Goal: Task Accomplishment & Management: Manage account settings

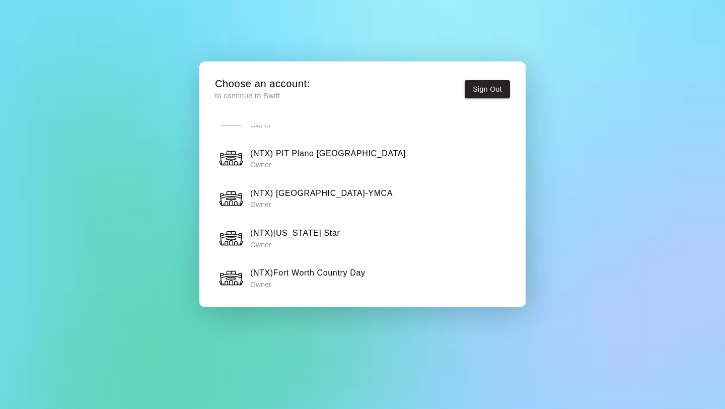
scroll to position [821, 0]
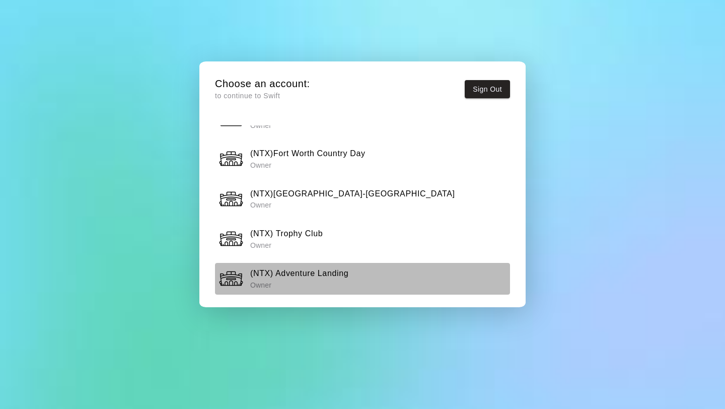
click at [312, 277] on h6 "(NTX) Adventure Landing" at bounding box center [299, 273] width 98 height 13
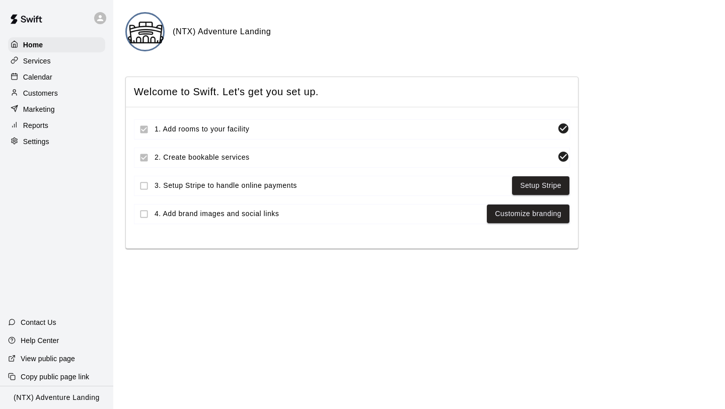
click at [41, 79] on p "Calendar" at bounding box center [37, 77] width 29 height 10
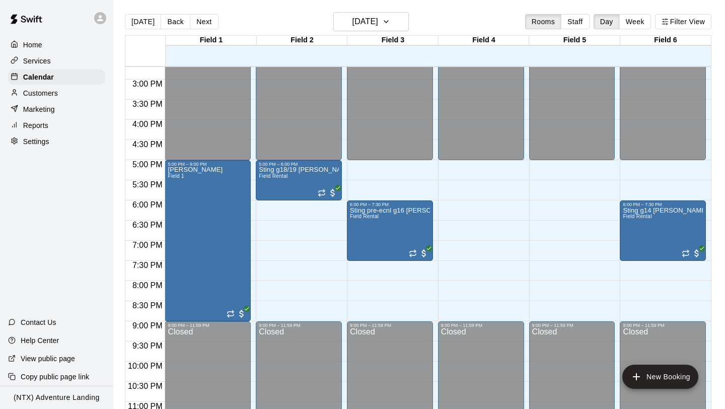
scroll to position [594, 0]
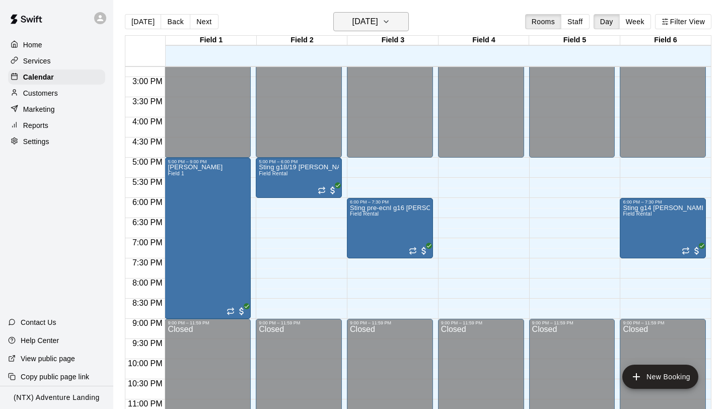
click at [409, 24] on button "Wednesday Sep 10" at bounding box center [371, 21] width 76 height 19
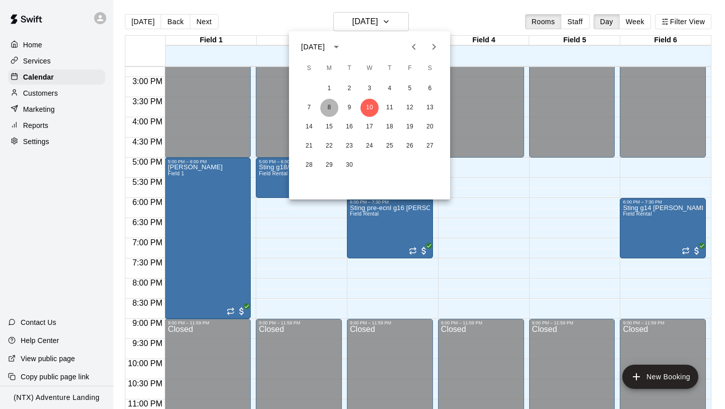
click at [327, 104] on button "8" at bounding box center [329, 108] width 18 height 18
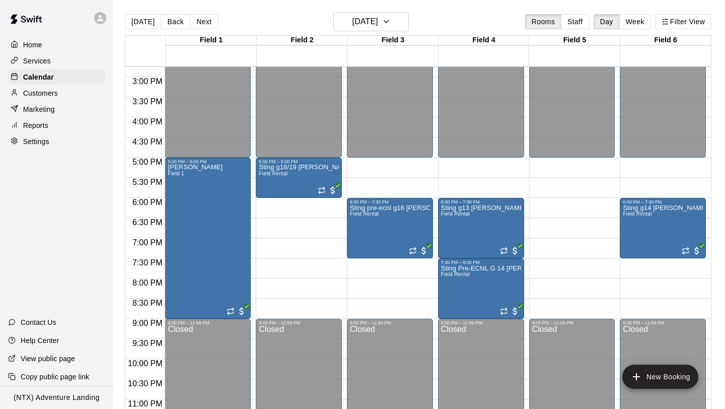
click at [40, 137] on p "Settings" at bounding box center [36, 141] width 26 height 10
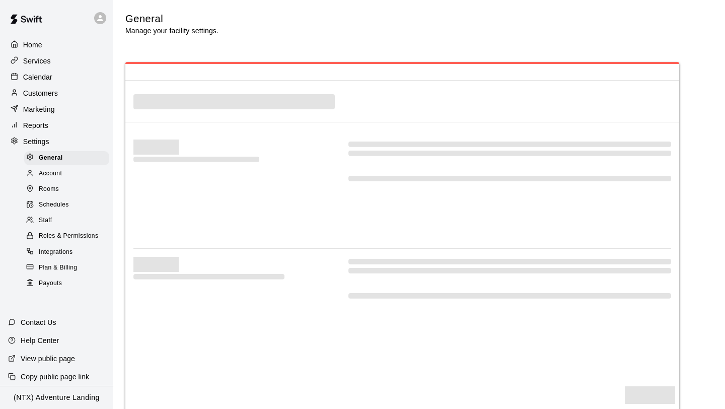
select select "**"
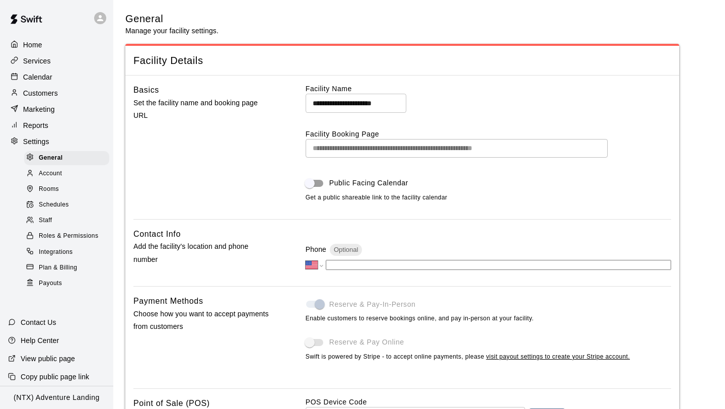
click at [40, 128] on p "Reports" at bounding box center [35, 125] width 25 height 10
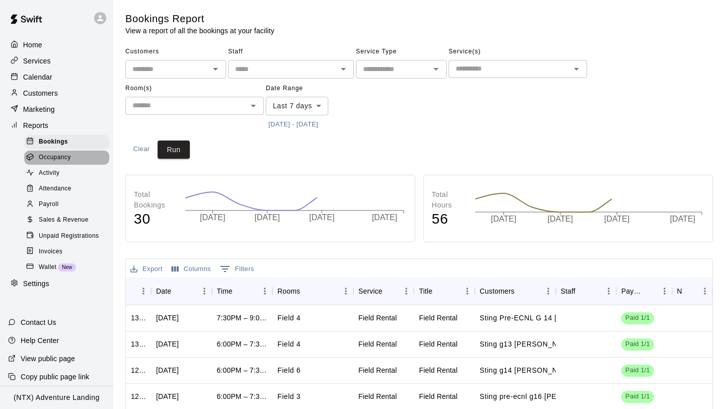
click at [49, 154] on span "Occupancy" at bounding box center [55, 158] width 32 height 10
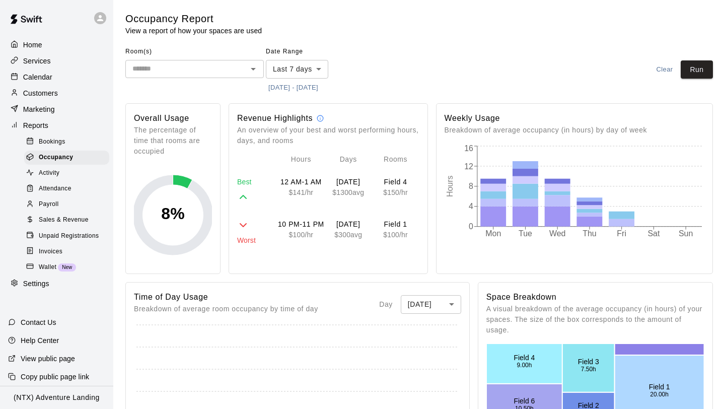
scroll to position [222, 0]
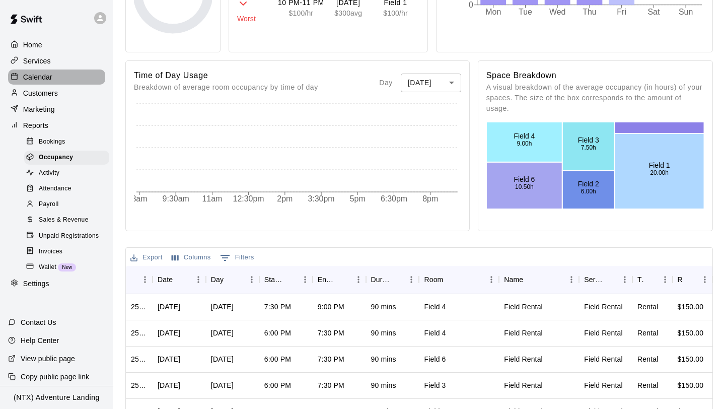
click at [30, 76] on p "Calendar" at bounding box center [37, 77] width 29 height 10
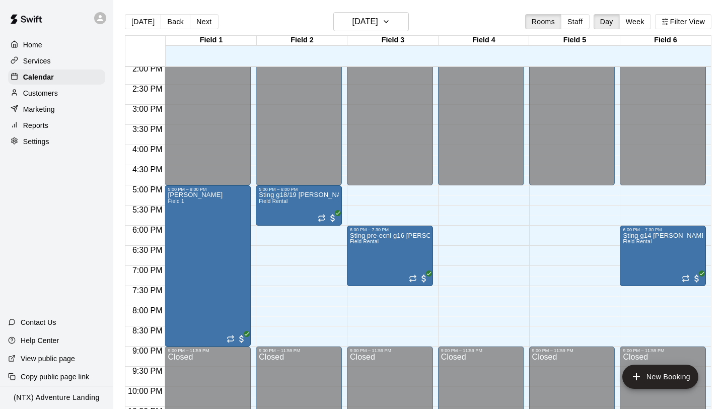
scroll to position [613, 0]
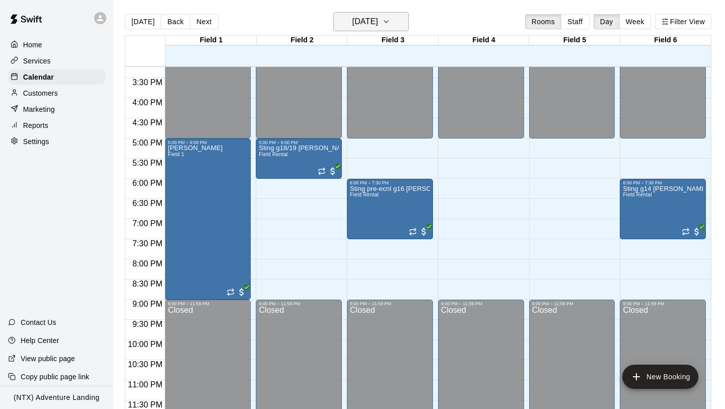
click at [390, 21] on icon "button" at bounding box center [386, 22] width 8 height 12
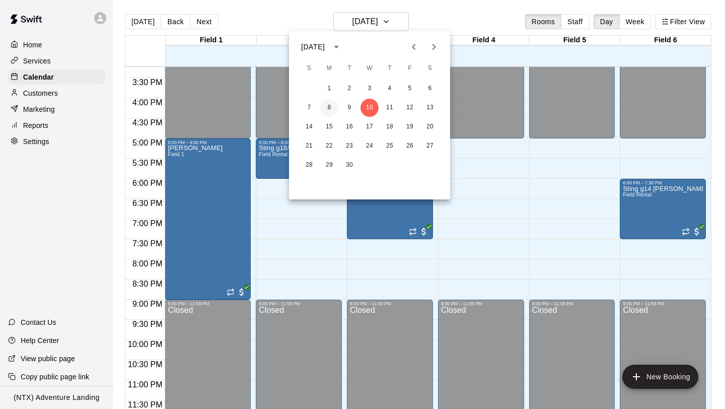
click at [326, 103] on button "8" at bounding box center [329, 108] width 18 height 18
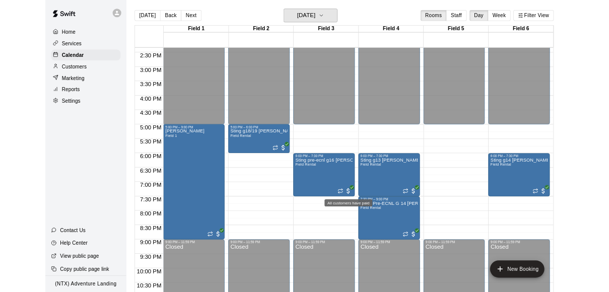
scroll to position [578, 0]
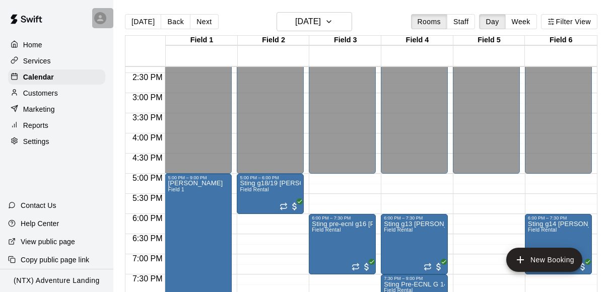
click at [100, 19] on icon at bounding box center [100, 18] width 6 height 6
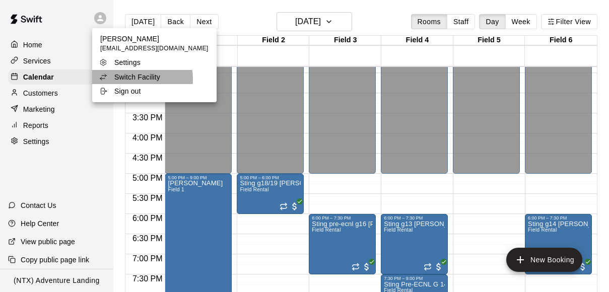
click at [123, 80] on p "Switch Facility" at bounding box center [137, 77] width 46 height 10
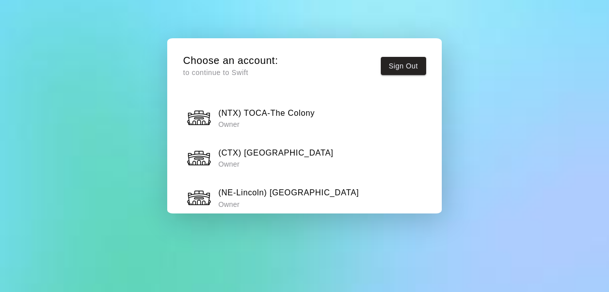
click at [260, 122] on p "Owner" at bounding box center [266, 124] width 97 height 10
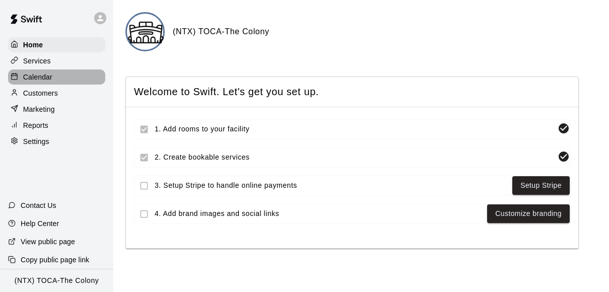
click at [65, 77] on div "Calendar" at bounding box center [56, 76] width 97 height 15
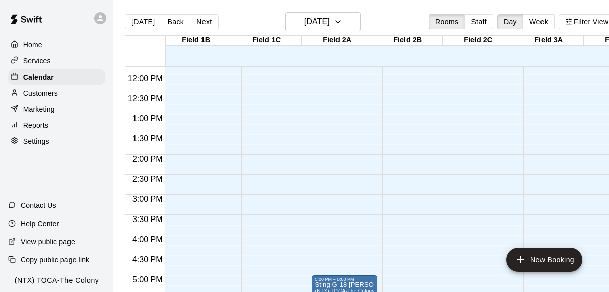
scroll to position [0, 64]
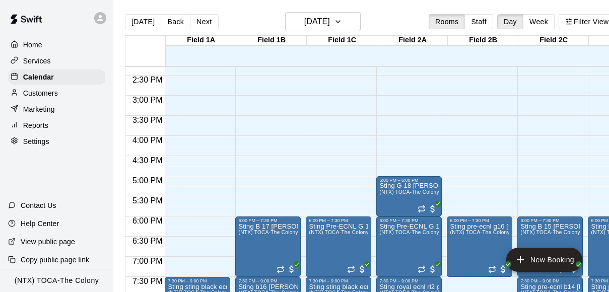
click at [103, 17] on icon at bounding box center [100, 18] width 9 height 9
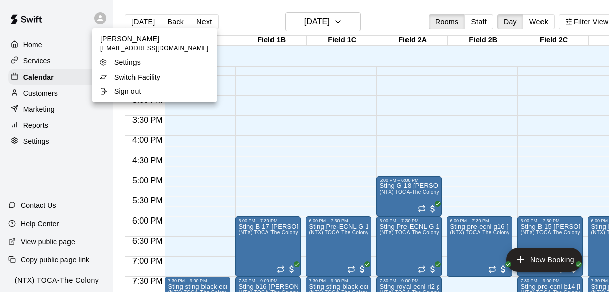
click at [141, 81] on p "Switch Facility" at bounding box center [137, 77] width 46 height 10
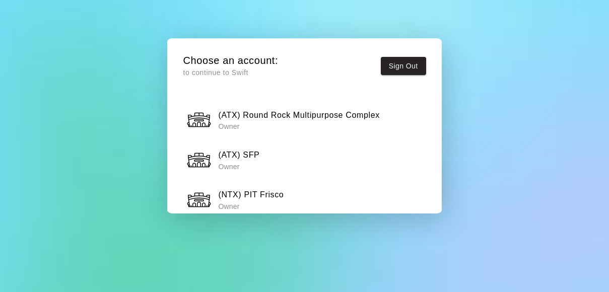
scroll to position [500, 0]
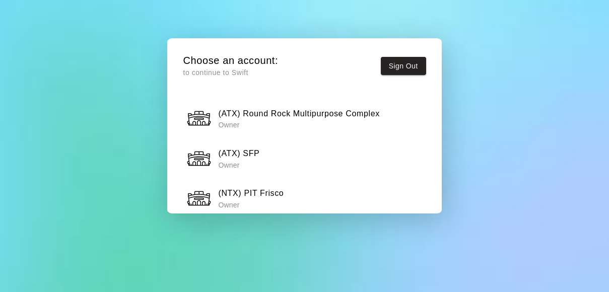
click at [257, 187] on h6 "(NTX) PIT Frisco" at bounding box center [250, 193] width 65 height 13
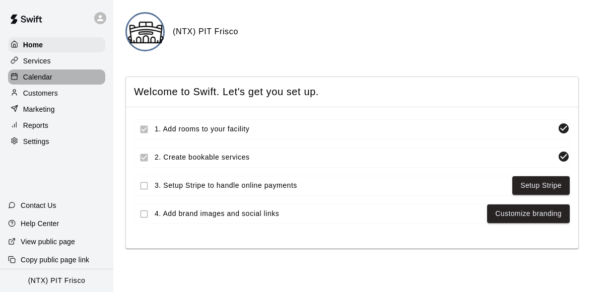
click at [34, 79] on p "Calendar" at bounding box center [37, 77] width 29 height 10
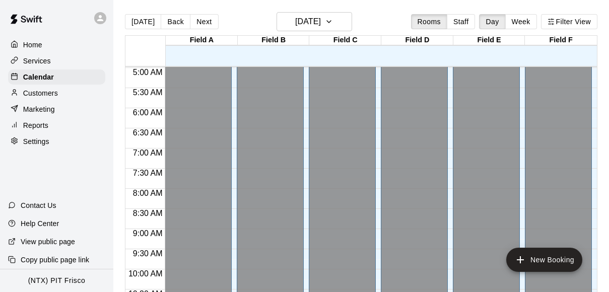
scroll to position [17, 0]
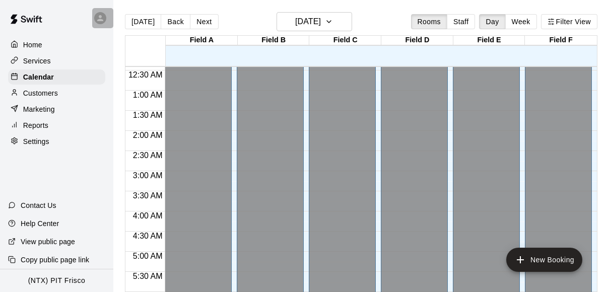
click at [99, 21] on icon at bounding box center [100, 18] width 9 height 9
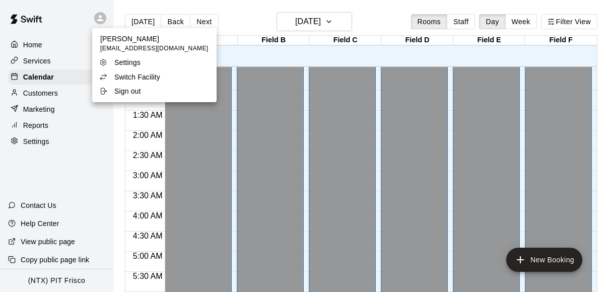
click at [130, 75] on p "Switch Facility" at bounding box center [137, 77] width 46 height 10
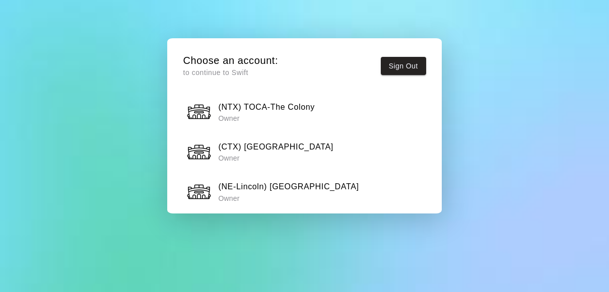
scroll to position [11, 0]
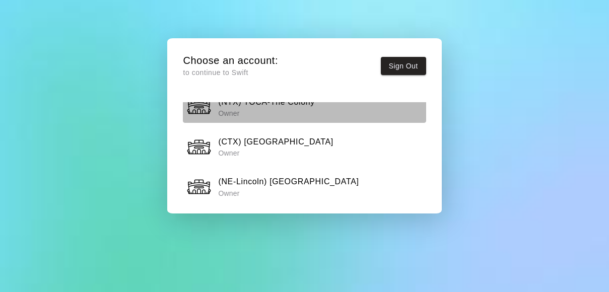
click at [292, 111] on p "Owner" at bounding box center [266, 113] width 97 height 10
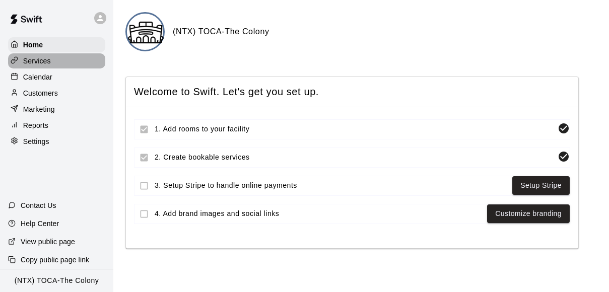
click at [38, 60] on p "Services" at bounding box center [37, 61] width 28 height 10
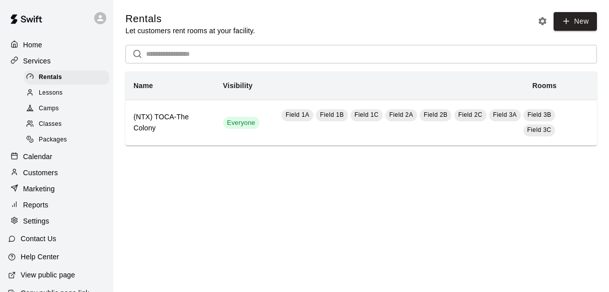
click at [48, 155] on p "Calendar" at bounding box center [37, 157] width 29 height 10
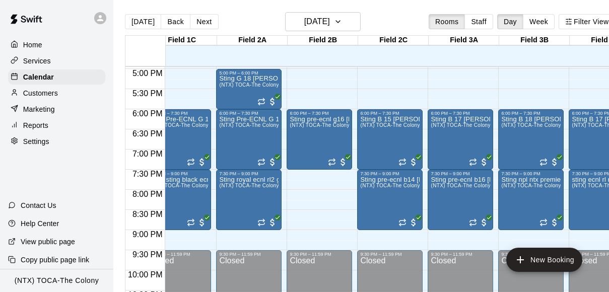
scroll to position [0, 171]
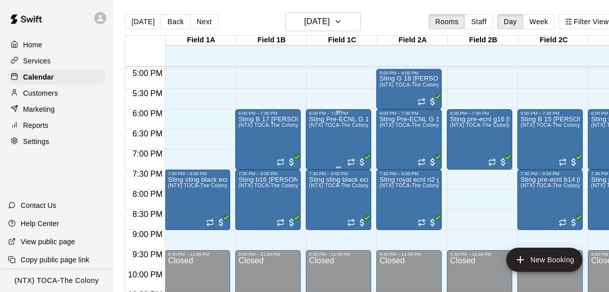
click at [334, 121] on div "Sting Pre-ECNL G 14 Lomax (NTX) TOCA-The Colony" at bounding box center [338, 262] width 59 height 292
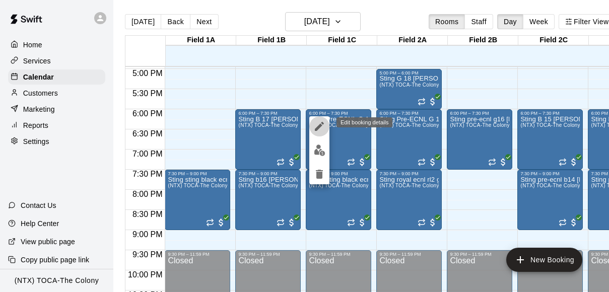
click at [321, 128] on icon "edit" at bounding box center [319, 126] width 12 height 12
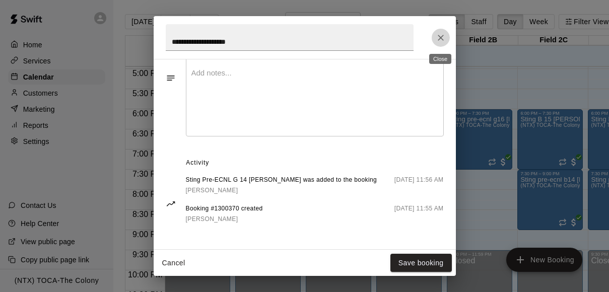
click at [441, 36] on icon "Close" at bounding box center [441, 38] width 6 height 6
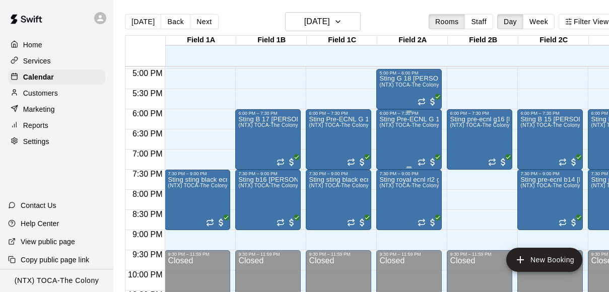
click at [432, 140] on div "Sting Pre-ECNL G 16 Bagwell (NTX) TOCA-The Colony" at bounding box center [408, 262] width 59 height 292
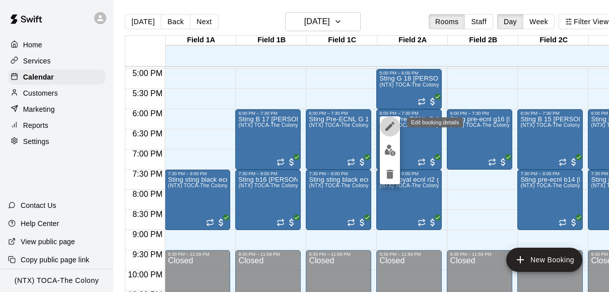
click at [390, 126] on icon "edit" at bounding box center [389, 126] width 9 height 9
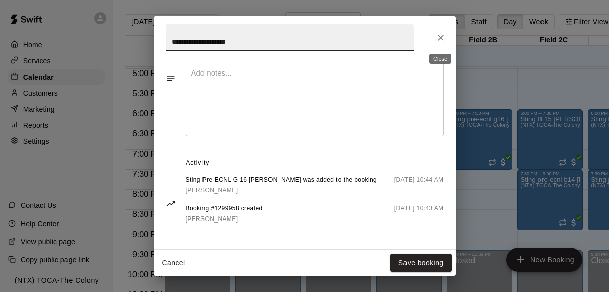
click at [442, 40] on icon "Close" at bounding box center [441, 38] width 10 height 10
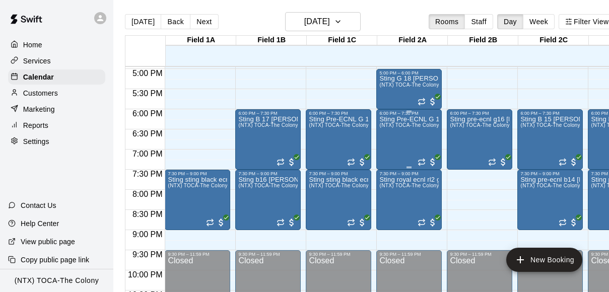
click at [385, 137] on div "Sting Pre-ECNL G 16 Bagwell (NTX) TOCA-The Colony" at bounding box center [408, 262] width 59 height 292
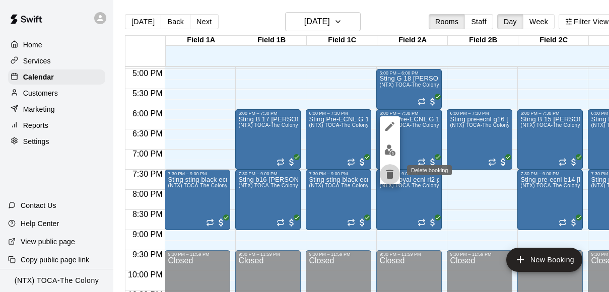
click at [389, 176] on icon "delete" at bounding box center [389, 174] width 7 height 9
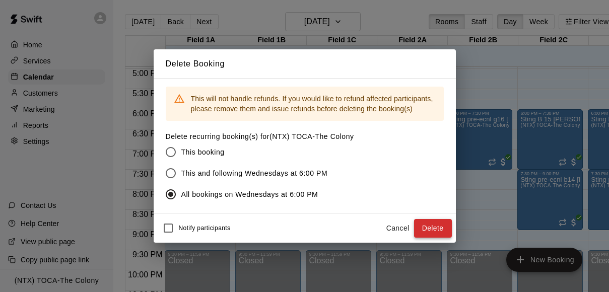
click at [421, 227] on button "Delete" at bounding box center [433, 228] width 38 height 19
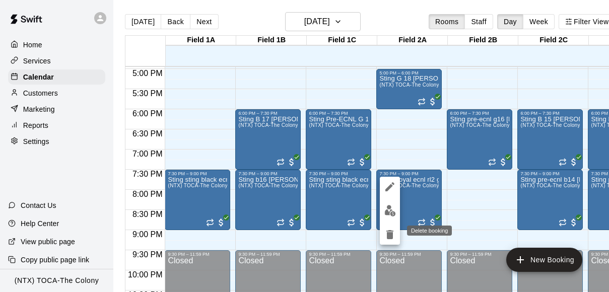
click at [390, 239] on icon "delete" at bounding box center [390, 235] width 12 height 12
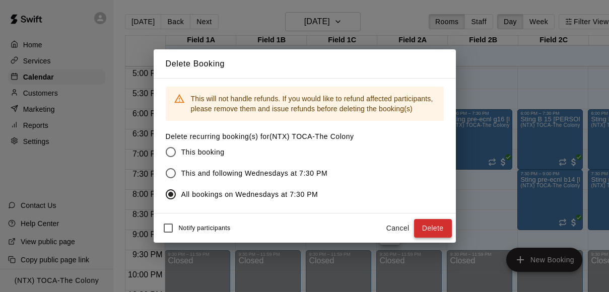
click at [442, 226] on button "Delete" at bounding box center [433, 228] width 38 height 19
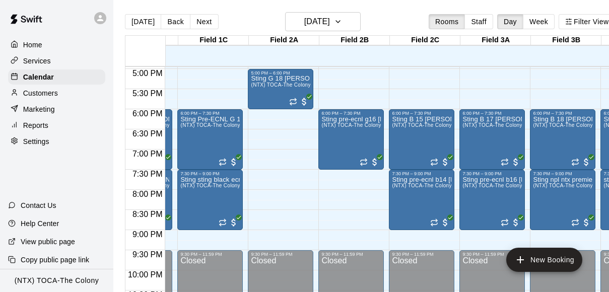
scroll to position [0, 185]
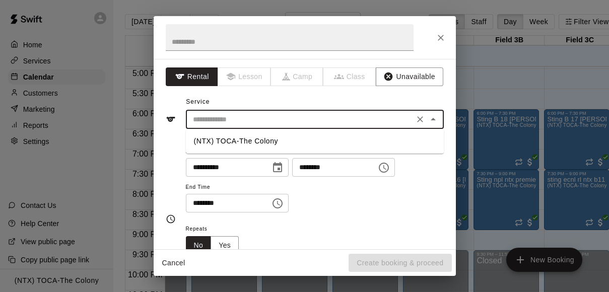
click at [253, 118] on input "text" at bounding box center [300, 119] width 222 height 13
click at [253, 135] on li "(NTX) TOCA-The Colony" at bounding box center [315, 141] width 258 height 17
type input "**********"
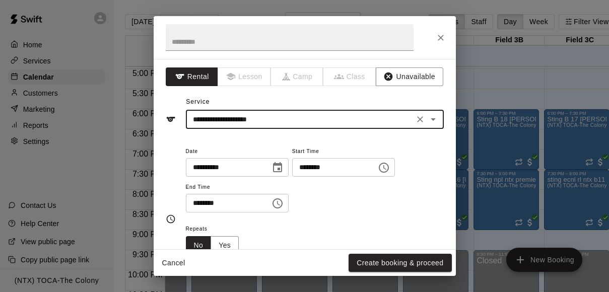
click at [198, 202] on input "********" at bounding box center [225, 203] width 78 height 19
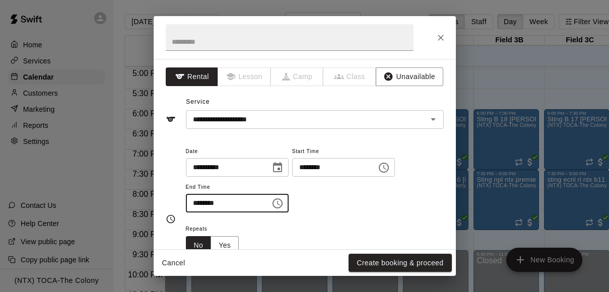
type input "********"
click at [330, 203] on div "**********" at bounding box center [315, 179] width 258 height 68
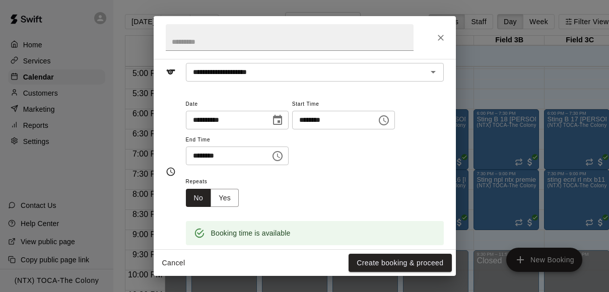
scroll to position [66, 0]
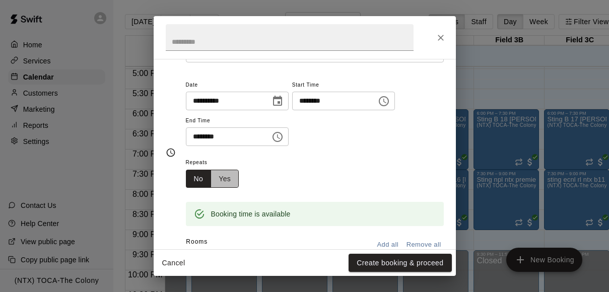
click at [230, 179] on button "Yes" at bounding box center [224, 179] width 28 height 19
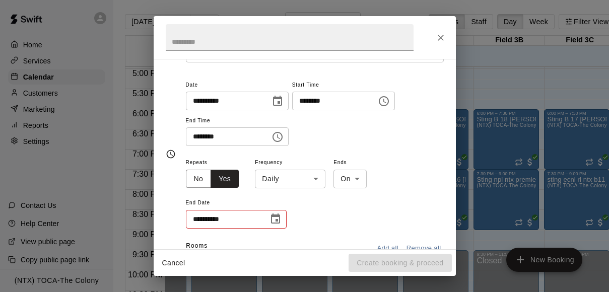
click at [313, 176] on body "Home Services Calendar Customers Marketing Reports Settings Contact Us Help Cen…" at bounding box center [304, 154] width 609 height 308
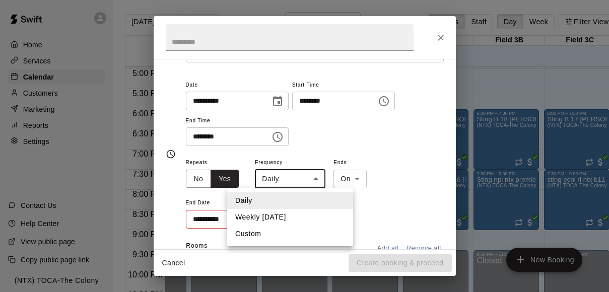
click at [294, 213] on li "Weekly on Wednesday" at bounding box center [290, 217] width 126 height 17
type input "******"
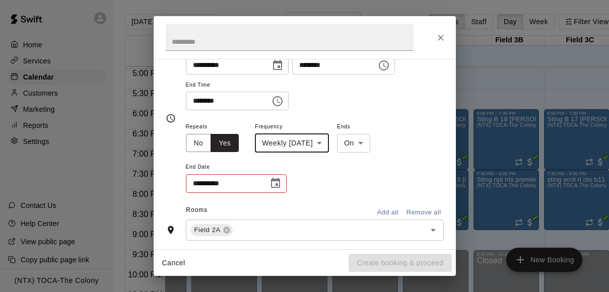
scroll to position [108, 0]
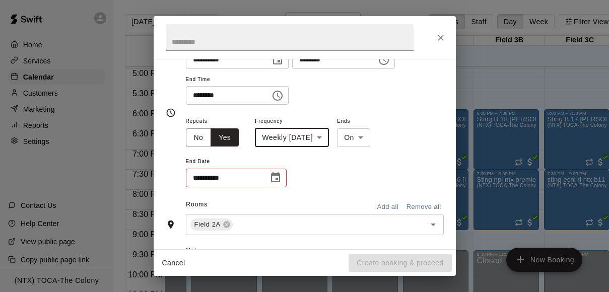
click at [277, 177] on icon "Choose date" at bounding box center [275, 178] width 12 height 12
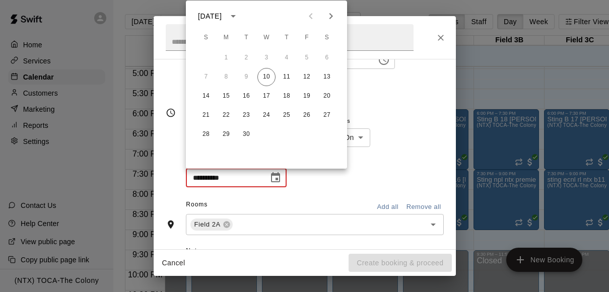
click at [236, 15] on icon "calendar view is open, switch to year view" at bounding box center [233, 16] width 5 height 3
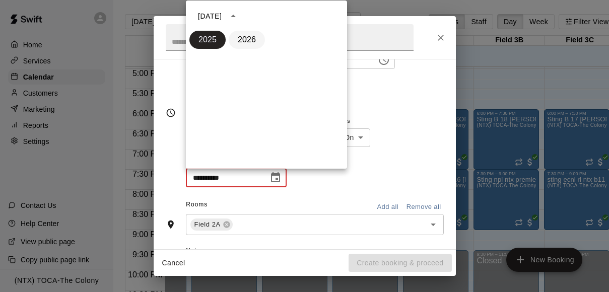
click at [248, 38] on button "2026" at bounding box center [247, 40] width 36 height 18
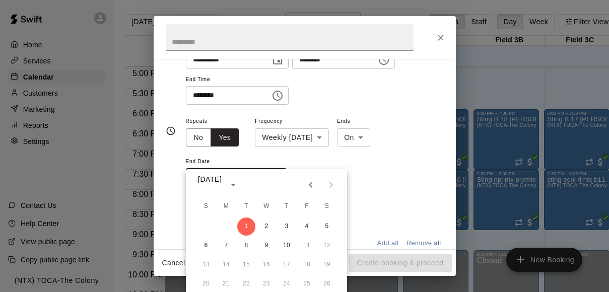
scroll to position [126, 0]
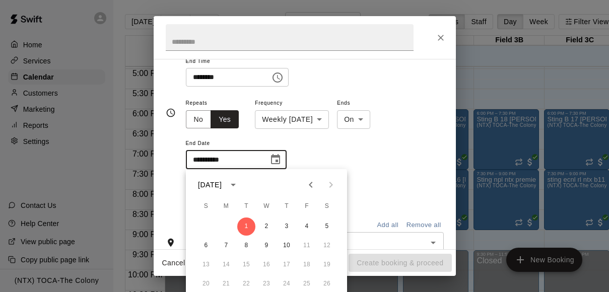
click at [310, 179] on icon "Previous month" at bounding box center [311, 185] width 12 height 12
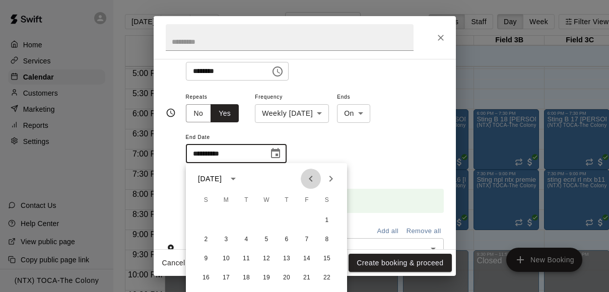
click at [310, 179] on icon "Previous month" at bounding box center [311, 179] width 4 height 6
click at [308, 256] on button "15" at bounding box center [307, 259] width 18 height 18
type input "**********"
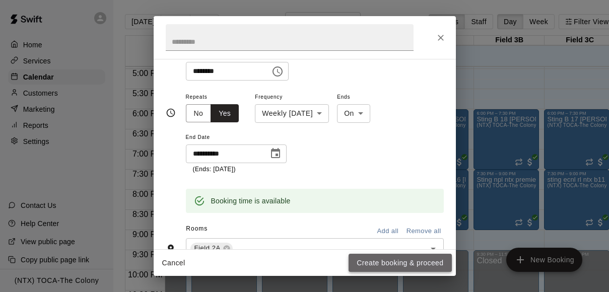
click at [385, 264] on button "Create booking & proceed" at bounding box center [399, 263] width 103 height 19
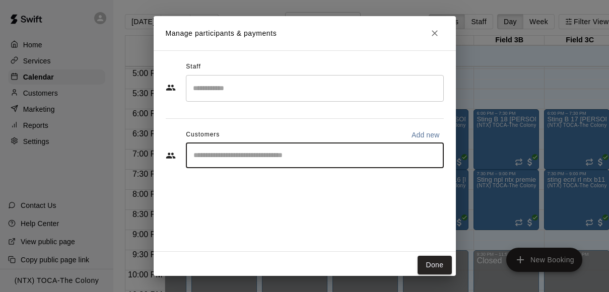
click at [301, 157] on input "Start typing to search customers..." at bounding box center [314, 156] width 249 height 10
type input "******"
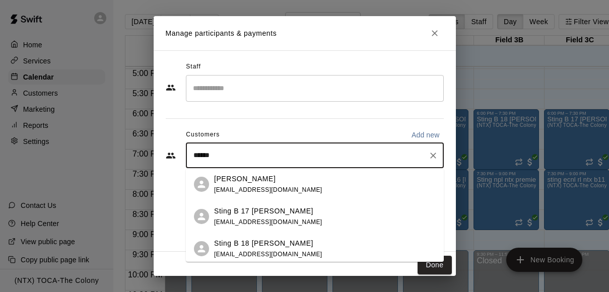
scroll to position [35, 0]
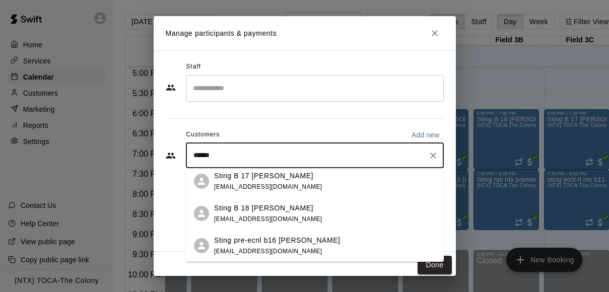
click at [302, 180] on div "Sting B 17 Lucero johnnylucero299@gmail.com" at bounding box center [325, 182] width 222 height 22
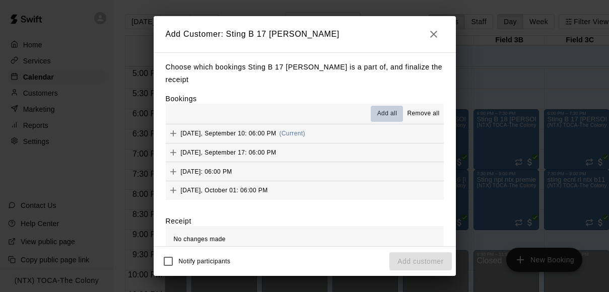
click at [381, 106] on button "Add all" at bounding box center [387, 114] width 32 height 16
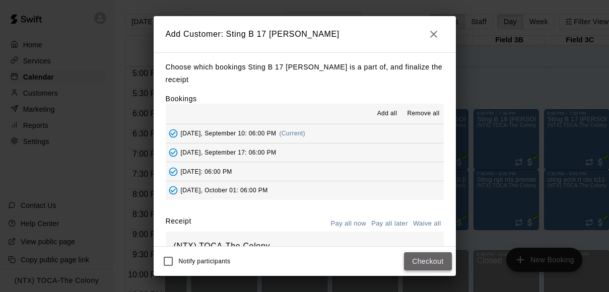
click at [430, 262] on button "Checkout" at bounding box center [427, 261] width 47 height 19
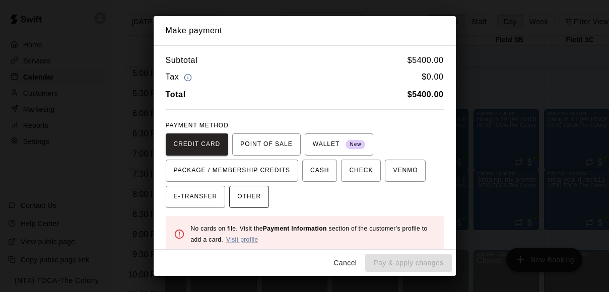
click at [245, 193] on span "OTHER" at bounding box center [249, 197] width 24 height 16
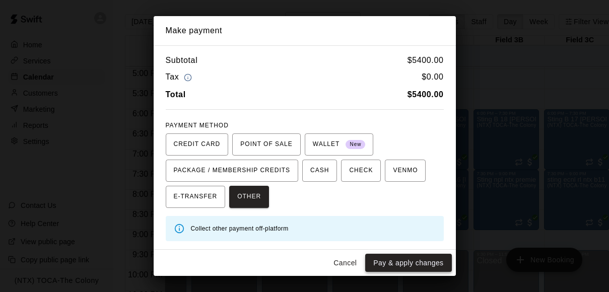
click at [403, 263] on button "Pay & apply changes" at bounding box center [408, 263] width 86 height 19
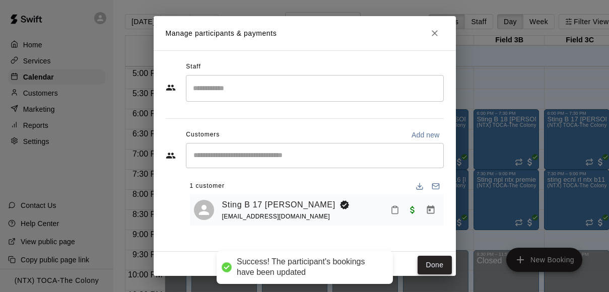
click at [435, 263] on button "Done" at bounding box center [434, 265] width 34 height 19
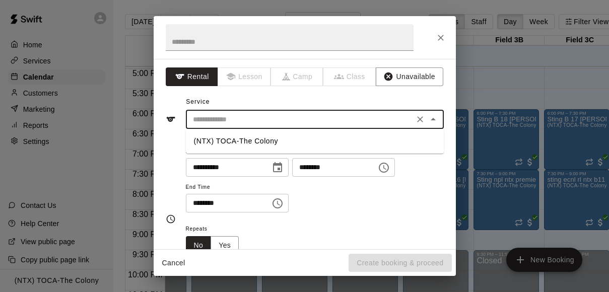
click at [234, 117] on input "text" at bounding box center [300, 119] width 222 height 13
click at [235, 140] on li "(NTX) TOCA-The Colony" at bounding box center [315, 141] width 258 height 17
type input "**********"
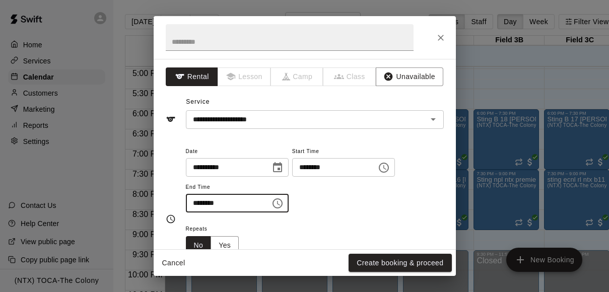
click at [198, 202] on input "********" at bounding box center [225, 203] width 78 height 19
type input "********"
click at [295, 229] on div "Repeats No Yes" at bounding box center [315, 239] width 258 height 32
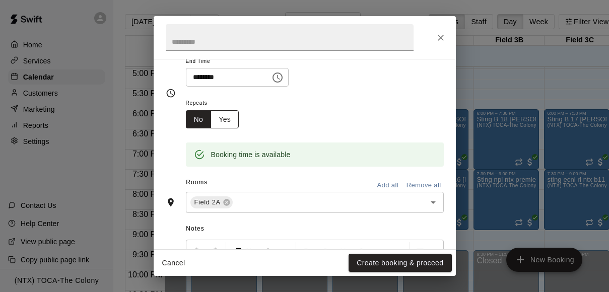
click at [229, 117] on button "Yes" at bounding box center [224, 119] width 28 height 19
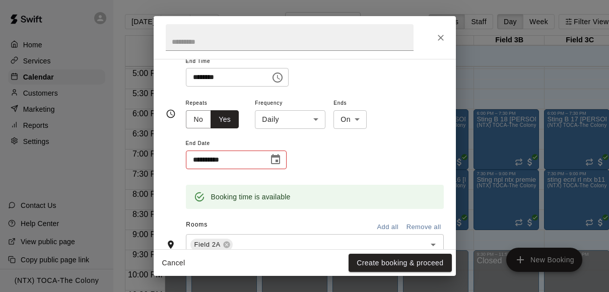
scroll to position [128, 0]
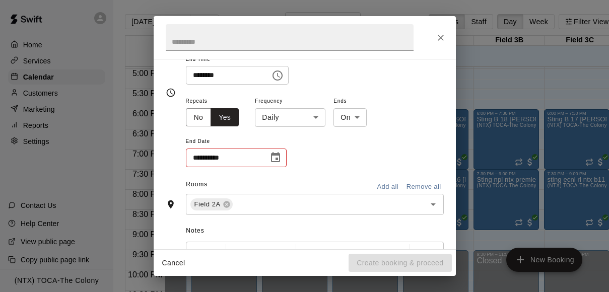
click at [286, 114] on body "Home Services Calendar Customers Marketing Reports Settings Contact Us Help Cen…" at bounding box center [304, 154] width 609 height 308
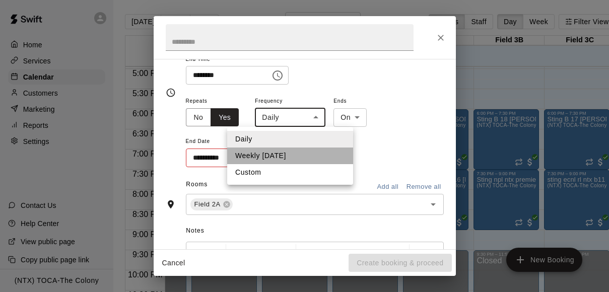
click at [280, 152] on li "Weekly on Wednesday" at bounding box center [290, 156] width 126 height 17
type input "******"
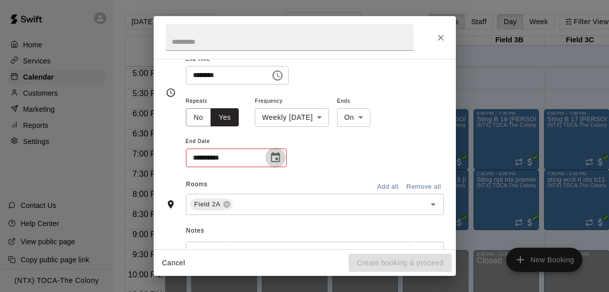
click at [274, 159] on icon "Choose date" at bounding box center [275, 158] width 12 height 12
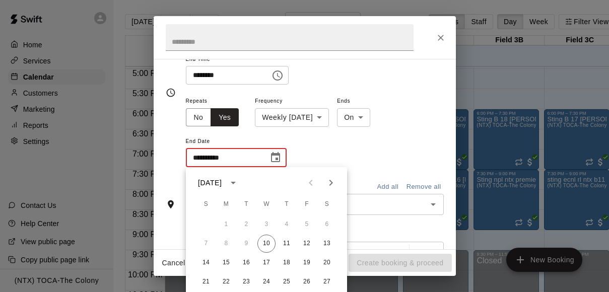
click at [239, 180] on icon "calendar view is open, switch to year view" at bounding box center [233, 183] width 12 height 12
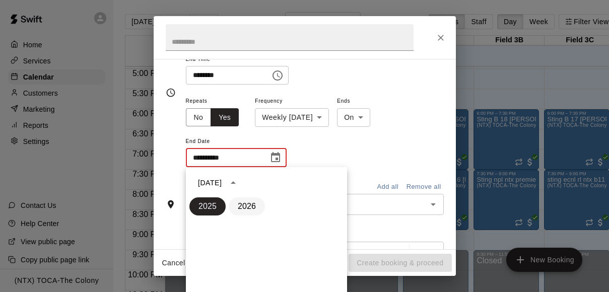
click at [251, 203] on button "2026" at bounding box center [247, 206] width 36 height 18
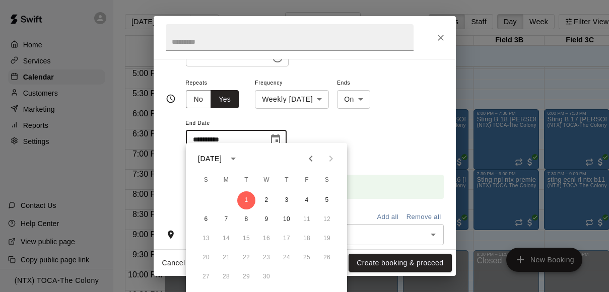
scroll to position [152, 0]
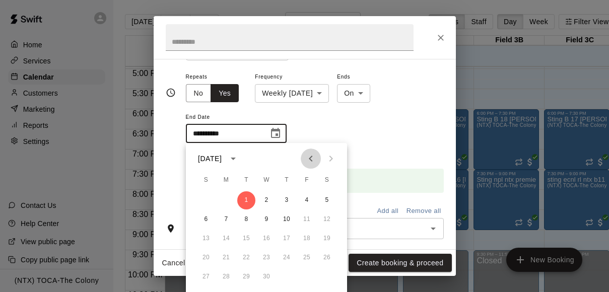
click at [311, 160] on icon "Previous month" at bounding box center [311, 159] width 4 height 6
click at [311, 162] on icon "Previous month" at bounding box center [311, 159] width 12 height 12
click at [314, 163] on icon "Previous month" at bounding box center [311, 159] width 12 height 12
click at [307, 238] on button "15" at bounding box center [307, 239] width 18 height 18
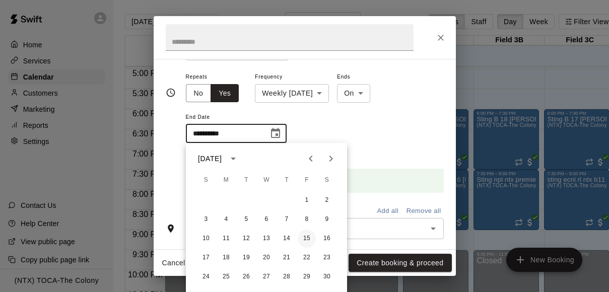
type input "**********"
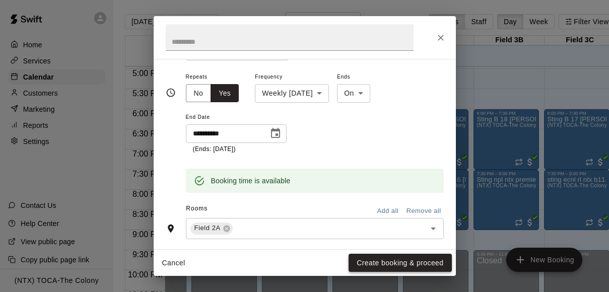
click at [387, 259] on button "Create booking & proceed" at bounding box center [399, 263] width 103 height 19
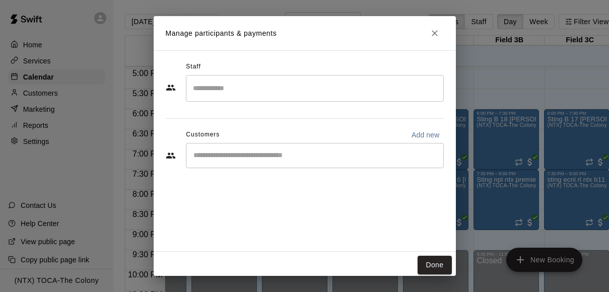
click at [316, 158] on input "Start typing to search customers..." at bounding box center [314, 156] width 249 height 10
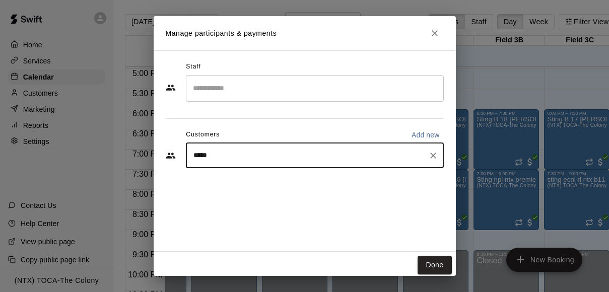
type input "******"
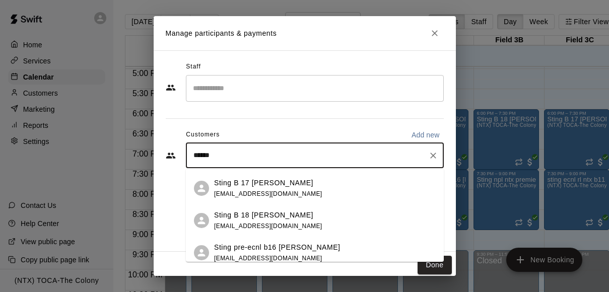
scroll to position [35, 0]
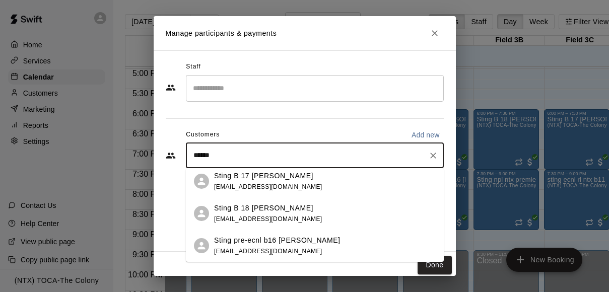
click at [304, 248] on div "Sting pre-ecnl b16 lucero johnnylucero299@gmail.com" at bounding box center [325, 246] width 222 height 22
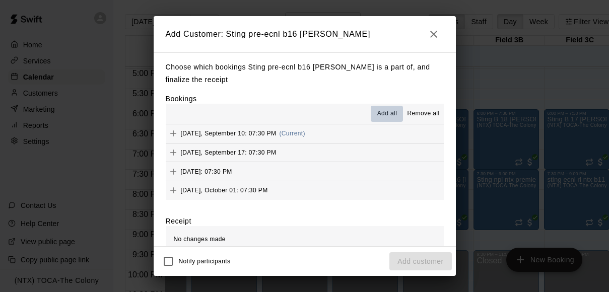
click at [386, 111] on span "Add all" at bounding box center [387, 114] width 20 height 10
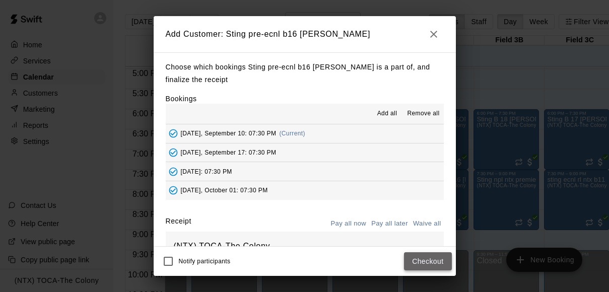
click at [424, 257] on button "Checkout" at bounding box center [427, 261] width 47 height 19
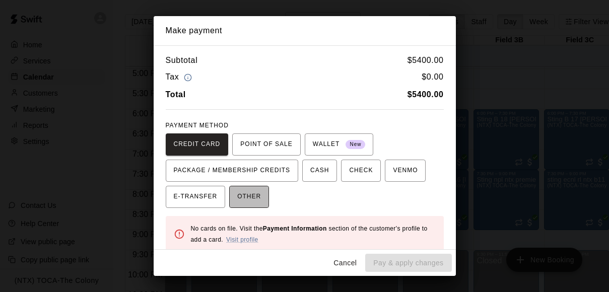
click at [263, 198] on button "OTHER" at bounding box center [249, 197] width 40 height 22
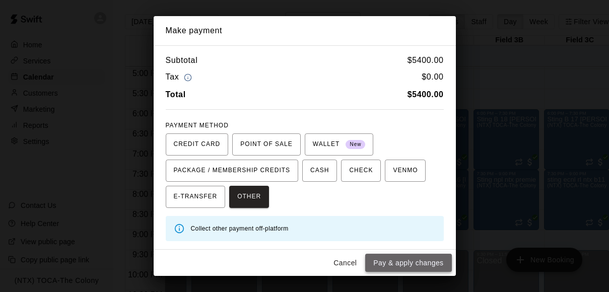
click at [417, 262] on button "Pay & apply changes" at bounding box center [408, 263] width 86 height 19
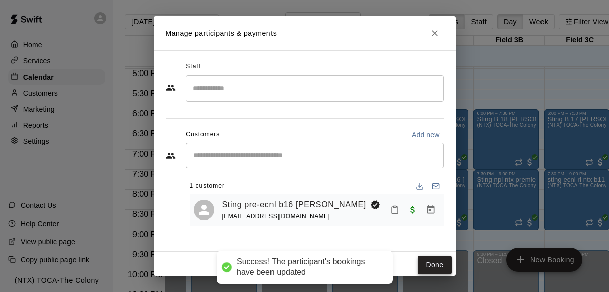
click at [426, 263] on button "Done" at bounding box center [434, 265] width 34 height 19
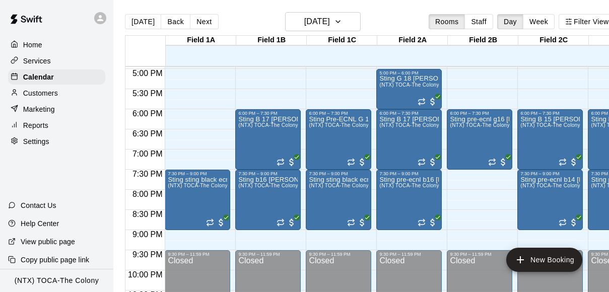
scroll to position [683, 61]
click at [342, 18] on icon "button" at bounding box center [338, 22] width 8 height 12
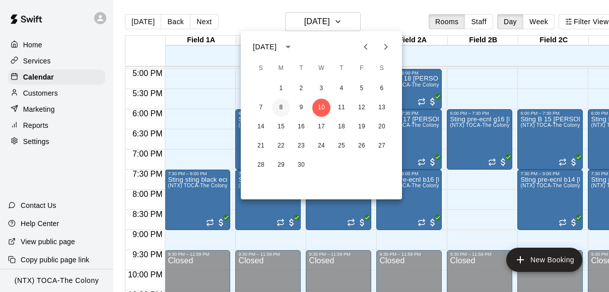
click at [281, 104] on button "8" at bounding box center [281, 108] width 18 height 18
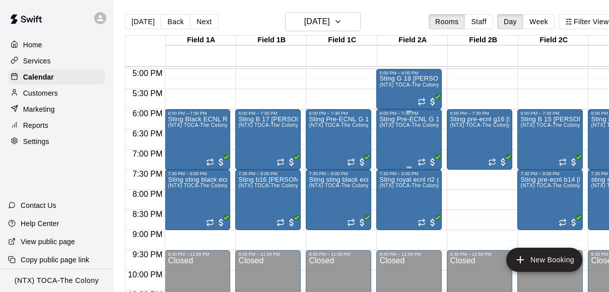
click at [411, 148] on div "Sting Pre-ECNL G 16 Bagwell (NTX) TOCA-The Colony" at bounding box center [408, 262] width 59 height 292
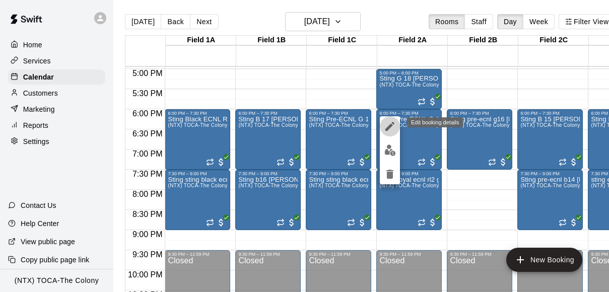
click at [392, 125] on icon "edit" at bounding box center [389, 126] width 9 height 9
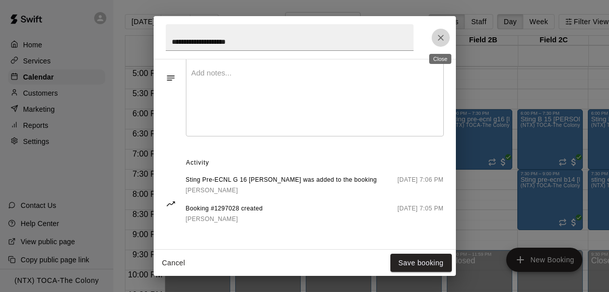
click at [438, 33] on icon "Close" at bounding box center [441, 38] width 10 height 10
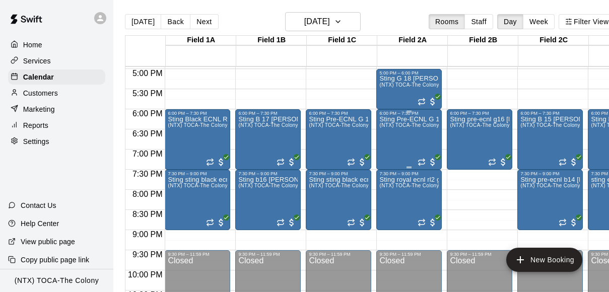
click at [418, 136] on div "Sting Pre-ECNL G 16 Bagwell (NTX) TOCA-The Colony" at bounding box center [408, 262] width 59 height 292
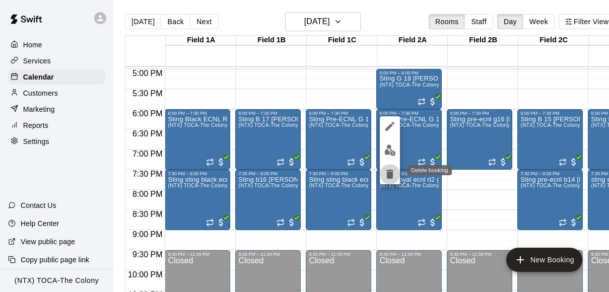
click at [387, 171] on icon "delete" at bounding box center [390, 174] width 12 height 12
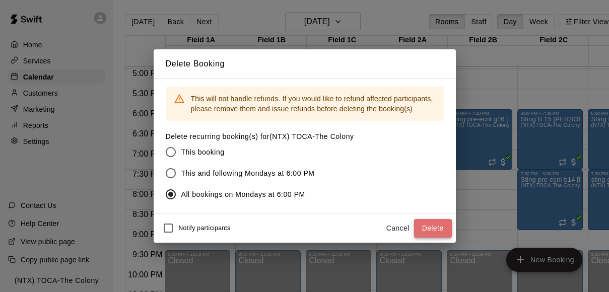
click at [436, 225] on button "Delete" at bounding box center [433, 228] width 38 height 19
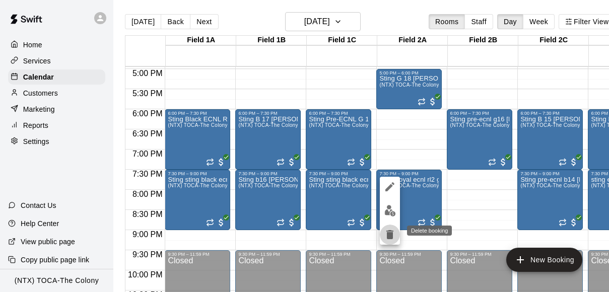
click at [387, 233] on icon "delete" at bounding box center [389, 234] width 7 height 9
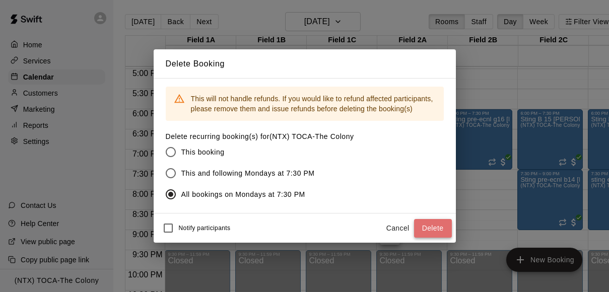
click at [432, 227] on button "Delete" at bounding box center [433, 228] width 38 height 19
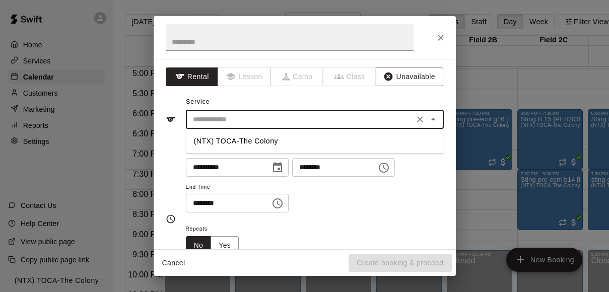
click at [354, 113] on input "text" at bounding box center [300, 119] width 222 height 13
click at [337, 137] on li "(NTX) TOCA-The Colony" at bounding box center [315, 141] width 258 height 17
type input "**********"
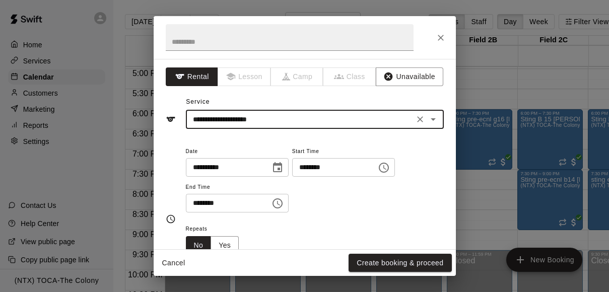
click at [195, 204] on input "********" at bounding box center [225, 203] width 78 height 19
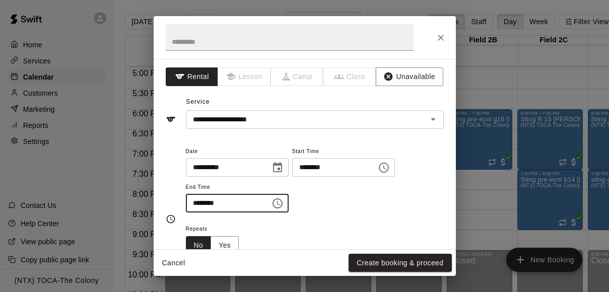
type input "********"
click at [260, 234] on div "Repeats No Yes" at bounding box center [315, 239] width 258 height 32
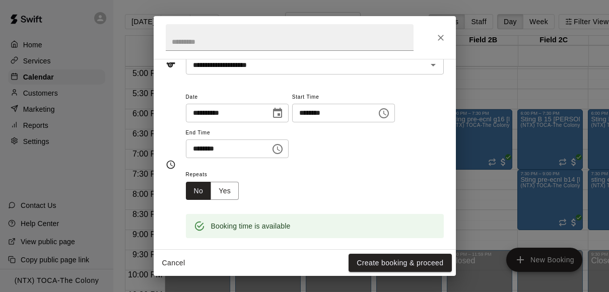
scroll to position [57, 0]
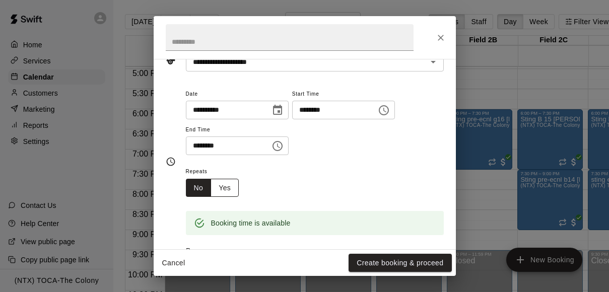
click at [231, 190] on button "Yes" at bounding box center [224, 188] width 28 height 19
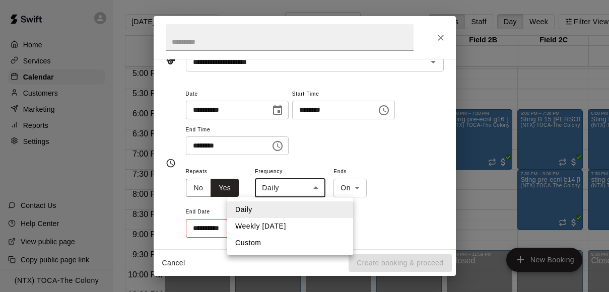
click at [280, 186] on body "Home Services Calendar Customers Marketing Reports Settings Contact Us Help Cen…" at bounding box center [304, 154] width 609 height 308
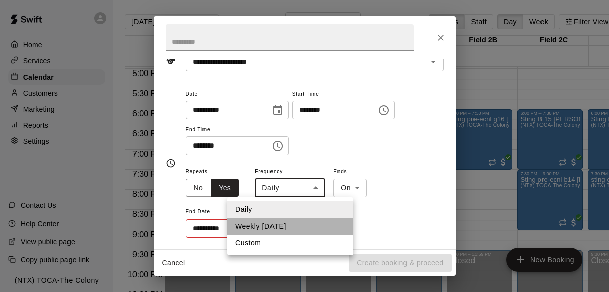
click at [281, 224] on li "Weekly on Monday" at bounding box center [290, 226] width 126 height 17
type input "******"
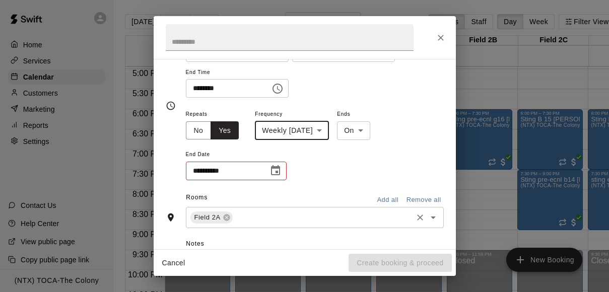
scroll to position [117, 0]
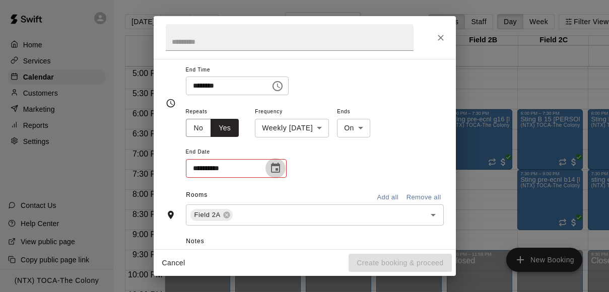
click at [276, 173] on icon "Choose date" at bounding box center [275, 168] width 12 height 12
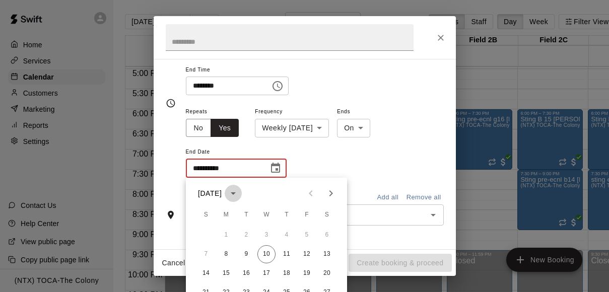
click at [239, 193] on icon "calendar view is open, switch to year view" at bounding box center [233, 193] width 12 height 12
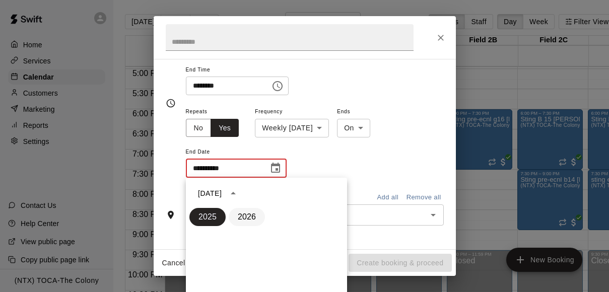
click at [246, 219] on button "2026" at bounding box center [247, 217] width 36 height 18
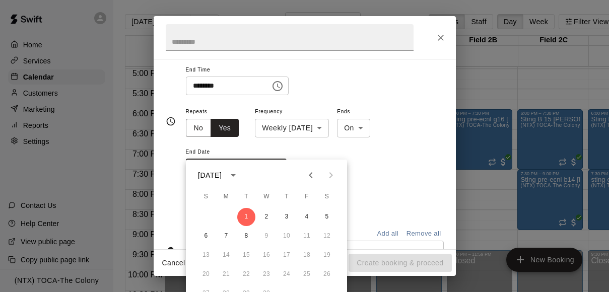
scroll to position [135, 0]
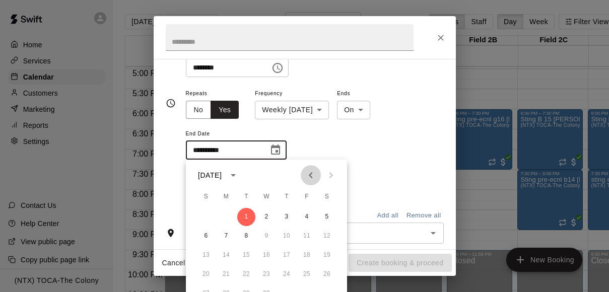
click at [311, 172] on icon "Previous month" at bounding box center [311, 175] width 12 height 12
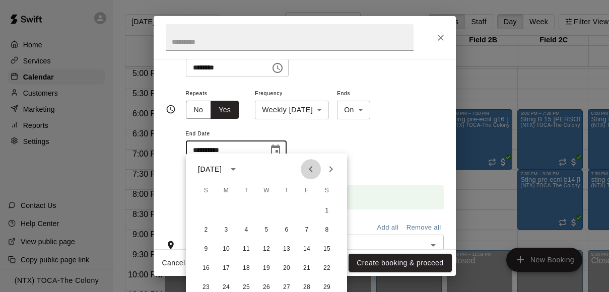
scroll to position [142, 0]
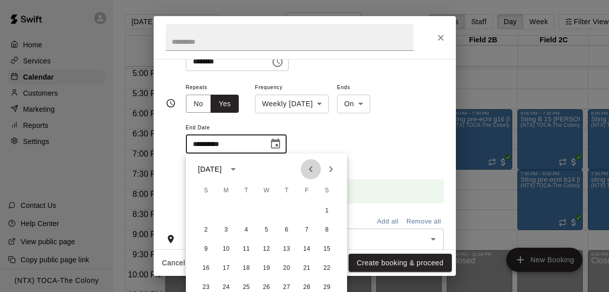
click at [311, 172] on icon "Previous month" at bounding box center [311, 169] width 12 height 12
click at [305, 249] on button "15" at bounding box center [307, 249] width 18 height 18
type input "**********"
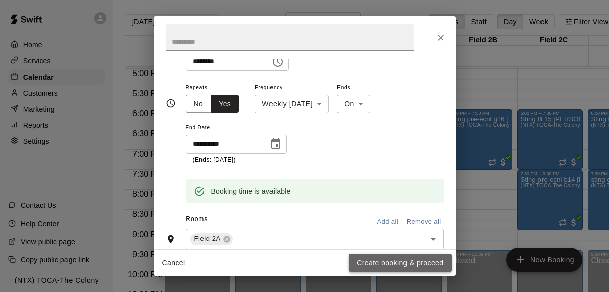
click at [394, 262] on button "Create booking & proceed" at bounding box center [399, 263] width 103 height 19
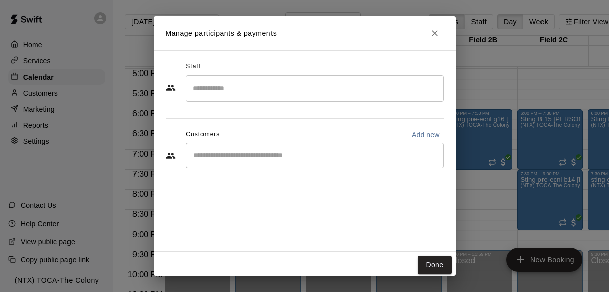
click at [242, 167] on div "​" at bounding box center [315, 155] width 258 height 25
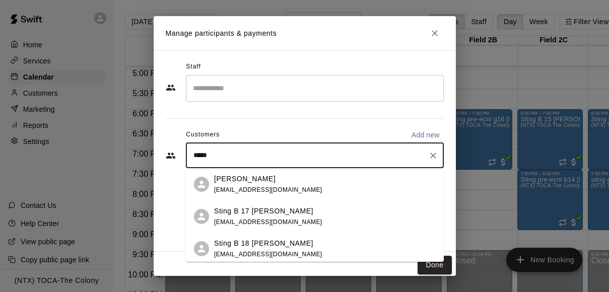
type input "******"
click at [256, 209] on p "Sting B 17 Lucero" at bounding box center [263, 211] width 99 height 11
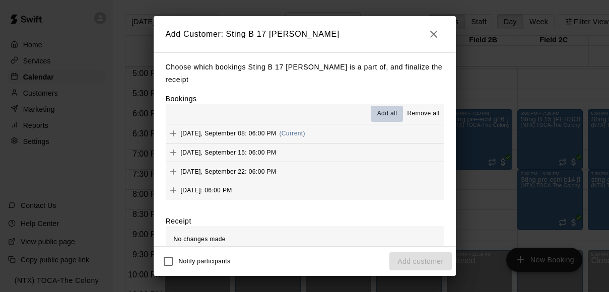
click at [384, 109] on span "Add all" at bounding box center [387, 114] width 20 height 10
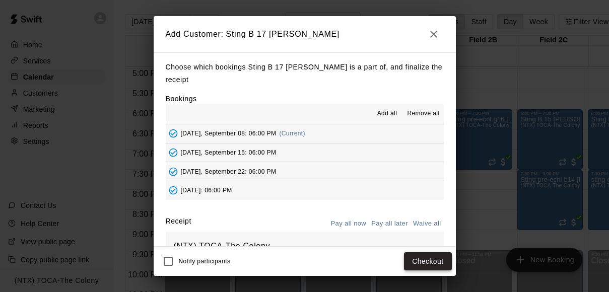
click at [431, 263] on button "Checkout" at bounding box center [427, 261] width 47 height 19
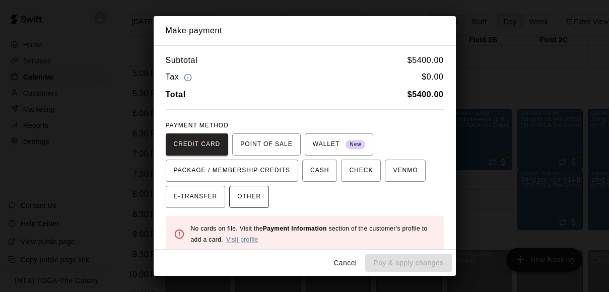
click at [248, 196] on span "OTHER" at bounding box center [249, 197] width 24 height 16
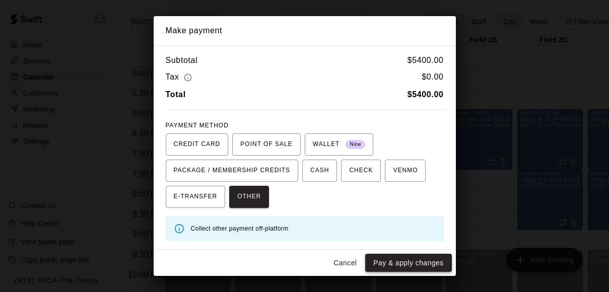
click at [418, 267] on button "Pay & apply changes" at bounding box center [408, 263] width 86 height 19
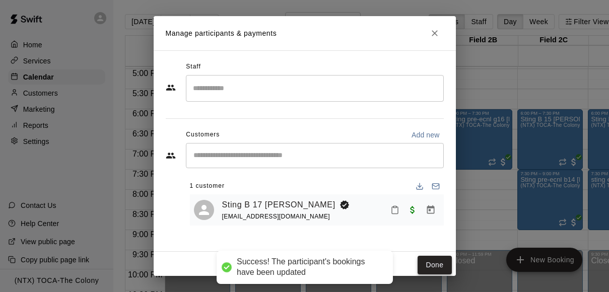
click at [429, 259] on button "Done" at bounding box center [434, 265] width 34 height 19
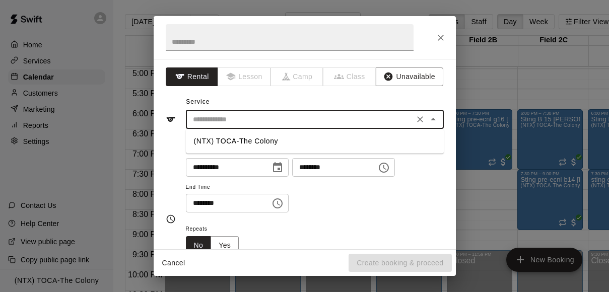
click at [336, 119] on input "text" at bounding box center [300, 119] width 222 height 13
click at [324, 135] on li "(NTX) TOCA-The Colony" at bounding box center [315, 141] width 258 height 17
type input "**********"
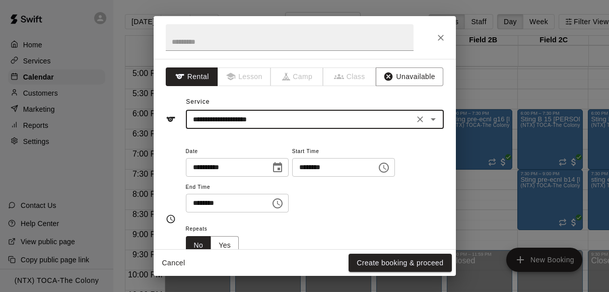
click at [195, 204] on input "********" at bounding box center [225, 203] width 78 height 19
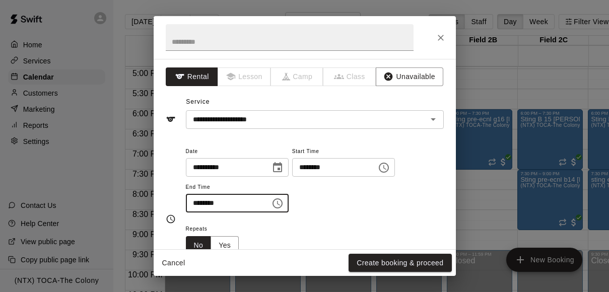
type input "********"
click at [333, 224] on div "Repeats No Yes" at bounding box center [315, 239] width 258 height 32
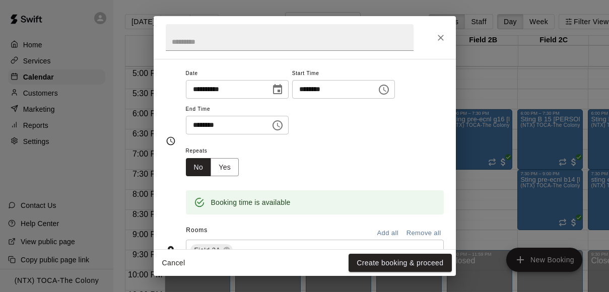
scroll to position [82, 0]
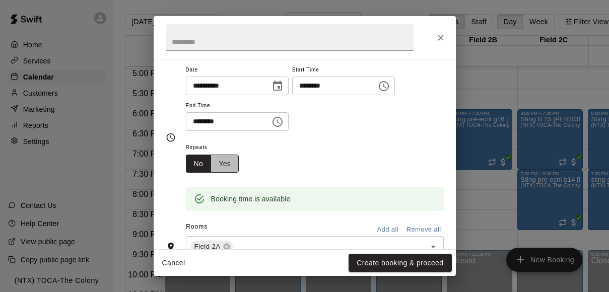
click at [226, 163] on button "Yes" at bounding box center [224, 164] width 28 height 19
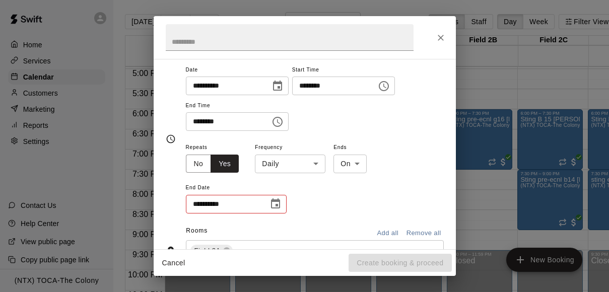
click at [299, 166] on body "Home Services Calendar Customers Marketing Reports Settings Contact Us Help Cen…" at bounding box center [304, 154] width 609 height 308
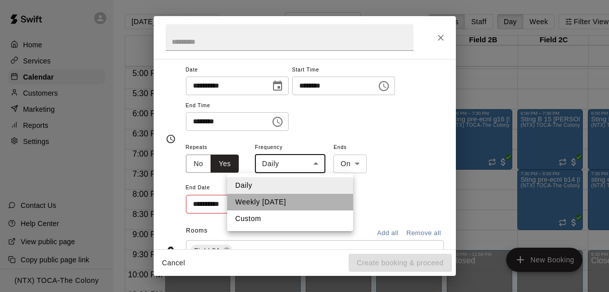
click at [288, 200] on li "Weekly on Monday" at bounding box center [290, 202] width 126 height 17
type input "******"
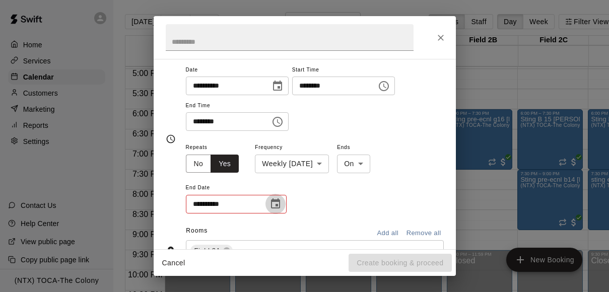
click at [276, 205] on icon "Choose date" at bounding box center [275, 203] width 9 height 10
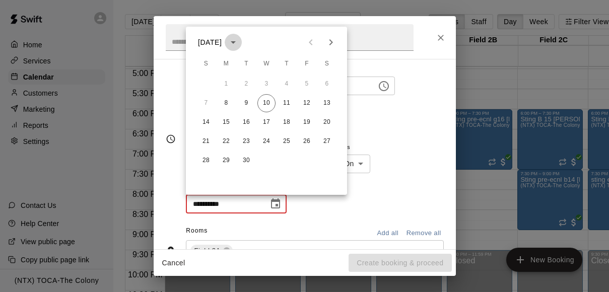
click at [239, 36] on icon "calendar view is open, switch to year view" at bounding box center [233, 42] width 12 height 12
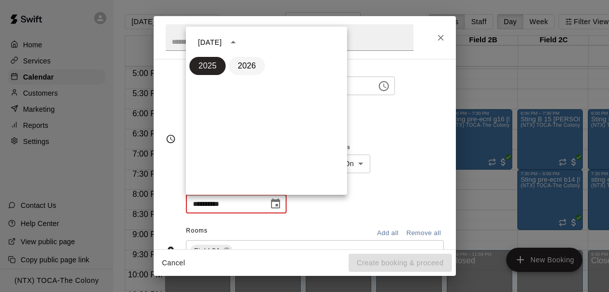
click at [253, 64] on button "2026" at bounding box center [247, 66] width 36 height 18
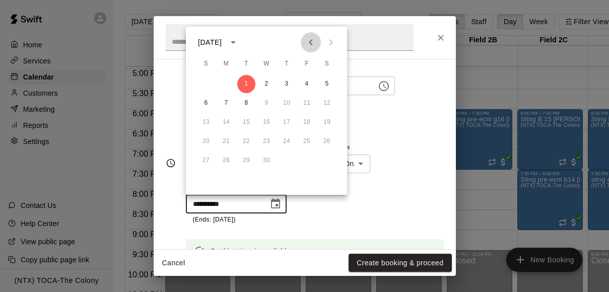
click at [310, 41] on icon "Previous month" at bounding box center [311, 42] width 4 height 6
click at [308, 37] on icon "Previous month" at bounding box center [311, 42] width 12 height 12
click at [309, 121] on button "15" at bounding box center [307, 122] width 18 height 18
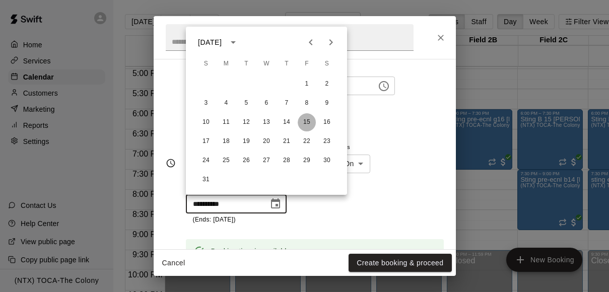
type input "**********"
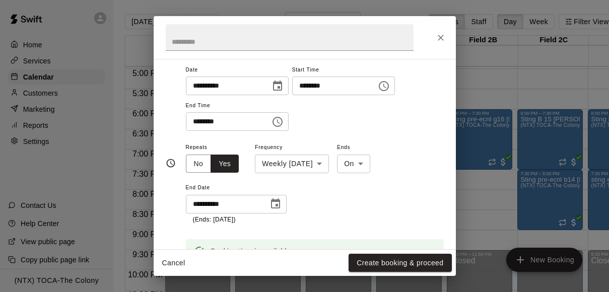
scroll to position [88, 0]
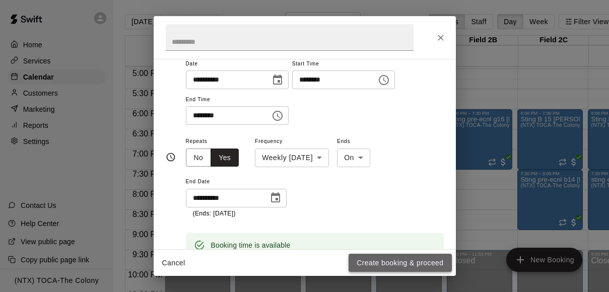
click at [419, 265] on button "Create booking & proceed" at bounding box center [399, 263] width 103 height 19
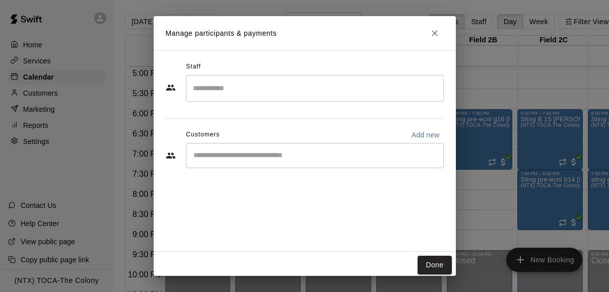
click at [370, 163] on div "​" at bounding box center [315, 155] width 258 height 25
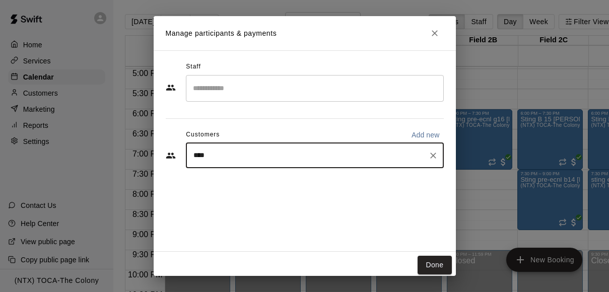
type input "*****"
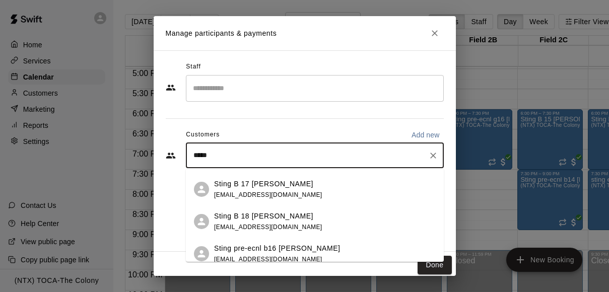
scroll to position [35, 0]
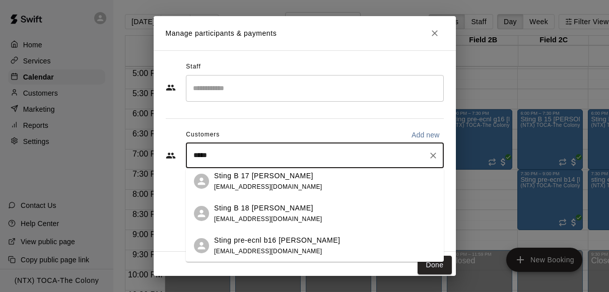
click at [354, 241] on div "Sting pre-ecnl b16 lucero johnnylucero299@gmail.com" at bounding box center [325, 246] width 222 height 22
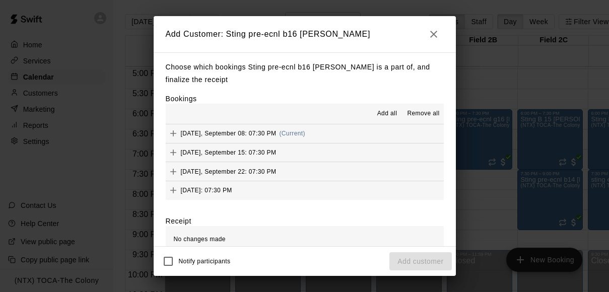
click at [385, 114] on span "Add all" at bounding box center [387, 114] width 20 height 10
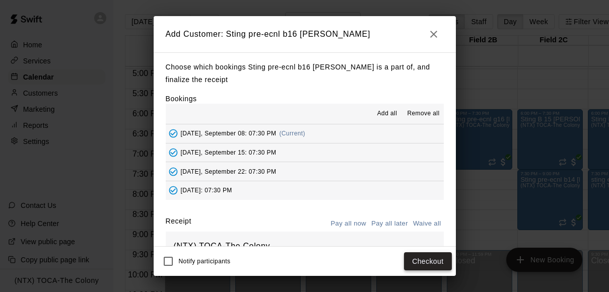
click at [424, 258] on button "Checkout" at bounding box center [427, 261] width 47 height 19
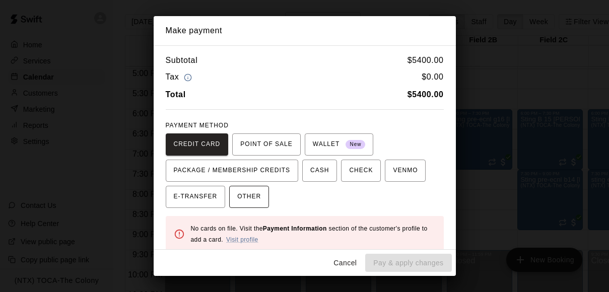
click at [261, 198] on button "OTHER" at bounding box center [249, 197] width 40 height 22
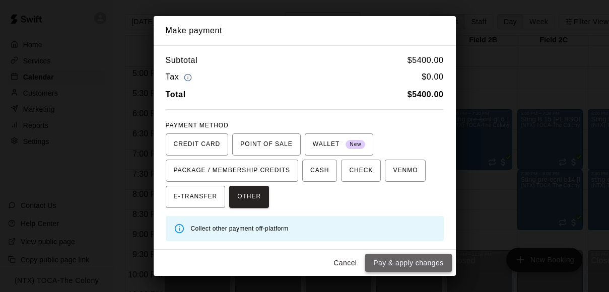
click at [401, 260] on button "Pay & apply changes" at bounding box center [408, 263] width 86 height 19
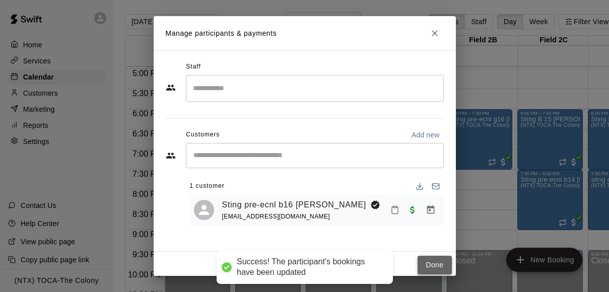
click at [438, 259] on button "Done" at bounding box center [434, 265] width 34 height 19
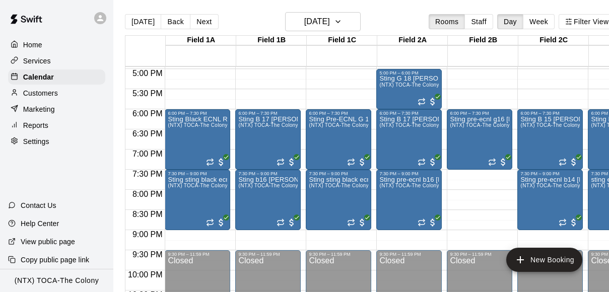
click at [104, 14] on icon at bounding box center [100, 18] width 9 height 9
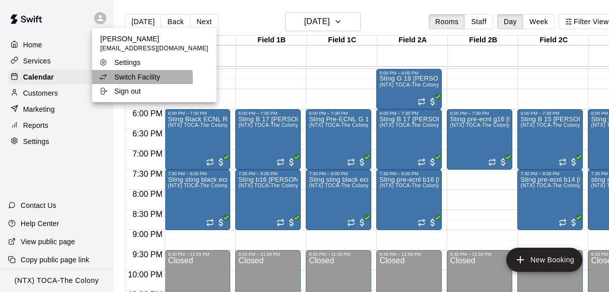
click at [134, 79] on p "Switch Facility" at bounding box center [137, 77] width 46 height 10
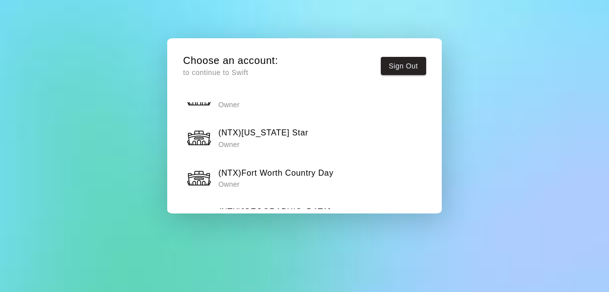
scroll to position [891, 0]
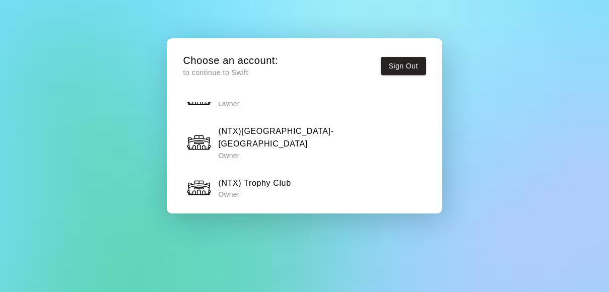
click at [279, 217] on h6 "(NTX) Adventure Landing" at bounding box center [267, 223] width 98 height 13
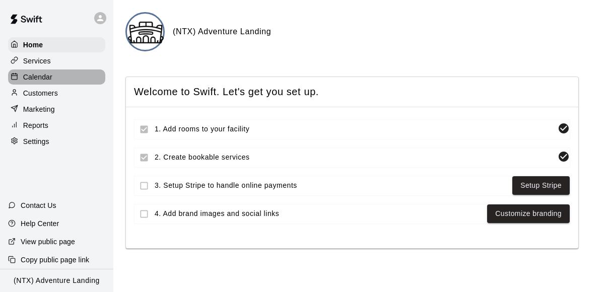
click at [52, 75] on p "Calendar" at bounding box center [37, 77] width 29 height 10
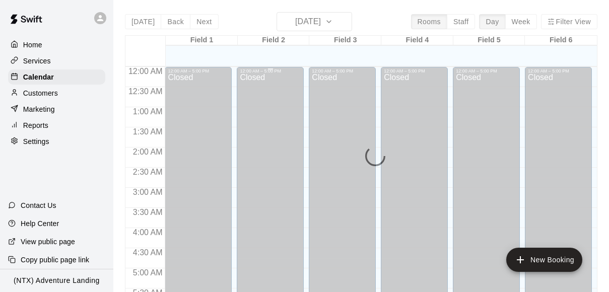
scroll to position [494, 0]
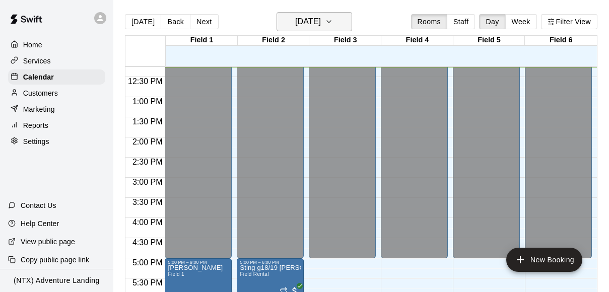
click at [333, 23] on icon "button" at bounding box center [329, 22] width 8 height 12
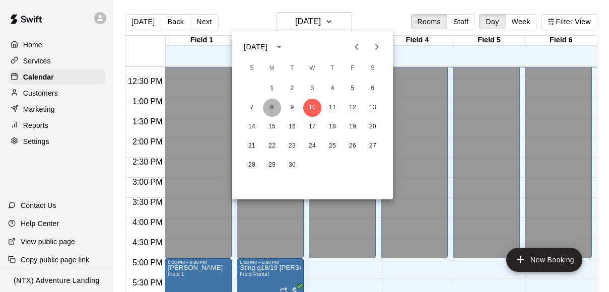
click at [273, 106] on button "8" at bounding box center [272, 108] width 18 height 18
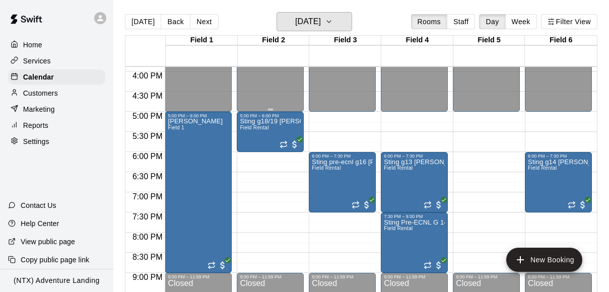
scroll to position [637, 0]
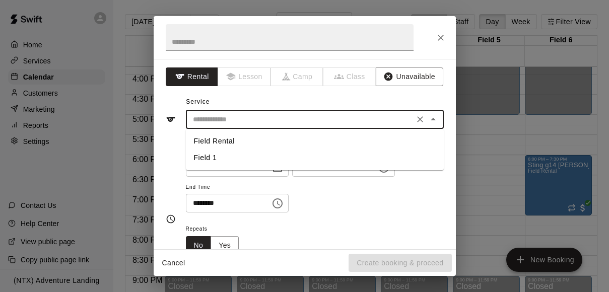
click at [333, 116] on input "text" at bounding box center [300, 119] width 222 height 13
click at [252, 143] on li "Field Rental" at bounding box center [315, 141] width 258 height 17
type input "**********"
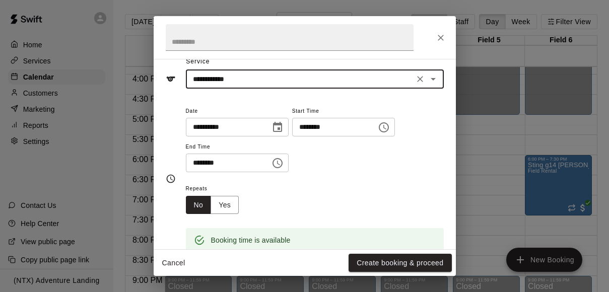
scroll to position [40, 0]
click at [198, 165] on input "********" at bounding box center [225, 163] width 78 height 19
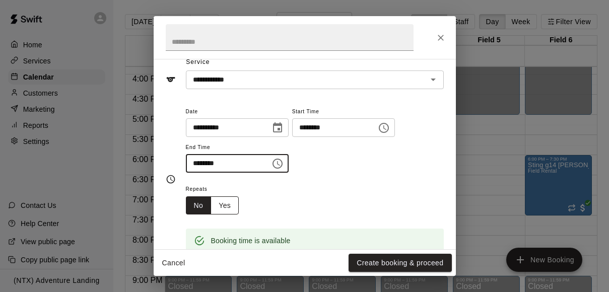
type input "********"
click at [229, 206] on button "Yes" at bounding box center [224, 205] width 28 height 19
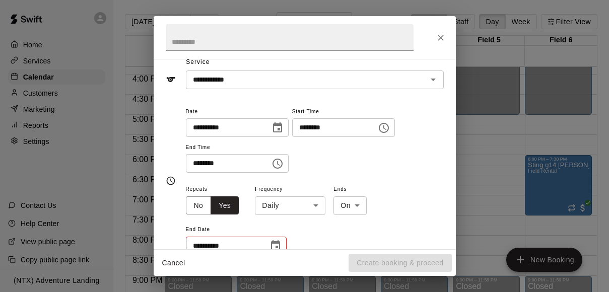
click at [296, 208] on body "Home Services Calendar Customers Marketing Reports Settings Contact Us Help Cen…" at bounding box center [304, 154] width 609 height 308
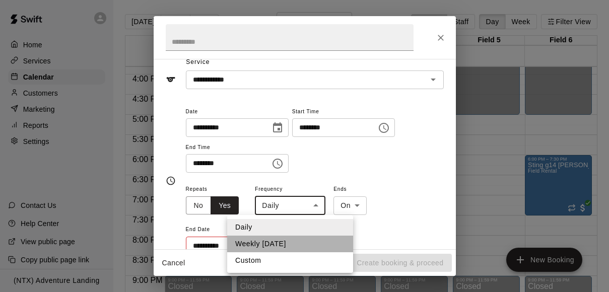
click at [288, 248] on li "Weekly on Monday" at bounding box center [290, 244] width 126 height 17
type input "******"
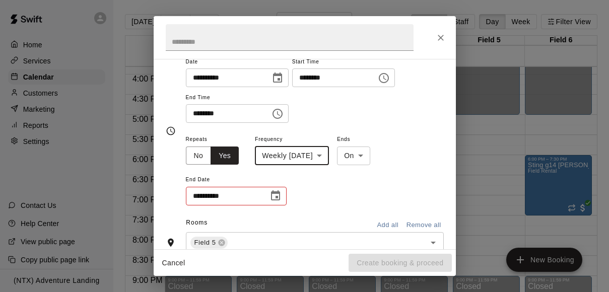
scroll to position [101, 0]
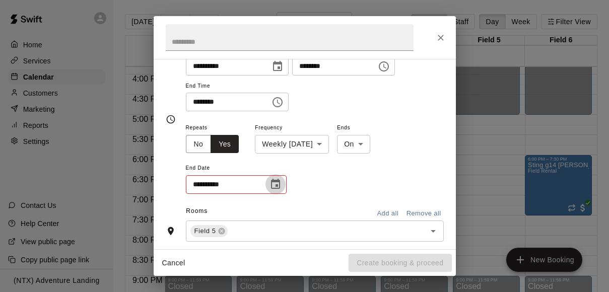
click at [276, 180] on icon "Choose date" at bounding box center [275, 184] width 9 height 10
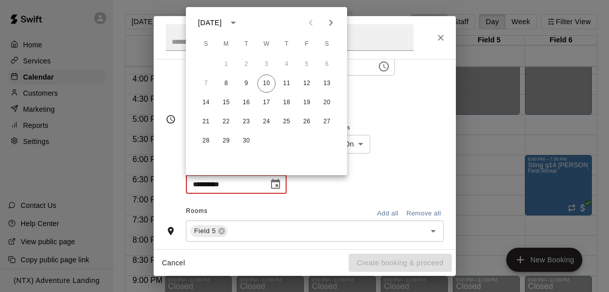
click at [236, 24] on icon "calendar view is open, switch to year view" at bounding box center [233, 23] width 5 height 3
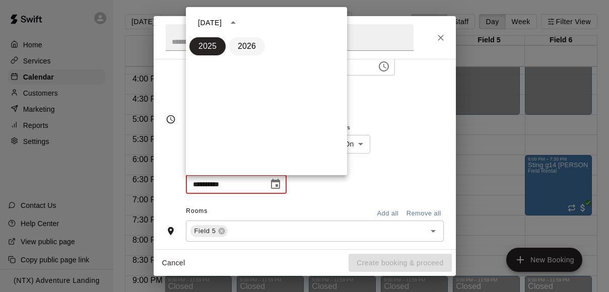
click at [250, 48] on button "2026" at bounding box center [247, 46] width 36 height 18
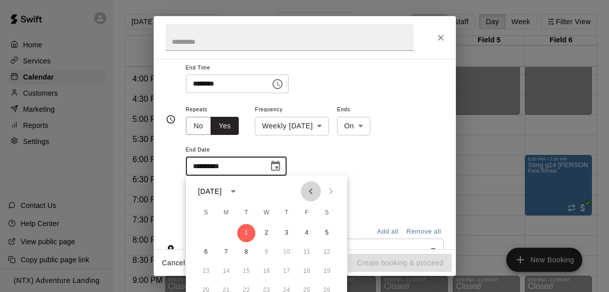
click at [310, 189] on icon "Previous month" at bounding box center [311, 191] width 12 height 12
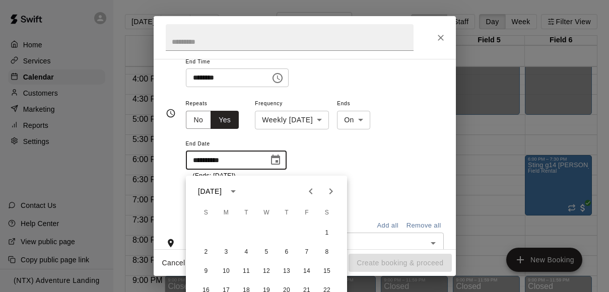
click at [310, 189] on icon "Previous month" at bounding box center [311, 191] width 12 height 12
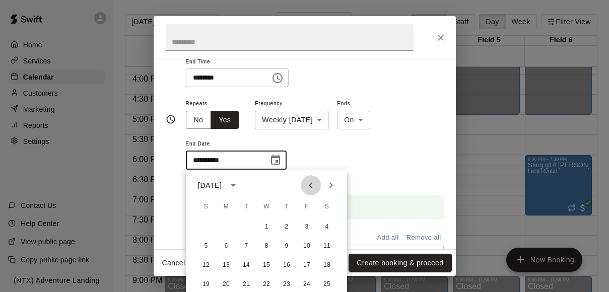
click at [310, 189] on icon "Previous month" at bounding box center [311, 185] width 12 height 12
click at [306, 262] on button "15" at bounding box center [307, 265] width 18 height 18
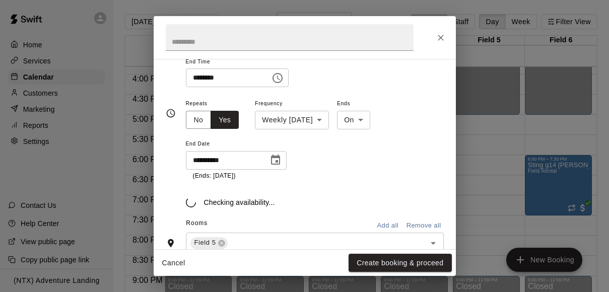
type input "**********"
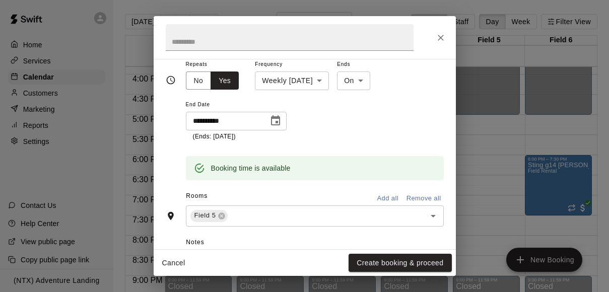
scroll to position [186, 0]
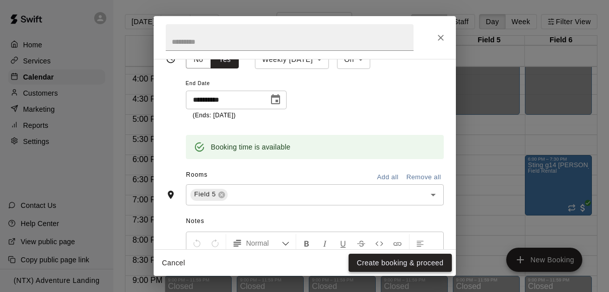
click at [379, 262] on button "Create booking & proceed" at bounding box center [399, 263] width 103 height 19
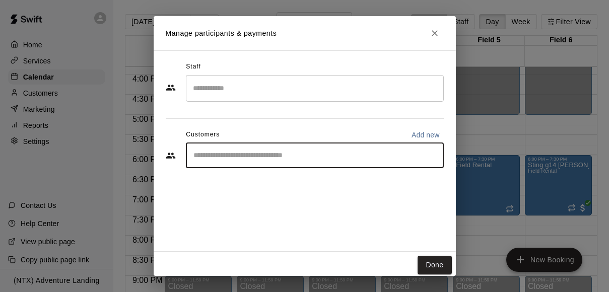
click at [303, 159] on input "Start typing to search customers..." at bounding box center [314, 156] width 249 height 10
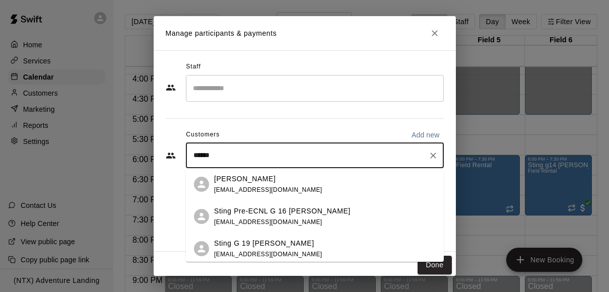
type input "*******"
click at [312, 216] on p "Sting Pre-ECNL G 16 [PERSON_NAME]" at bounding box center [282, 211] width 136 height 11
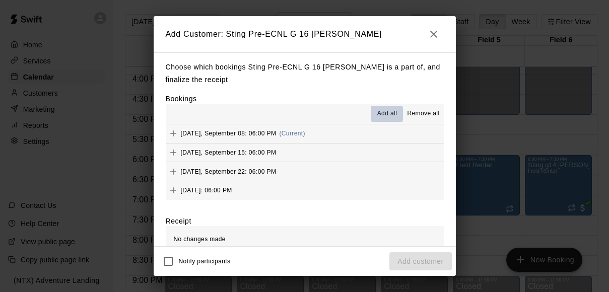
click at [380, 111] on span "Add all" at bounding box center [387, 114] width 20 height 10
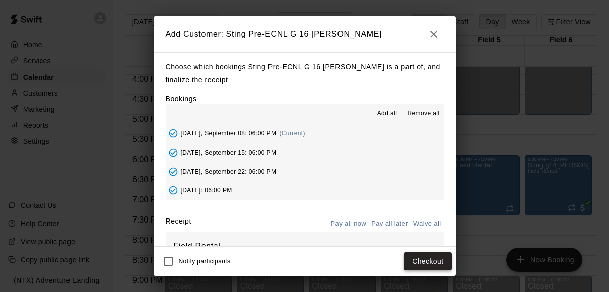
click at [423, 262] on button "Checkout" at bounding box center [427, 261] width 47 height 19
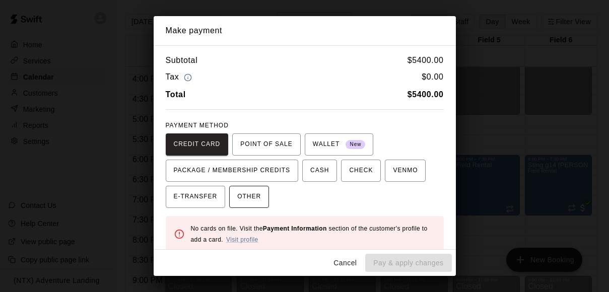
click at [251, 192] on span "OTHER" at bounding box center [249, 197] width 24 height 16
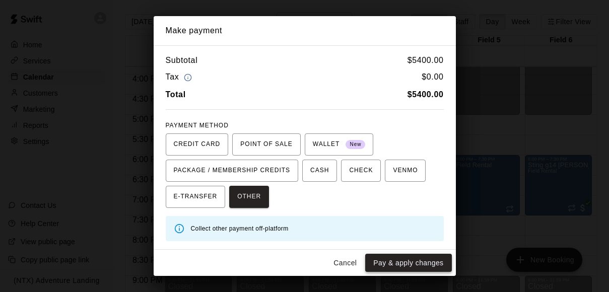
click at [417, 258] on button "Pay & apply changes" at bounding box center [408, 263] width 86 height 19
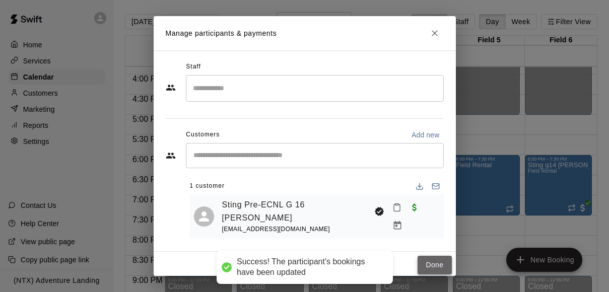
click at [441, 263] on button "Done" at bounding box center [434, 265] width 34 height 19
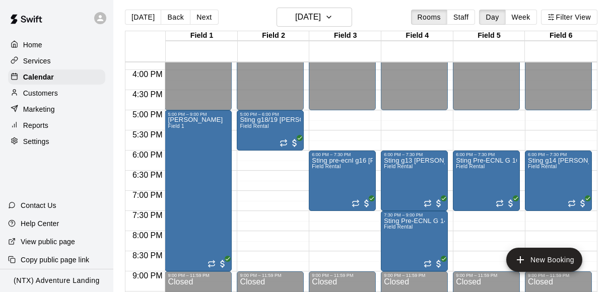
scroll to position [8, 0]
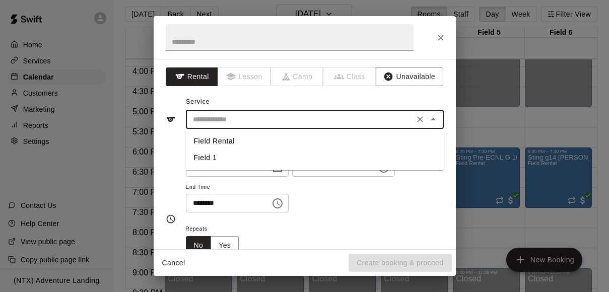
click at [334, 117] on input "text" at bounding box center [300, 119] width 222 height 13
click at [313, 139] on li "Field Rental" at bounding box center [315, 141] width 258 height 17
type input "**********"
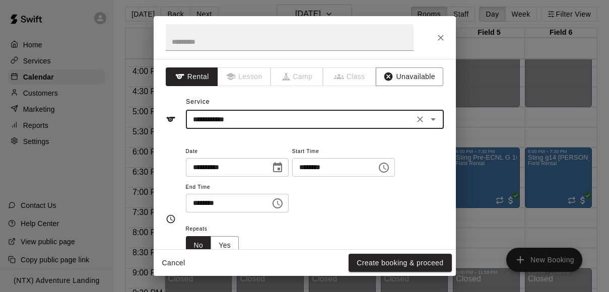
click at [195, 206] on input "********" at bounding box center [225, 203] width 78 height 19
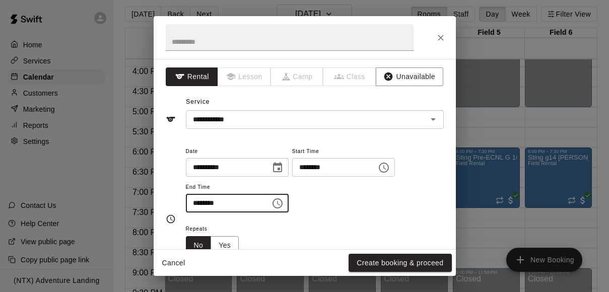
type input "********"
click at [333, 217] on div "**********" at bounding box center [315, 184] width 258 height 78
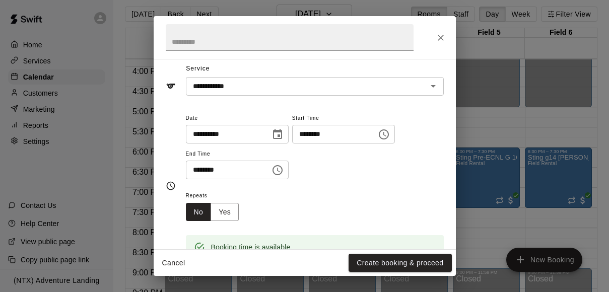
scroll to position [37, 0]
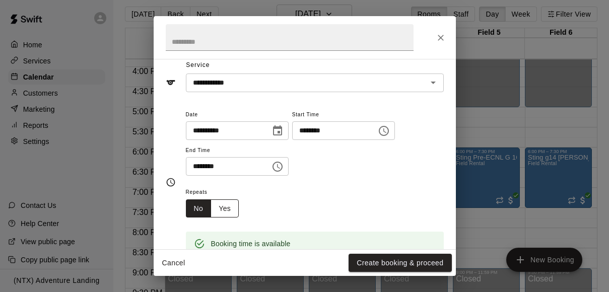
click at [221, 206] on button "Yes" at bounding box center [224, 208] width 28 height 19
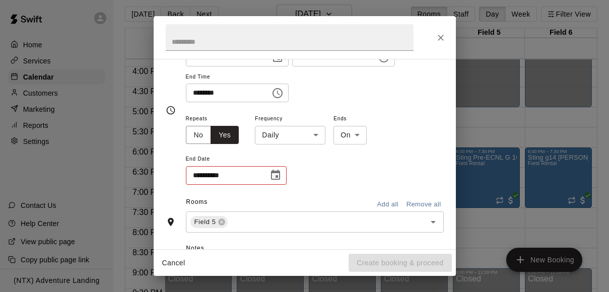
scroll to position [127, 0]
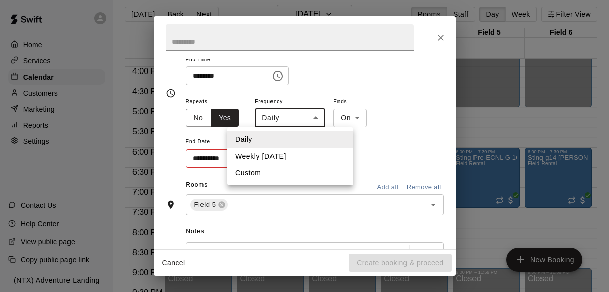
click at [313, 115] on body "Home Services Calendar Customers Marketing Reports Settings Contact Us Help Cen…" at bounding box center [304, 146] width 609 height 308
click at [293, 151] on li "Weekly on Monday" at bounding box center [290, 156] width 126 height 17
type input "******"
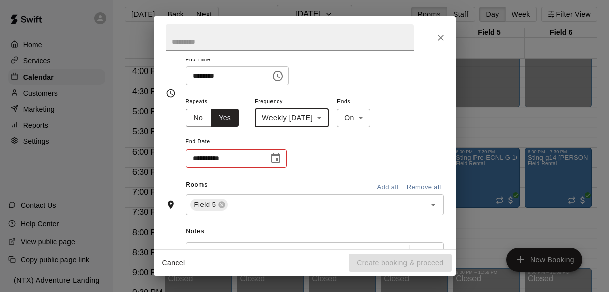
click at [307, 159] on div "**********" at bounding box center [315, 132] width 258 height 74
click at [274, 160] on icon "Choose date" at bounding box center [275, 158] width 12 height 12
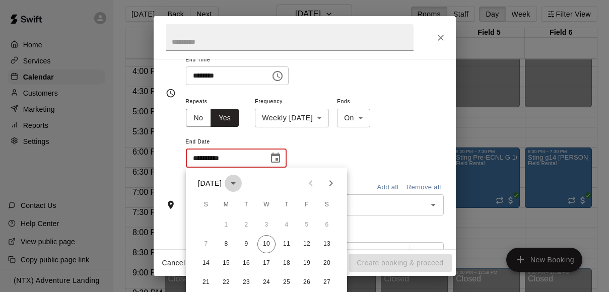
click at [239, 178] on icon "calendar view is open, switch to year view" at bounding box center [233, 183] width 12 height 12
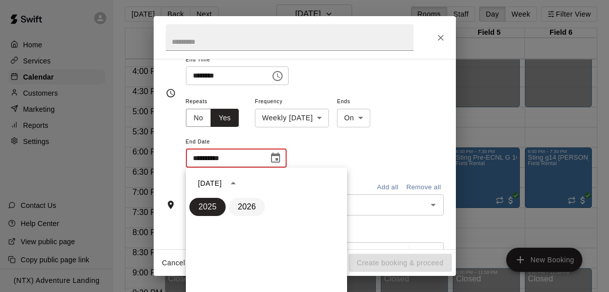
click at [250, 203] on button "2026" at bounding box center [247, 207] width 36 height 18
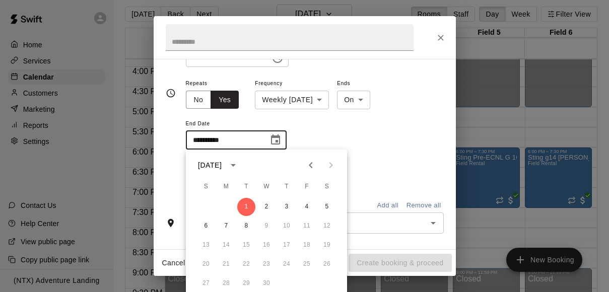
scroll to position [152, 0]
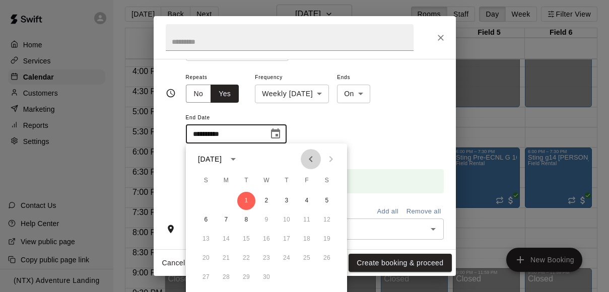
click at [315, 159] on icon "Previous month" at bounding box center [311, 159] width 12 height 12
click at [315, 158] on icon "Previous month" at bounding box center [311, 159] width 12 height 12
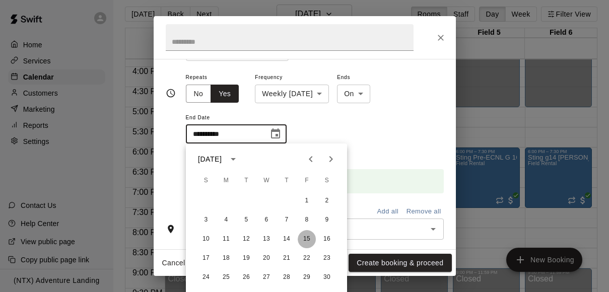
click at [305, 238] on button "15" at bounding box center [307, 239] width 18 height 18
type input "**********"
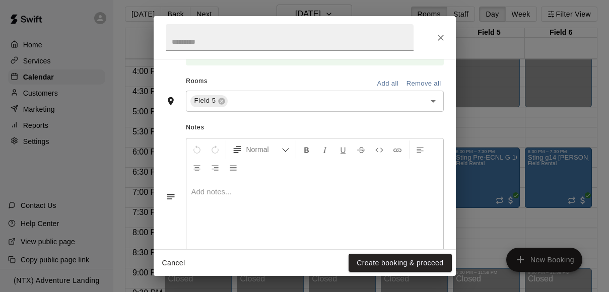
scroll to position [304, 0]
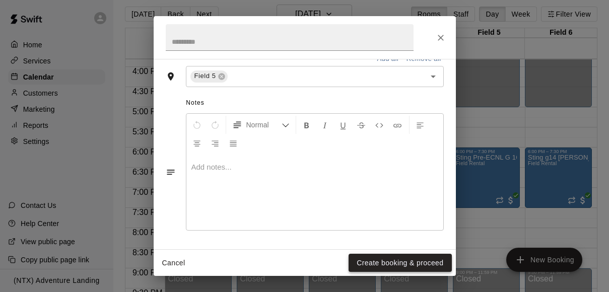
click at [386, 256] on button "Create booking & proceed" at bounding box center [399, 263] width 103 height 19
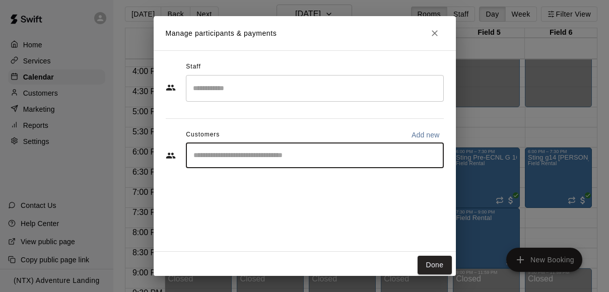
click at [319, 156] on input "Start typing to search customers..." at bounding box center [314, 156] width 249 height 10
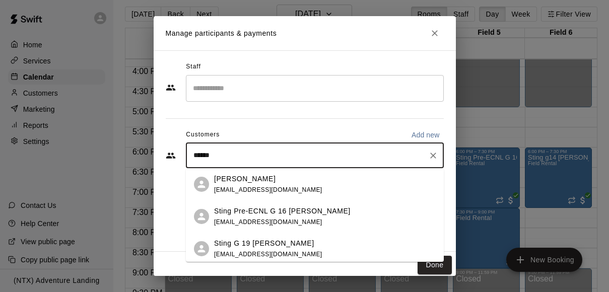
type input "*******"
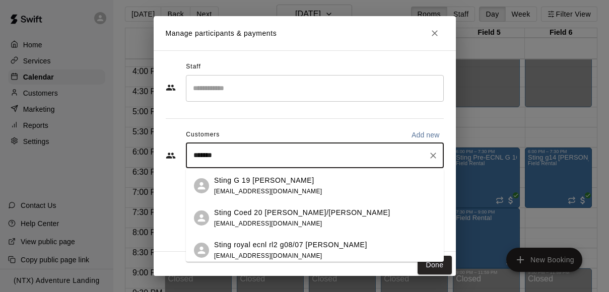
scroll to position [67, 0]
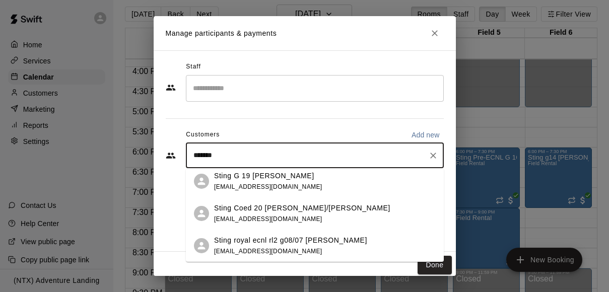
click at [316, 239] on p "Sting royal ecnl rl2 g08/07 [PERSON_NAME]" at bounding box center [290, 240] width 153 height 11
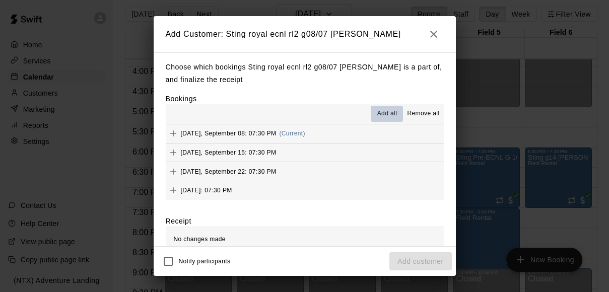
click at [380, 116] on span "Add all" at bounding box center [387, 114] width 20 height 10
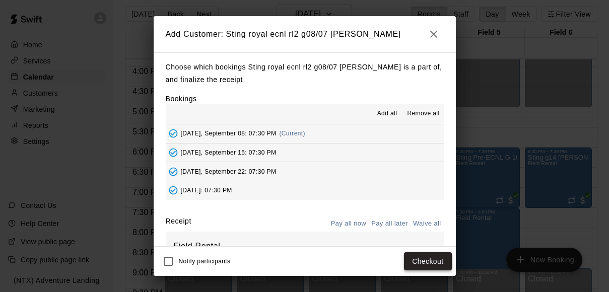
click at [430, 265] on button "Checkout" at bounding box center [427, 261] width 47 height 19
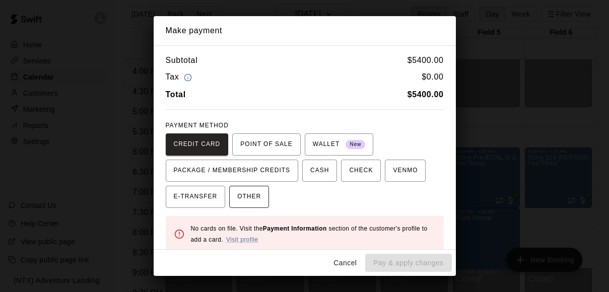
click at [252, 194] on span "OTHER" at bounding box center [249, 197] width 24 height 16
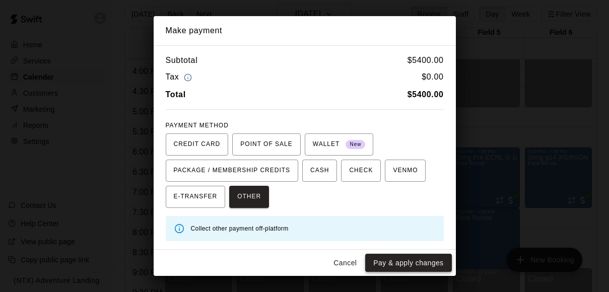
click at [405, 264] on button "Pay & apply changes" at bounding box center [408, 263] width 86 height 19
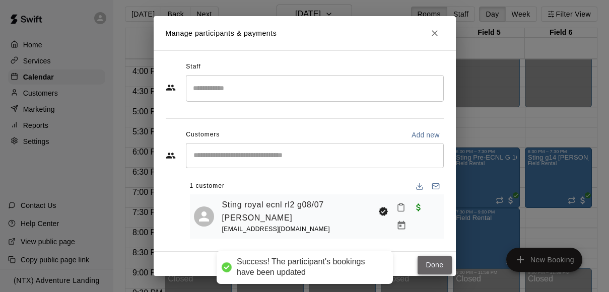
click at [433, 266] on button "Done" at bounding box center [434, 265] width 34 height 19
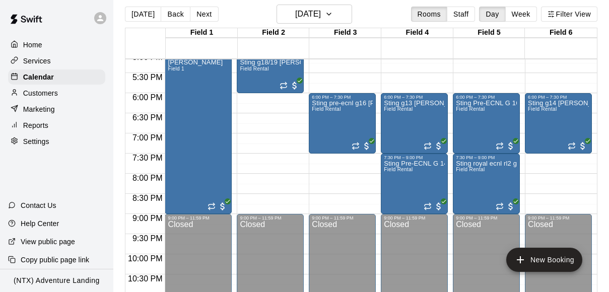
scroll to position [689, 0]
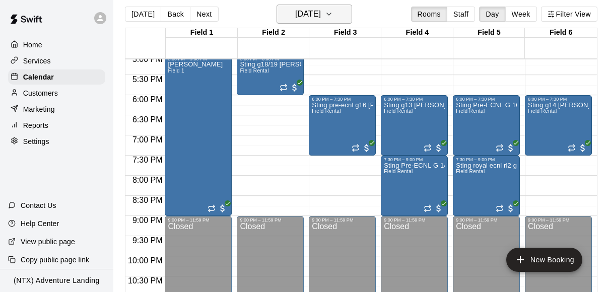
click at [333, 12] on icon "button" at bounding box center [329, 14] width 8 height 12
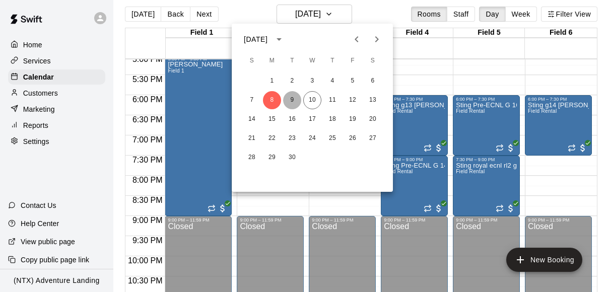
click at [294, 96] on button "9" at bounding box center [292, 100] width 18 height 18
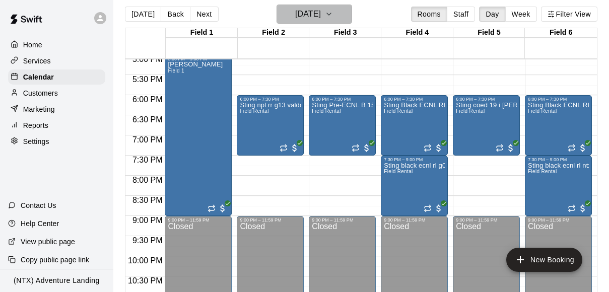
click at [333, 10] on icon "button" at bounding box center [329, 14] width 8 height 12
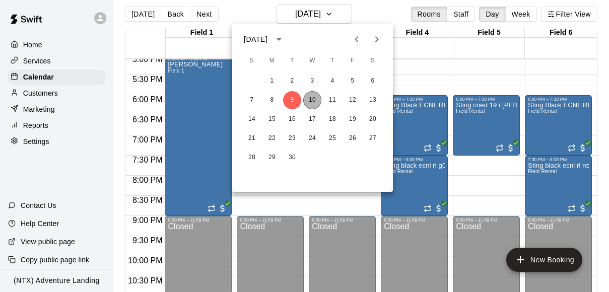
click at [310, 103] on button "10" at bounding box center [312, 100] width 18 height 18
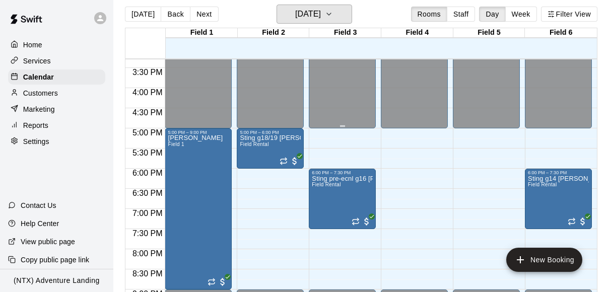
scroll to position [614, 0]
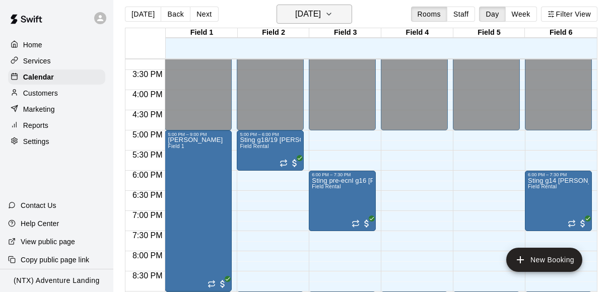
click at [333, 13] on icon "button" at bounding box center [329, 14] width 8 height 12
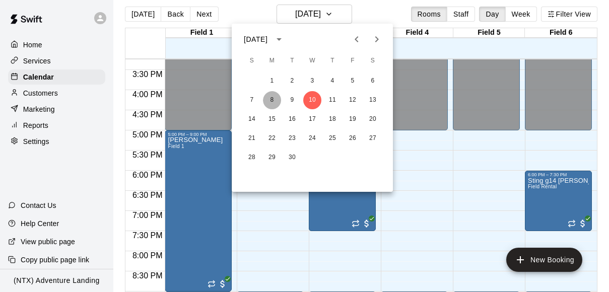
click at [272, 99] on button "8" at bounding box center [272, 100] width 18 height 18
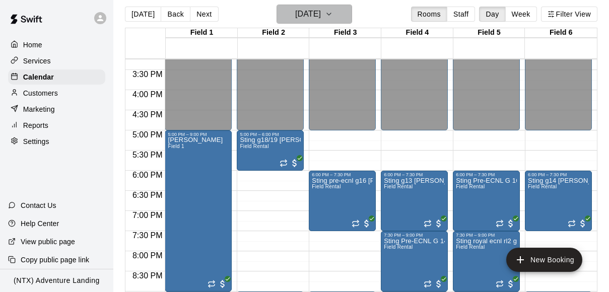
click at [333, 11] on icon "button" at bounding box center [329, 14] width 8 height 12
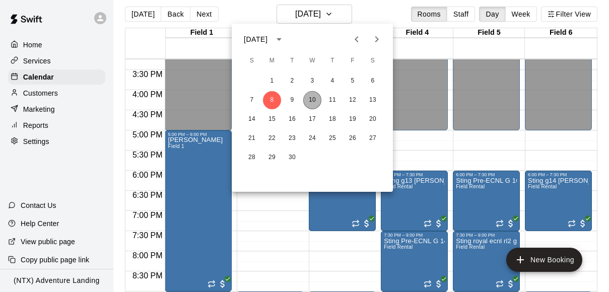
click at [311, 100] on button "10" at bounding box center [312, 100] width 18 height 18
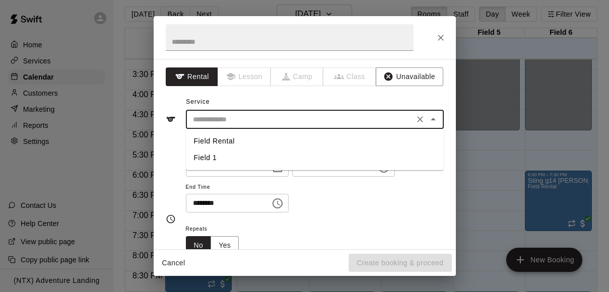
click at [366, 118] on input "text" at bounding box center [300, 119] width 222 height 13
click at [343, 140] on li "Field Rental" at bounding box center [315, 141] width 258 height 17
type input "**********"
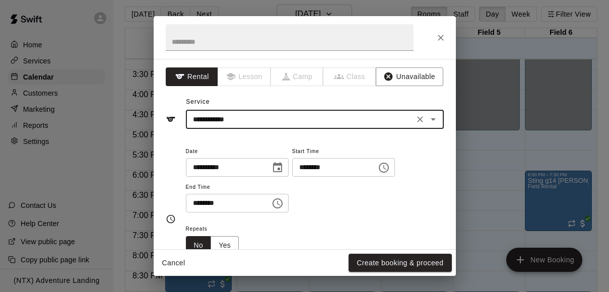
click at [198, 207] on input "********" at bounding box center [225, 203] width 78 height 19
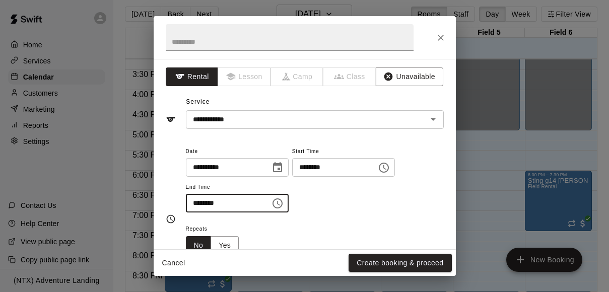
type input "********"
click at [349, 214] on div "**********" at bounding box center [315, 184] width 258 height 78
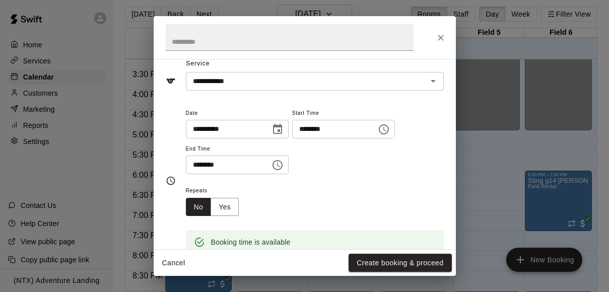
scroll to position [56, 0]
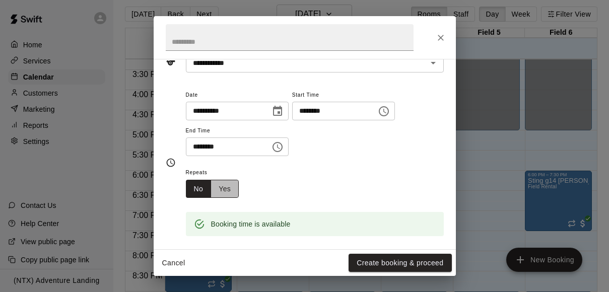
click at [224, 188] on button "Yes" at bounding box center [224, 189] width 28 height 19
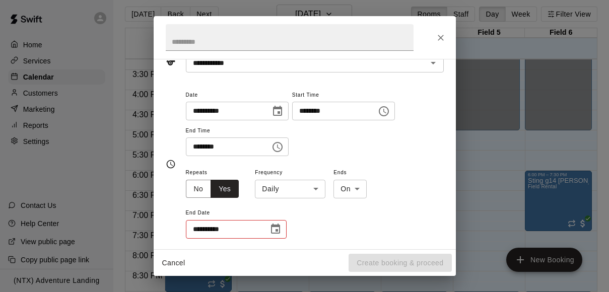
click at [281, 192] on body "Home Services Calendar Customers Marketing Reports Settings Contact Us Help Cen…" at bounding box center [304, 146] width 609 height 308
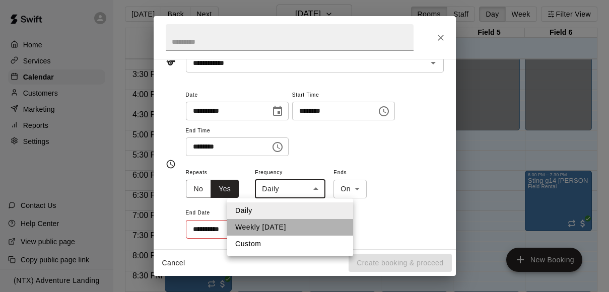
click at [276, 230] on li "Weekly on Wednesday" at bounding box center [290, 227] width 126 height 17
type input "******"
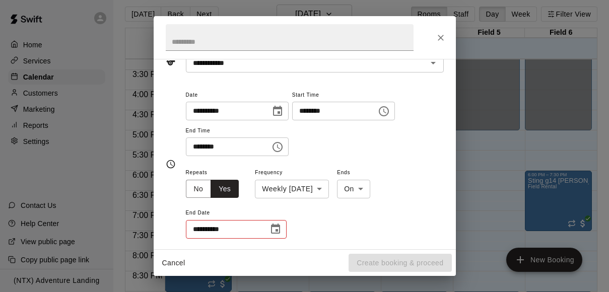
click at [344, 214] on div "**********" at bounding box center [315, 203] width 258 height 74
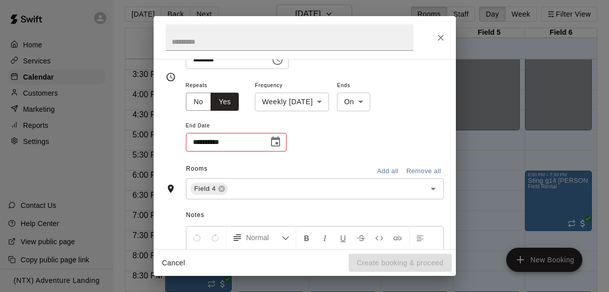
scroll to position [171, 0]
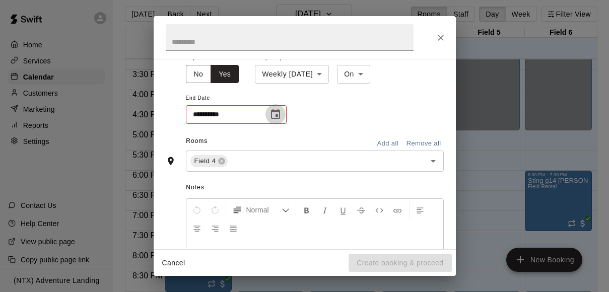
click at [275, 104] on button "Choose date" at bounding box center [275, 114] width 20 height 20
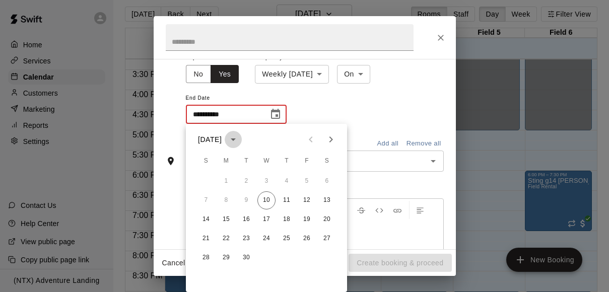
click at [239, 139] on icon "calendar view is open, switch to year view" at bounding box center [233, 139] width 12 height 12
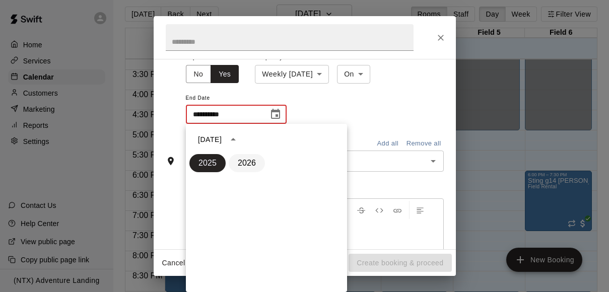
click at [249, 162] on button "2026" at bounding box center [247, 163] width 36 height 18
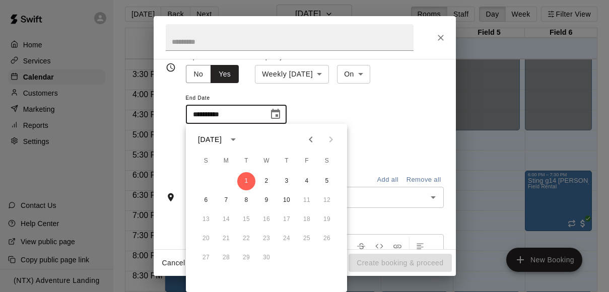
click at [306, 139] on icon "Previous month" at bounding box center [311, 139] width 12 height 12
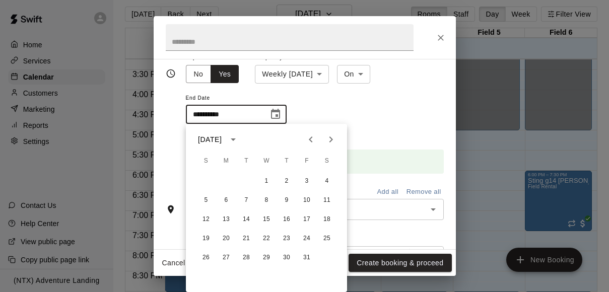
click at [306, 139] on icon "Previous month" at bounding box center [311, 139] width 12 height 12
click at [310, 219] on button "15" at bounding box center [307, 219] width 18 height 18
type input "**********"
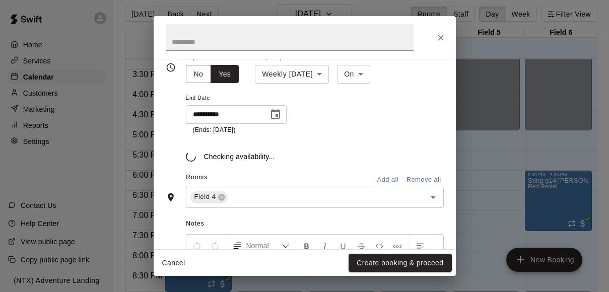
scroll to position [177, 0]
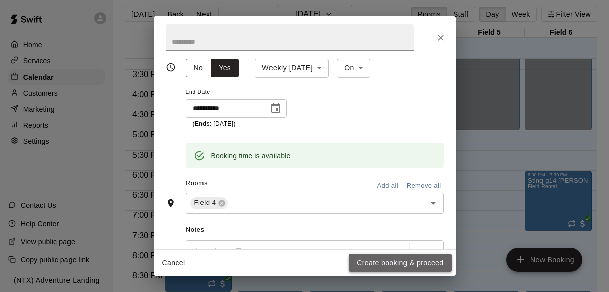
click at [418, 261] on button "Create booking & proceed" at bounding box center [399, 263] width 103 height 19
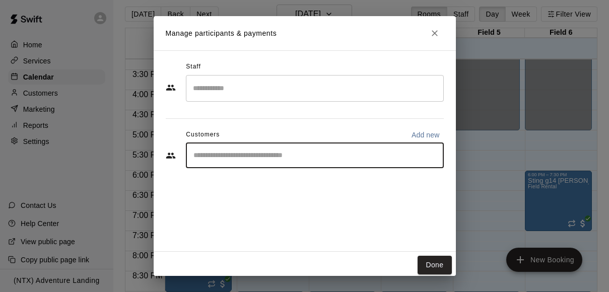
click at [379, 157] on input "Start typing to search customers..." at bounding box center [314, 156] width 249 height 10
type input "*******"
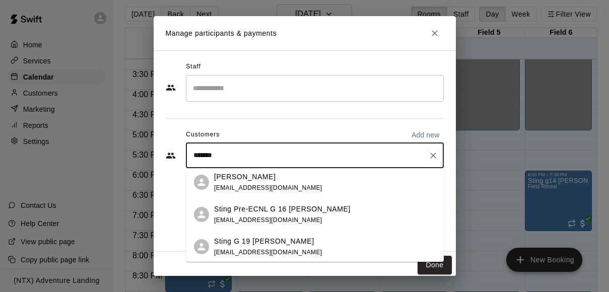
scroll to position [2, 0]
click at [354, 213] on div "Sting Pre-ECNL G 16 Bagwell laurenbagwell@stingsoccer.com" at bounding box center [325, 215] width 222 height 22
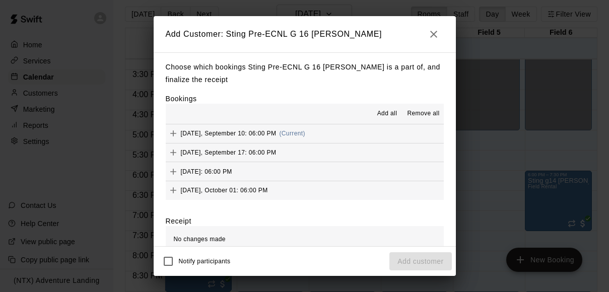
click at [385, 110] on span "Add all" at bounding box center [387, 114] width 20 height 10
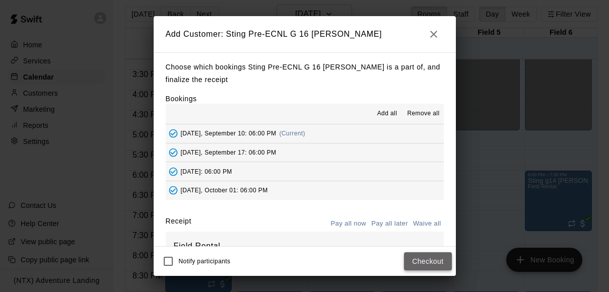
click at [431, 263] on button "Checkout" at bounding box center [427, 261] width 47 height 19
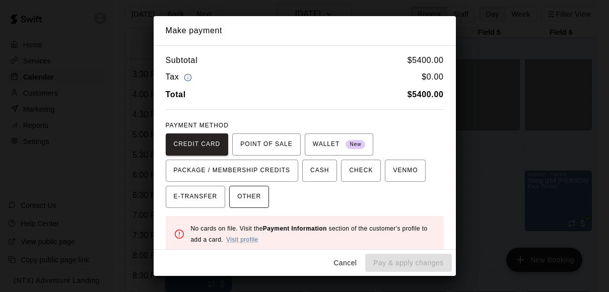
click at [250, 192] on span "OTHER" at bounding box center [249, 197] width 24 height 16
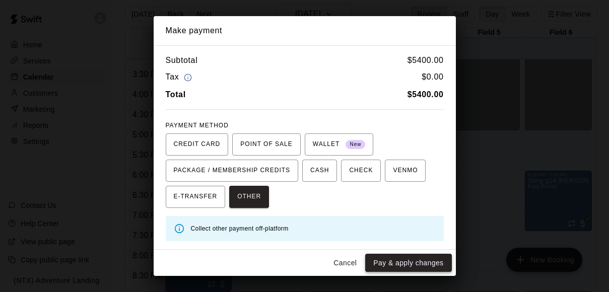
click at [398, 259] on button "Pay & apply changes" at bounding box center [408, 263] width 86 height 19
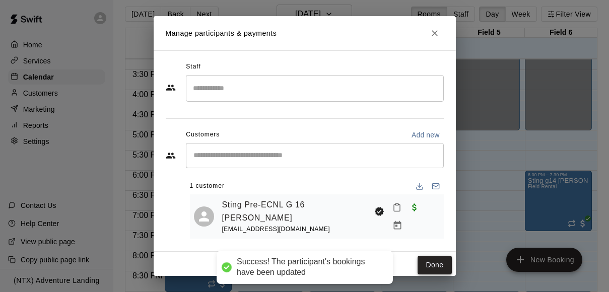
click at [436, 266] on button "Done" at bounding box center [434, 265] width 34 height 19
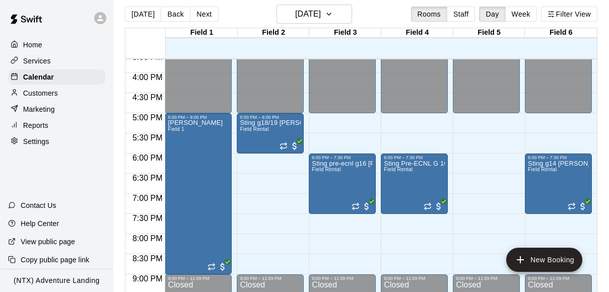
scroll to position [634, 0]
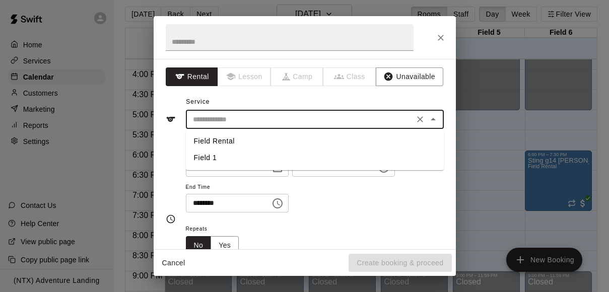
click at [340, 118] on input "text" at bounding box center [300, 119] width 222 height 13
click at [326, 137] on li "Field Rental" at bounding box center [315, 141] width 258 height 17
type input "**********"
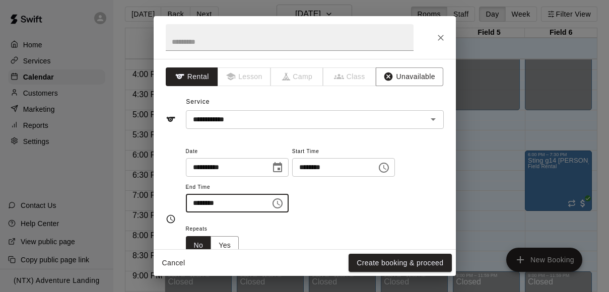
click at [197, 204] on input "********" at bounding box center [225, 203] width 78 height 19
type input "********"
click at [322, 198] on div "**********" at bounding box center [315, 179] width 258 height 68
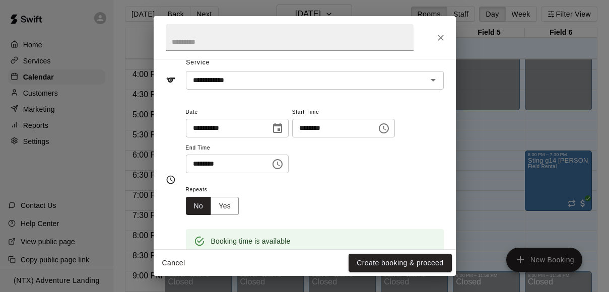
scroll to position [69, 0]
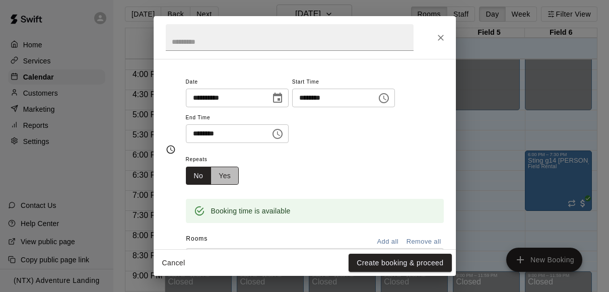
click at [231, 176] on button "Yes" at bounding box center [224, 176] width 28 height 19
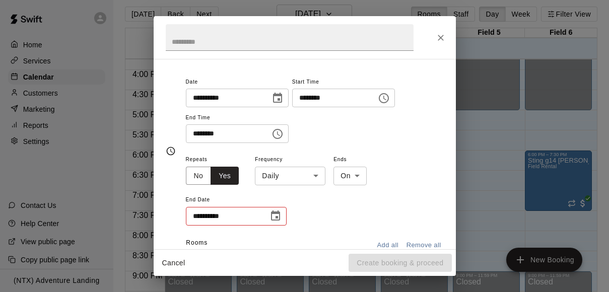
click at [293, 175] on body "Home Services Calendar Customers Marketing Reports Settings Contact Us Help Cen…" at bounding box center [304, 146] width 609 height 308
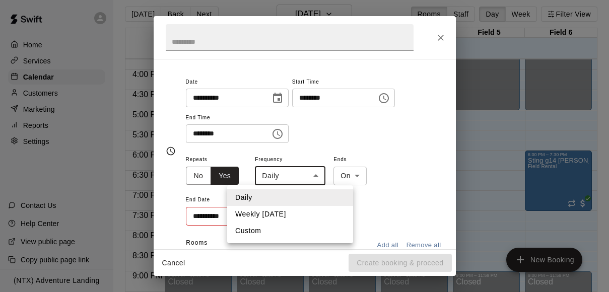
click at [286, 213] on li "Weekly on Wednesday" at bounding box center [290, 214] width 126 height 17
type input "******"
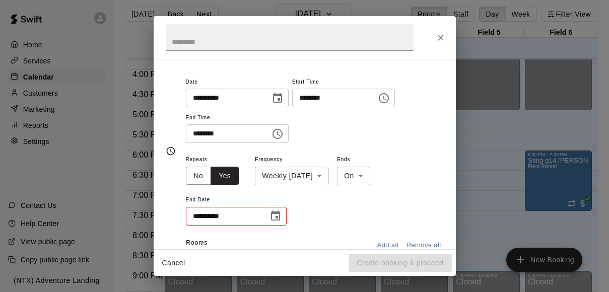
click at [330, 214] on div "**********" at bounding box center [315, 190] width 258 height 74
click at [278, 214] on icon "Choose date" at bounding box center [275, 215] width 9 height 10
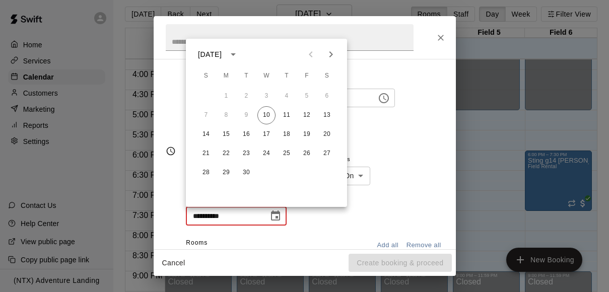
click at [239, 56] on icon "calendar view is open, switch to year view" at bounding box center [233, 54] width 12 height 12
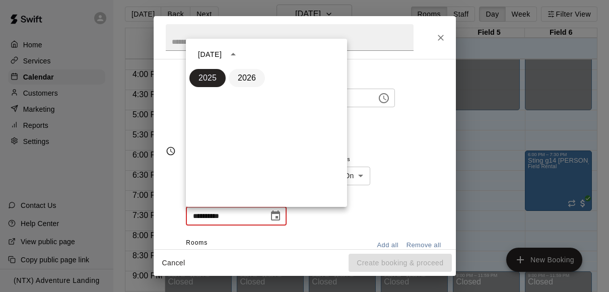
click at [251, 80] on button "2026" at bounding box center [247, 78] width 36 height 18
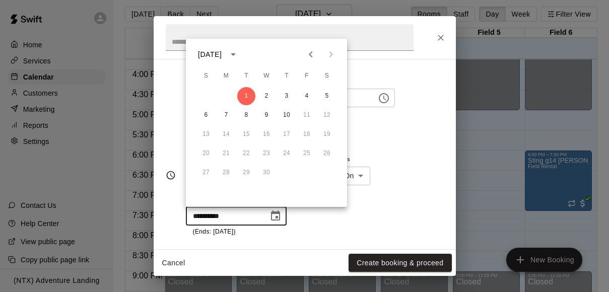
click at [311, 51] on icon "Previous month" at bounding box center [311, 54] width 12 height 12
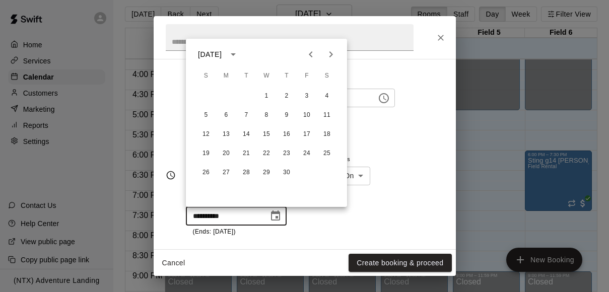
click at [330, 52] on icon "Next month" at bounding box center [331, 54] width 4 height 6
click at [307, 132] on button "15" at bounding box center [307, 134] width 18 height 18
type input "**********"
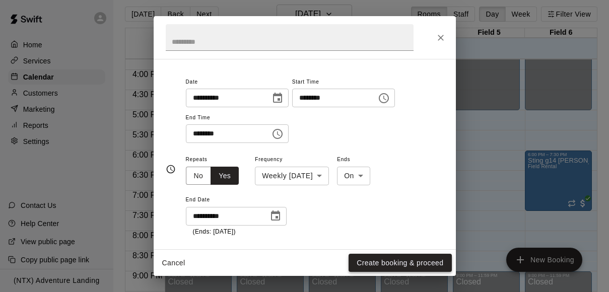
scroll to position [76, 0]
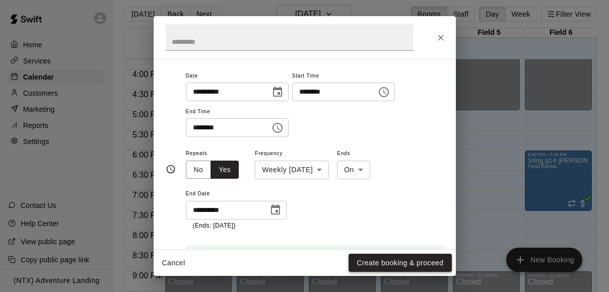
click at [398, 261] on button "Create booking & proceed" at bounding box center [399, 263] width 103 height 19
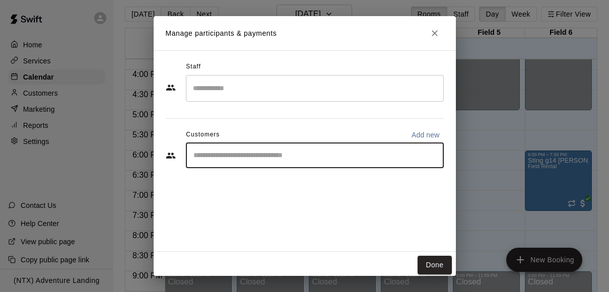
click at [312, 155] on input "Start typing to search customers..." at bounding box center [314, 156] width 249 height 10
type input "*****"
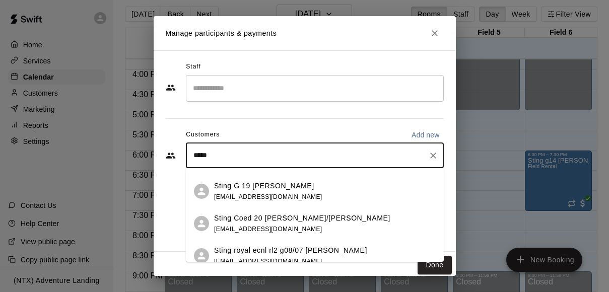
scroll to position [67, 0]
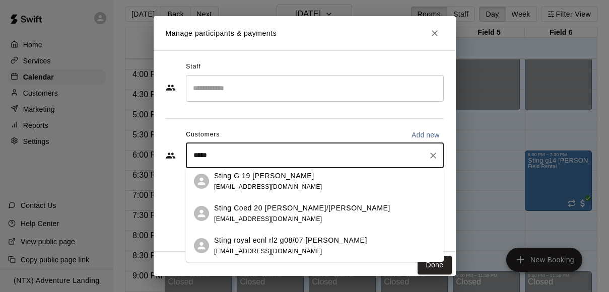
click at [310, 240] on p "Sting royal ecnl rl2 g08/07 [PERSON_NAME]" at bounding box center [290, 240] width 153 height 11
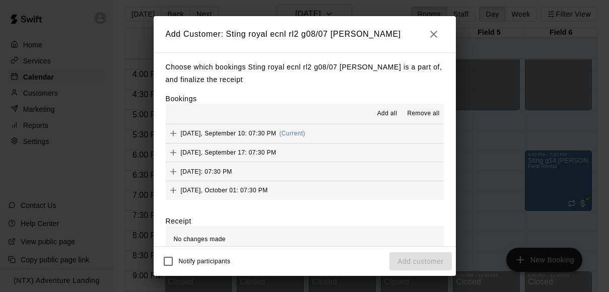
click at [384, 114] on span "Add all" at bounding box center [387, 114] width 20 height 10
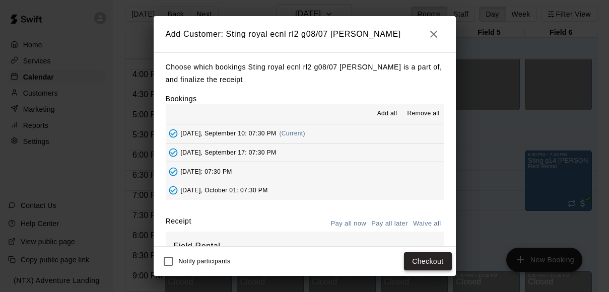
click at [425, 261] on button "Checkout" at bounding box center [427, 261] width 47 height 19
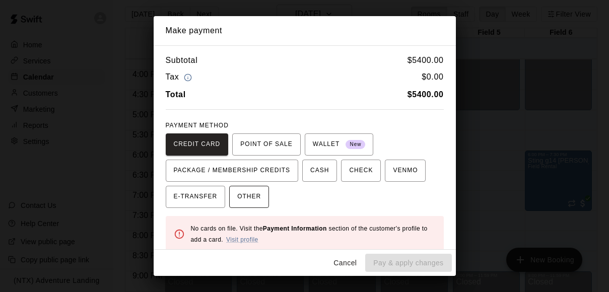
click at [251, 193] on span "OTHER" at bounding box center [249, 197] width 24 height 16
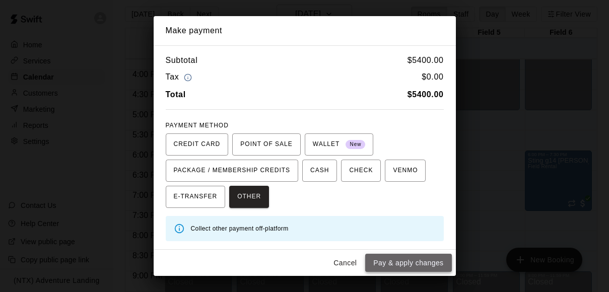
click at [424, 266] on button "Pay & apply changes" at bounding box center [408, 263] width 86 height 19
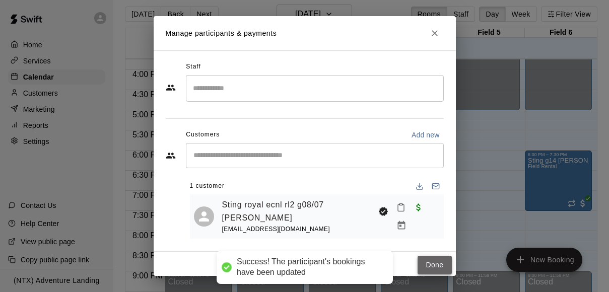
click at [430, 263] on button "Done" at bounding box center [434, 265] width 34 height 19
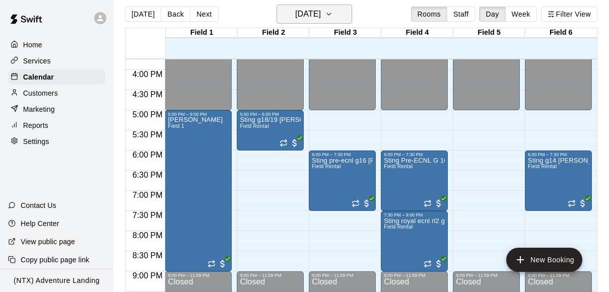
click at [333, 10] on icon "button" at bounding box center [329, 14] width 8 height 12
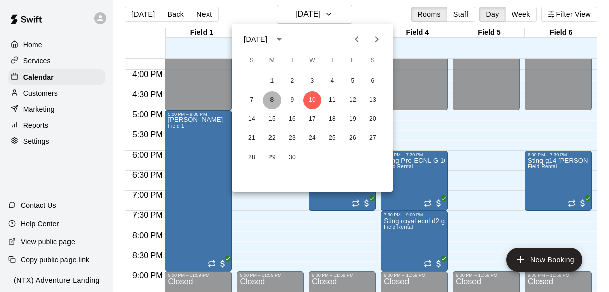
click at [271, 97] on button "8" at bounding box center [272, 100] width 18 height 18
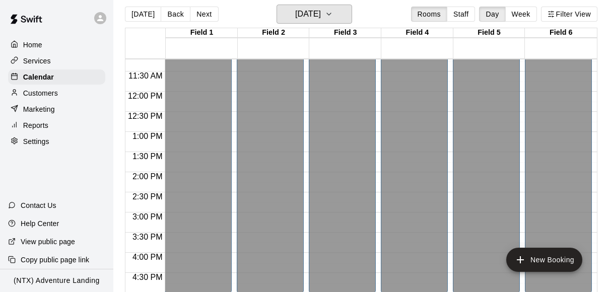
scroll to position [434, 0]
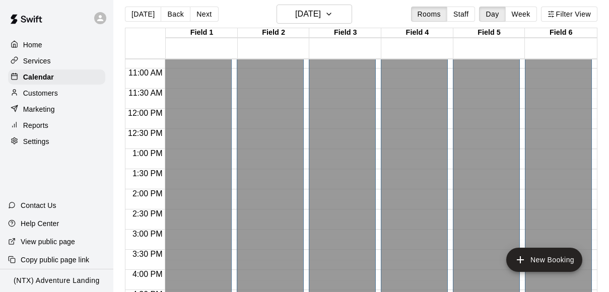
click at [41, 119] on div "Reports" at bounding box center [56, 125] width 97 height 15
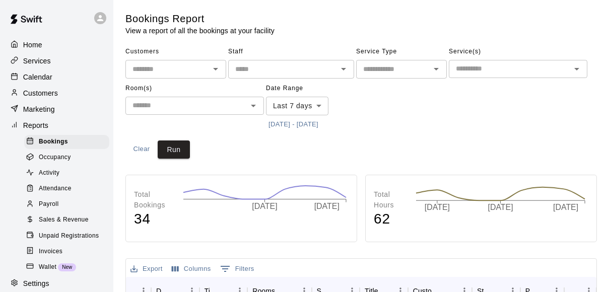
click at [330, 68] on input "text" at bounding box center [282, 69] width 103 height 13
click at [326, 51] on span "Staff" at bounding box center [291, 52] width 126 height 16
click at [218, 70] on icon "Open" at bounding box center [215, 69] width 12 height 12
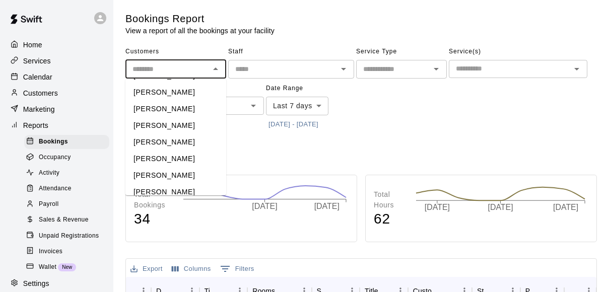
scroll to position [781, 0]
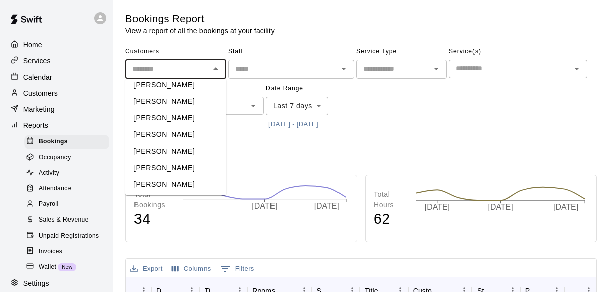
click at [503, 141] on div "Customers ​ Ryan Godfrey Ron Hart Caleb Richardson Christine Ellis Raj Bhattach…" at bounding box center [360, 101] width 471 height 115
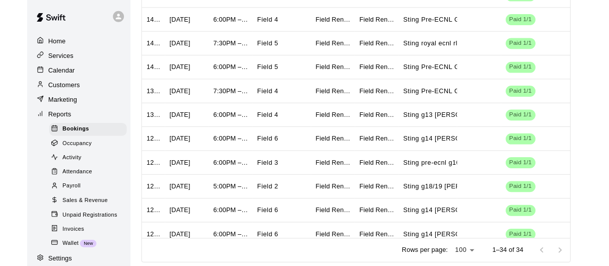
scroll to position [0, 0]
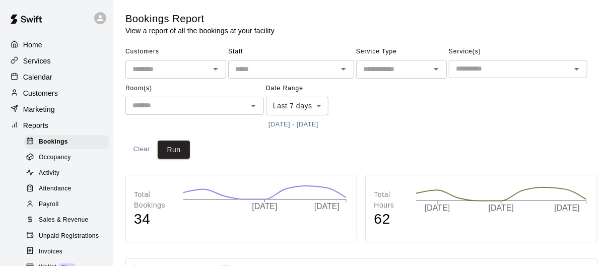
click at [41, 22] on img at bounding box center [26, 19] width 52 height 30
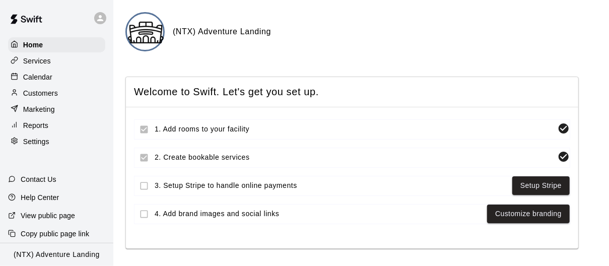
click at [97, 18] on icon at bounding box center [100, 18] width 9 height 9
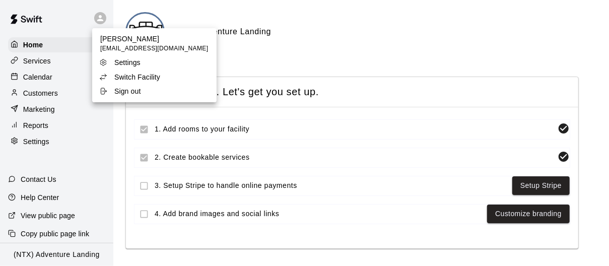
click at [283, 65] on div at bounding box center [304, 133] width 609 height 266
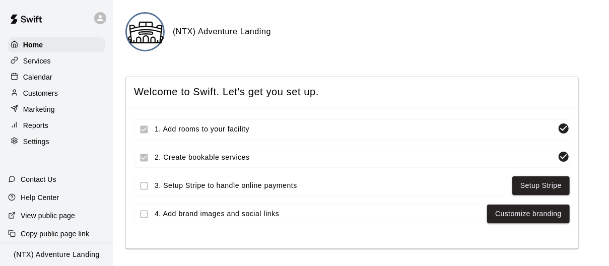
click at [99, 18] on icon at bounding box center [100, 18] width 6 height 6
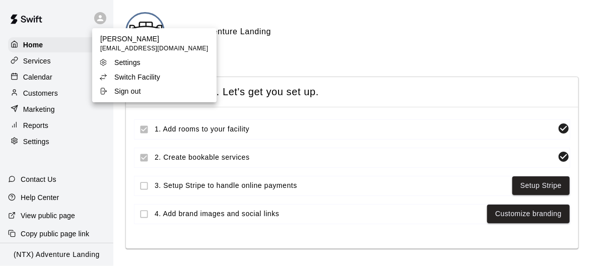
click at [129, 92] on p "Sign out" at bounding box center [127, 91] width 27 height 10
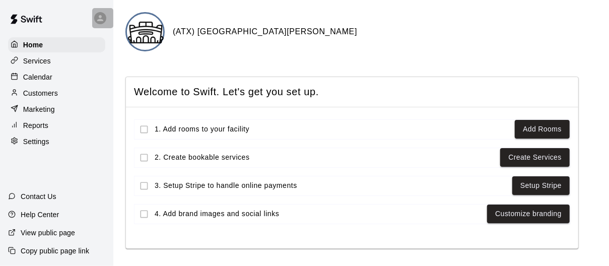
click at [100, 24] on div at bounding box center [100, 18] width 12 height 12
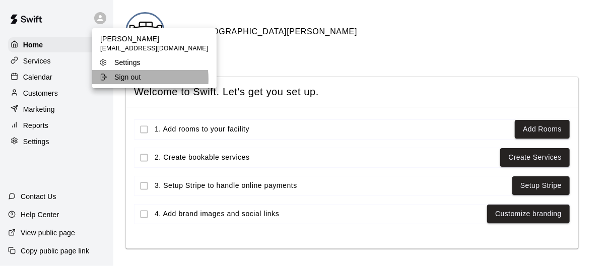
click at [124, 79] on p "Sign out" at bounding box center [127, 77] width 27 height 10
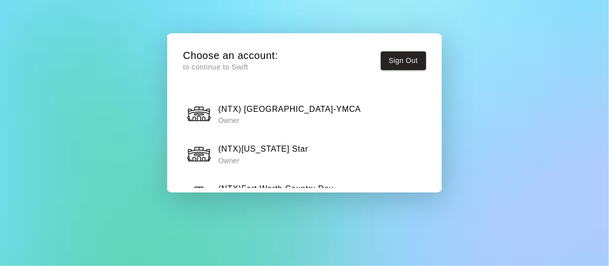
scroll to position [907, 0]
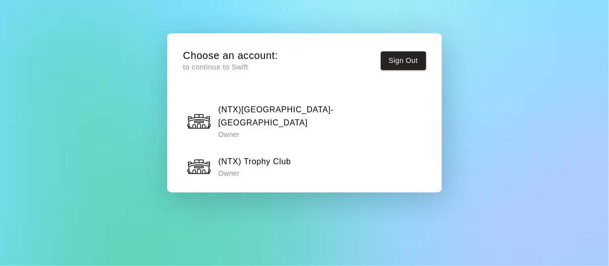
click at [286, 195] on h6 "(NTX) Adventure Landing" at bounding box center [267, 201] width 98 height 13
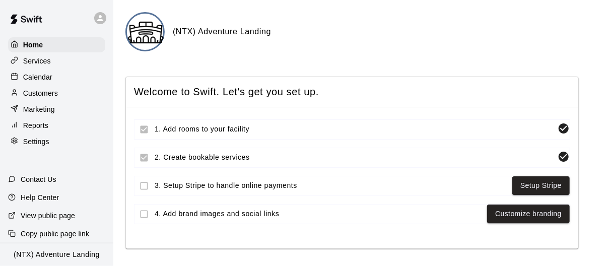
click at [31, 51] on div "Home" at bounding box center [56, 44] width 97 height 15
click at [39, 76] on p "Calendar" at bounding box center [37, 77] width 29 height 10
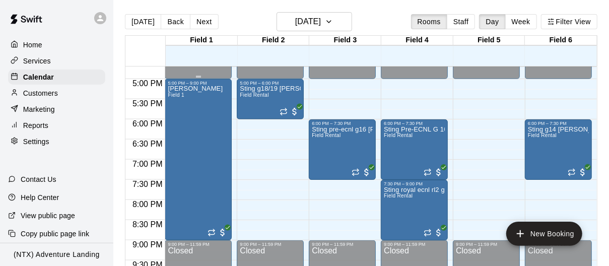
scroll to position [672, 0]
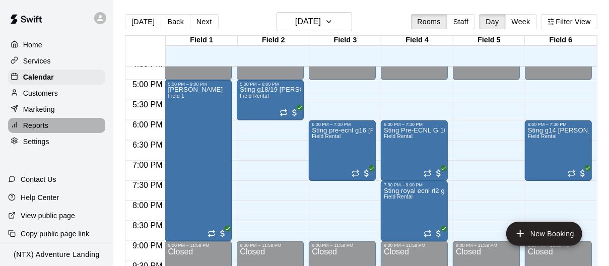
click at [40, 128] on p "Reports" at bounding box center [35, 125] width 25 height 10
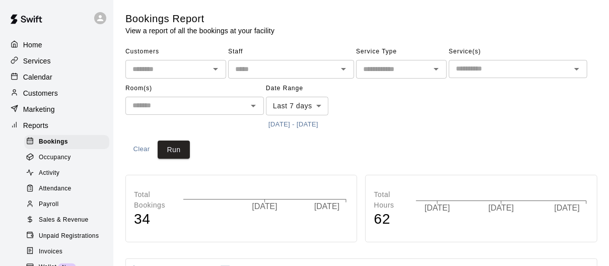
scroll to position [40, 0]
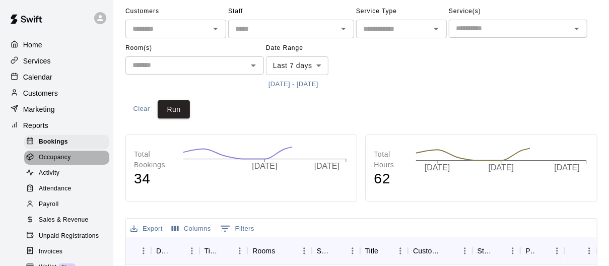
click at [56, 156] on span "Occupancy" at bounding box center [55, 158] width 32 height 10
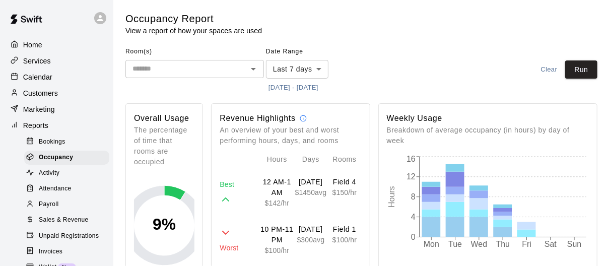
click at [252, 66] on icon "Open" at bounding box center [253, 69] width 12 height 12
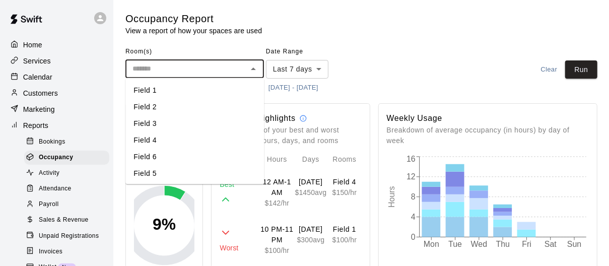
click at [232, 90] on li "Field 1" at bounding box center [194, 90] width 138 height 17
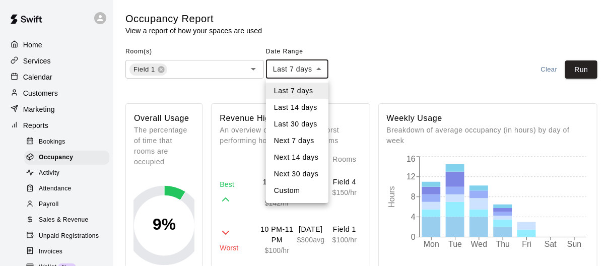
click at [304, 89] on li "Last 7 days" at bounding box center [297, 91] width 62 height 17
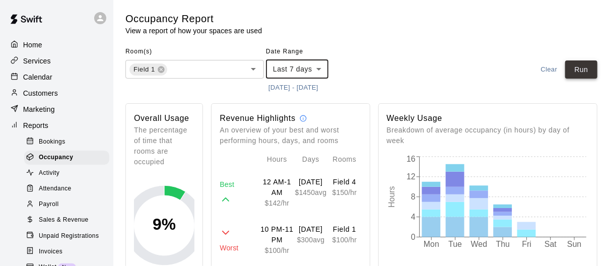
click at [588, 67] on button "Run" at bounding box center [581, 69] width 32 height 19
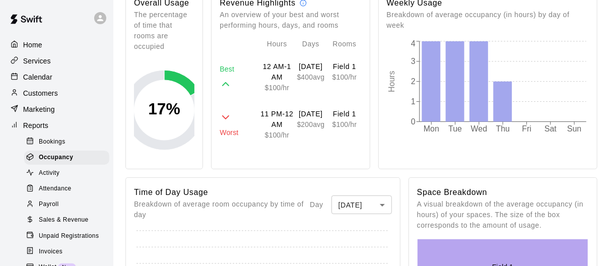
scroll to position [243, 0]
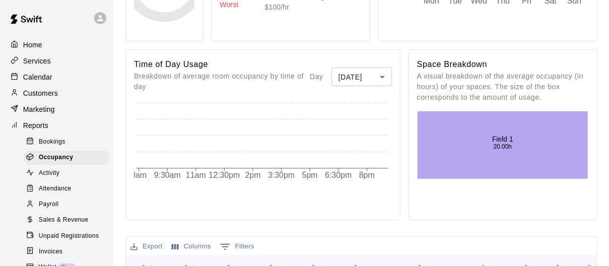
click at [381, 77] on body "Home Services Calendar Customers Marketing Reports Bookings Occupancy Activity …" at bounding box center [304, 175] width 609 height 836
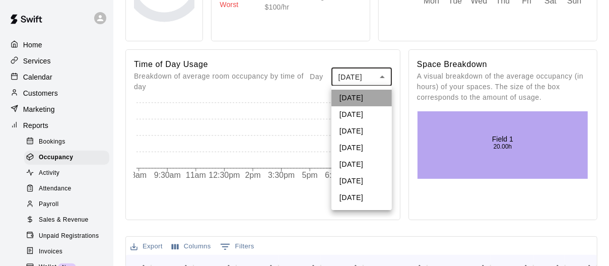
click at [369, 96] on li "Monday" at bounding box center [361, 98] width 60 height 17
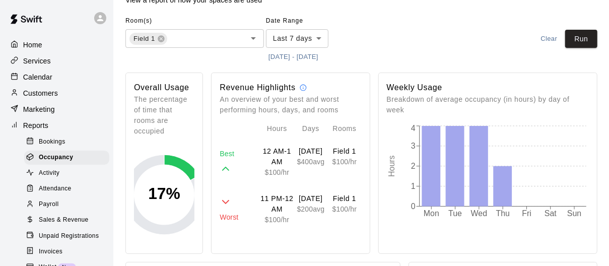
scroll to position [35, 0]
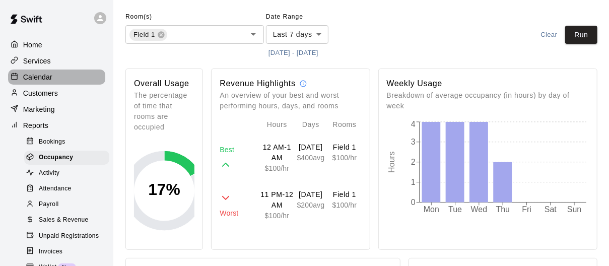
click at [39, 76] on p "Calendar" at bounding box center [37, 77] width 29 height 10
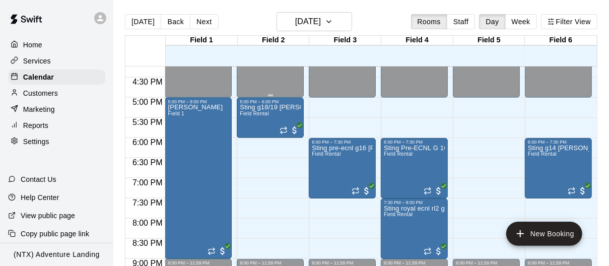
scroll to position [664, 0]
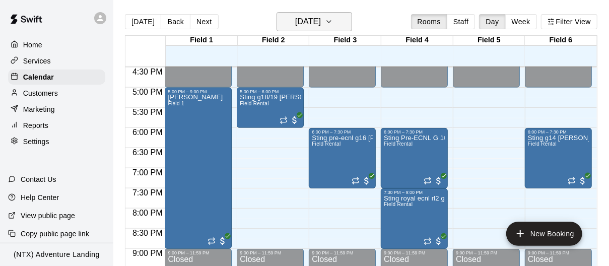
click at [333, 24] on icon "button" at bounding box center [329, 22] width 8 height 12
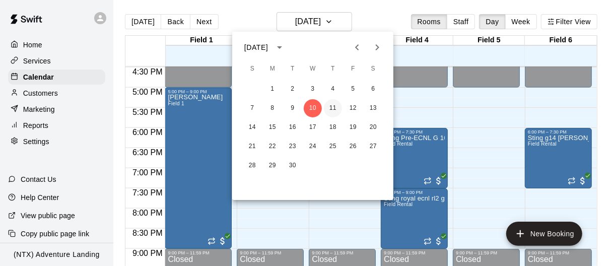
click at [332, 107] on button "11" at bounding box center [333, 108] width 18 height 18
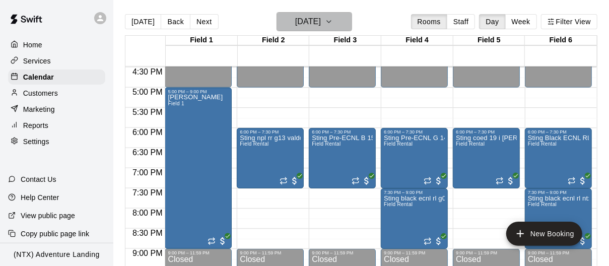
click at [333, 19] on icon "button" at bounding box center [329, 22] width 8 height 12
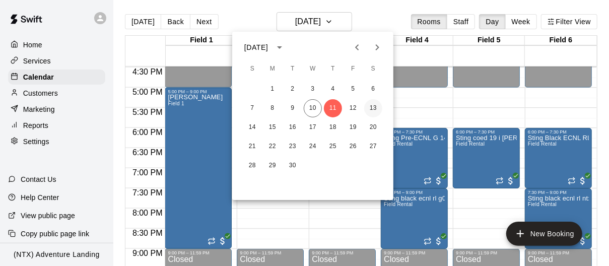
click at [370, 108] on button "13" at bounding box center [373, 108] width 18 height 18
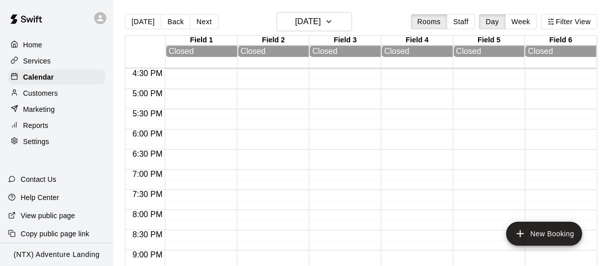
click at [42, 123] on p "Reports" at bounding box center [35, 125] width 25 height 10
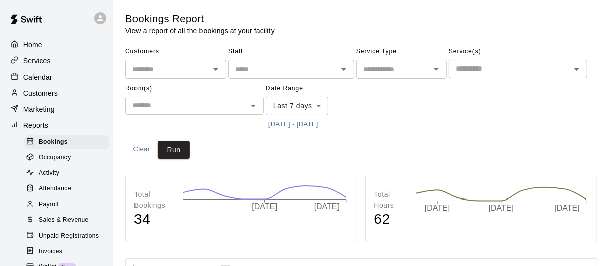
click at [67, 155] on span "Occupancy" at bounding box center [55, 158] width 32 height 10
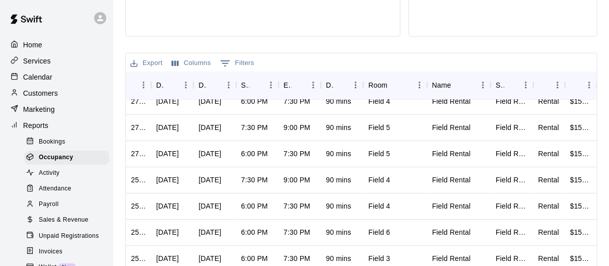
scroll to position [168, 0]
click at [242, 60] on button "0 Filters" at bounding box center [237, 63] width 39 height 16
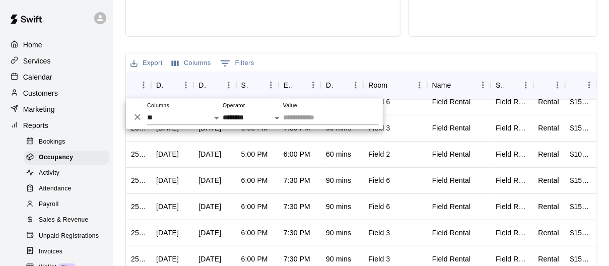
click at [323, 61] on div "Export Columns 0 Filters" at bounding box center [361, 62] width 471 height 18
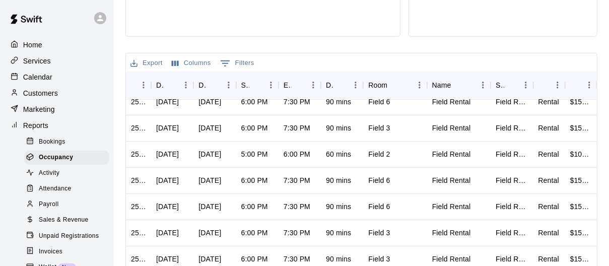
scroll to position [403, 0]
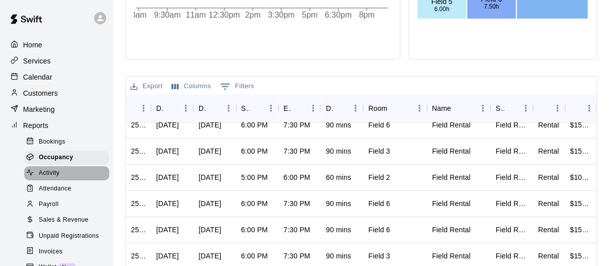
click at [52, 172] on span "Activity" at bounding box center [49, 173] width 21 height 10
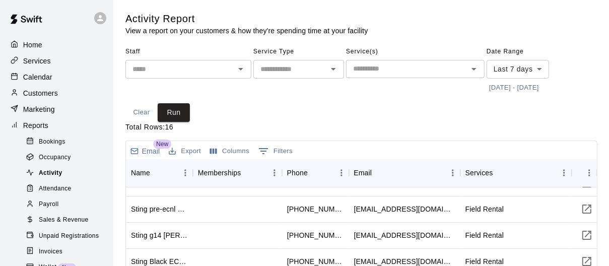
scroll to position [29, 0]
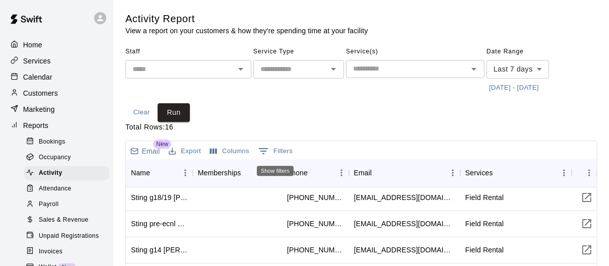
click at [281, 153] on button "0 Filters" at bounding box center [275, 151] width 39 height 16
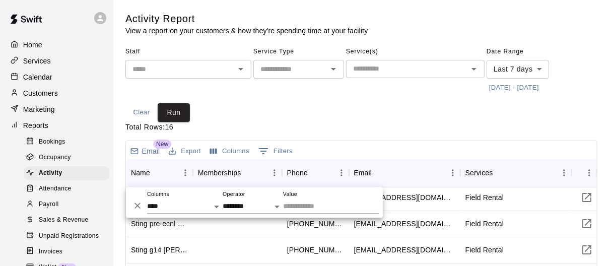
click at [293, 116] on div "Staff ​ Service Type ​ Service(s) ​ Date Range Last 7 days **** ​ 9/3/2025 - 9/…" at bounding box center [361, 83] width 472 height 78
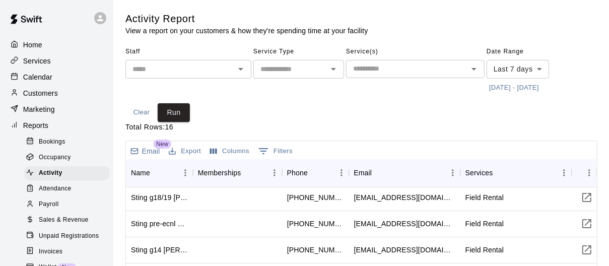
click at [59, 154] on span "Occupancy" at bounding box center [55, 158] width 32 height 10
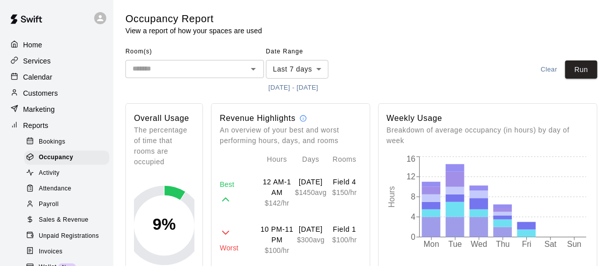
click at [254, 66] on icon "Open" at bounding box center [253, 69] width 12 height 12
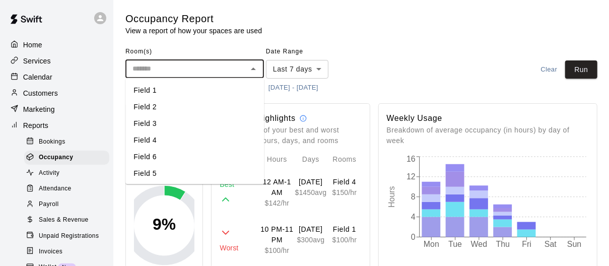
click at [213, 89] on li "Field 1" at bounding box center [194, 90] width 138 height 17
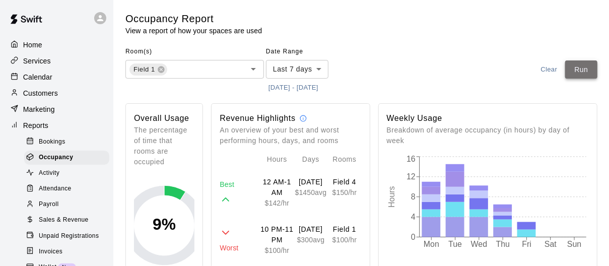
click at [581, 71] on button "Run" at bounding box center [581, 69] width 32 height 19
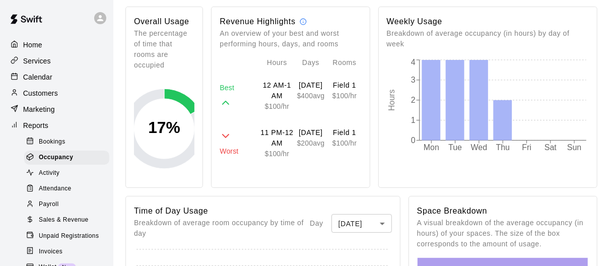
scroll to position [96, 0]
click at [224, 102] on icon at bounding box center [226, 103] width 6 height 3
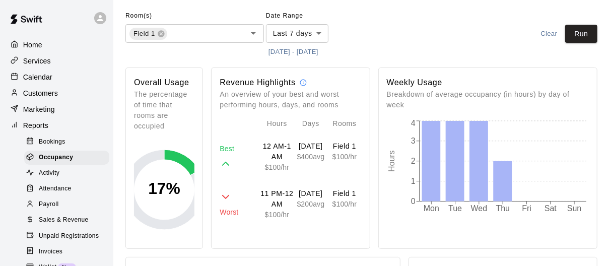
scroll to position [31, 0]
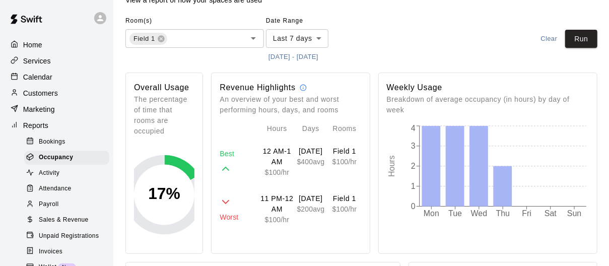
click at [35, 46] on p "Home" at bounding box center [32, 45] width 19 height 10
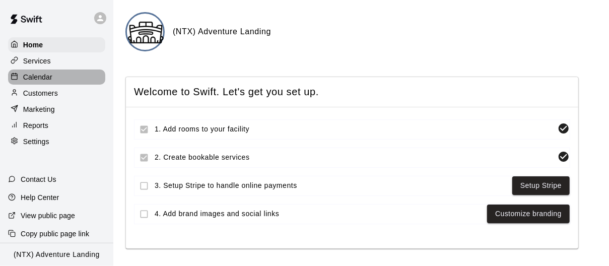
click at [37, 82] on div "Calendar" at bounding box center [56, 76] width 97 height 15
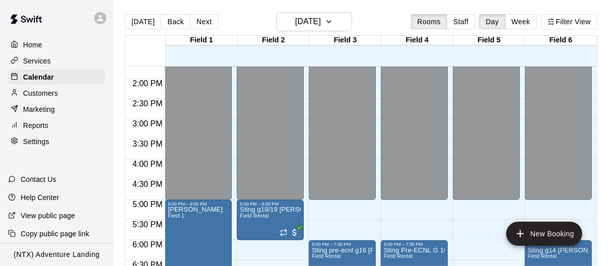
scroll to position [601, 0]
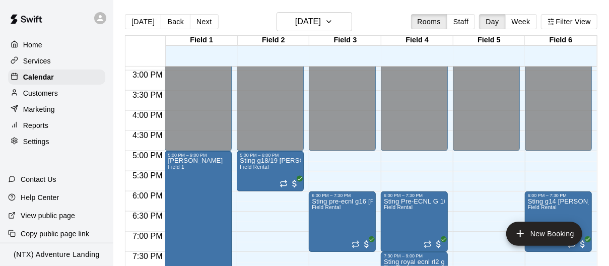
click at [32, 59] on p "Services" at bounding box center [37, 61] width 28 height 10
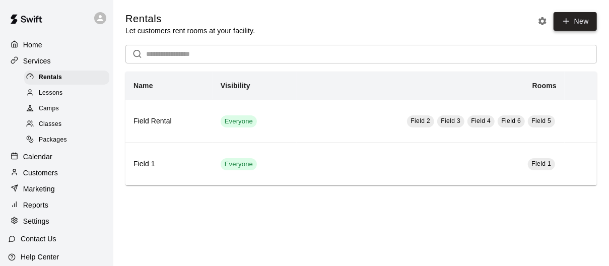
click at [581, 25] on link "New" at bounding box center [574, 21] width 43 height 19
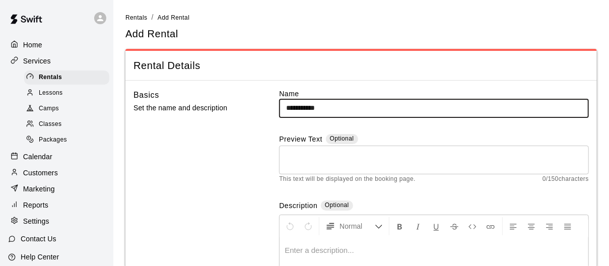
type input "**********"
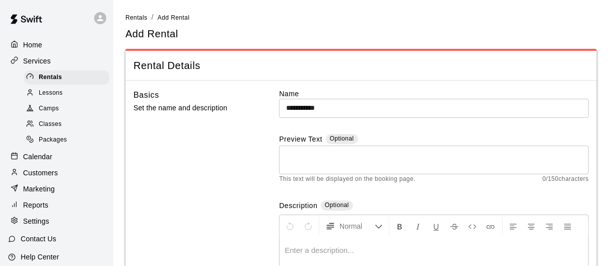
click at [446, 127] on div "**********" at bounding box center [434, 211] width 310 height 244
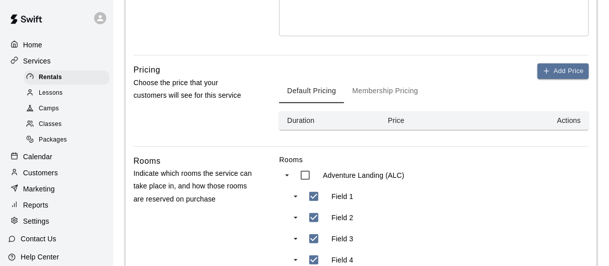
scroll to position [285, 0]
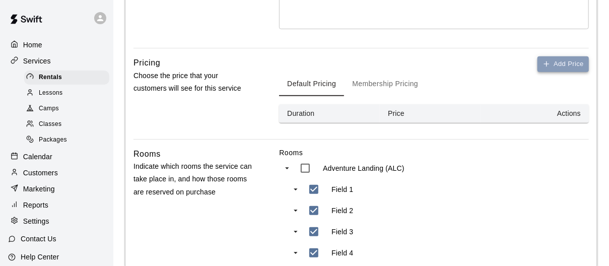
click at [560, 60] on button "Add Price" at bounding box center [562, 64] width 51 height 16
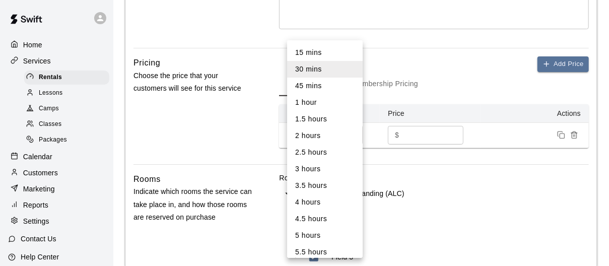
click at [356, 138] on body "**********" at bounding box center [304, 111] width 609 height 793
click at [329, 97] on li "1 hour" at bounding box center [325, 102] width 76 height 17
type input "**"
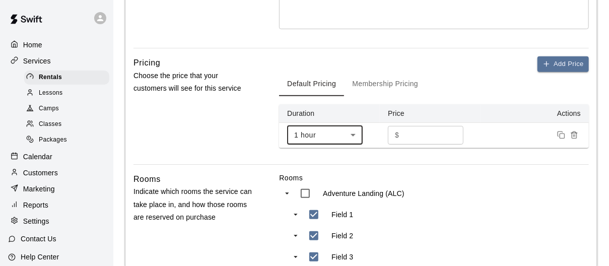
click at [434, 134] on input "*" at bounding box center [433, 135] width 60 height 19
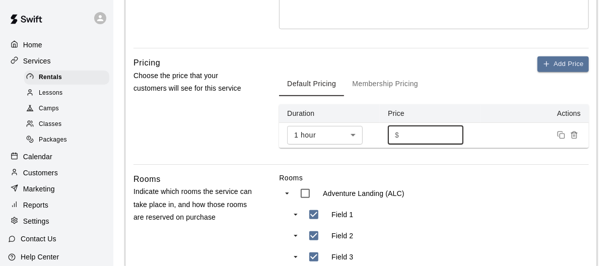
type input "***"
click at [482, 178] on label "Rooms" at bounding box center [434, 178] width 310 height 10
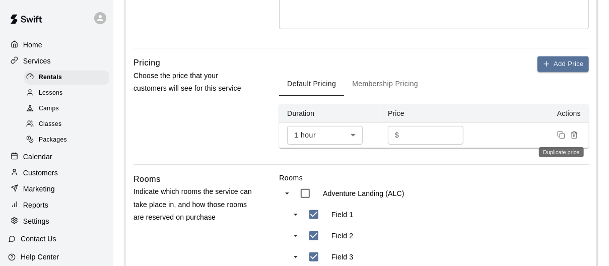
click at [559, 131] on icon "Duplicate price" at bounding box center [561, 135] width 8 height 8
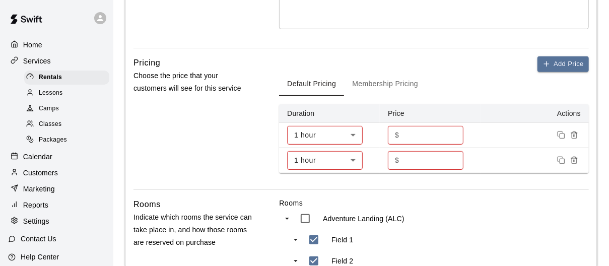
click at [335, 156] on body "**********" at bounding box center [304, 124] width 609 height 818
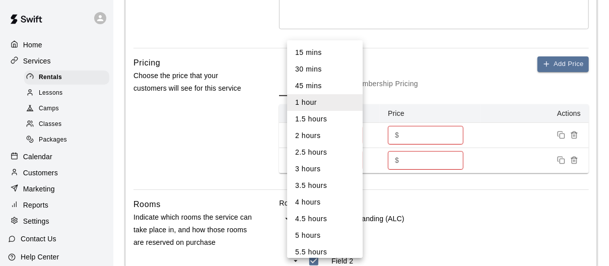
click at [318, 115] on li "1.5 hours" at bounding box center [325, 119] width 76 height 17
type input "**"
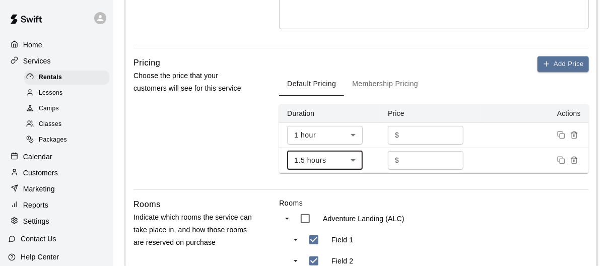
click at [424, 157] on input "***" at bounding box center [433, 160] width 60 height 19
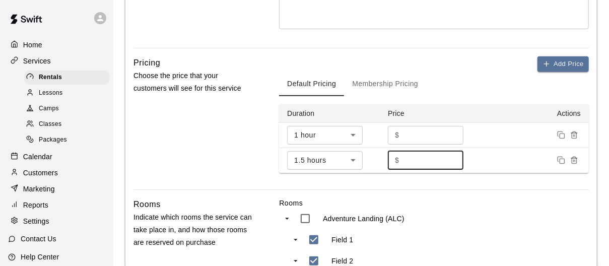
type input "***"
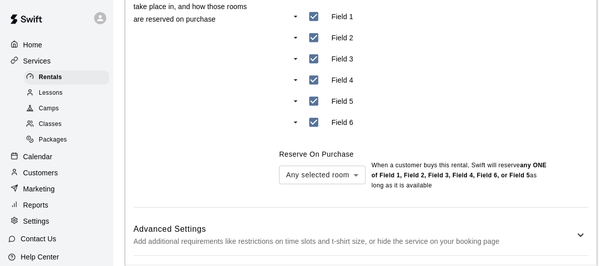
scroll to position [550, 0]
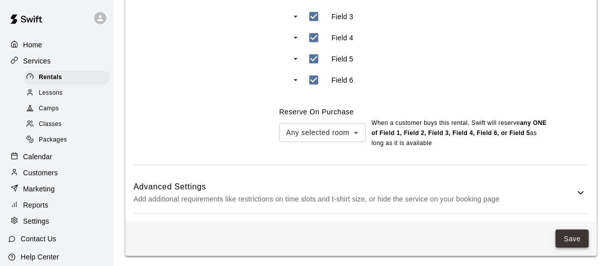
click at [575, 237] on button "Save" at bounding box center [571, 239] width 33 height 19
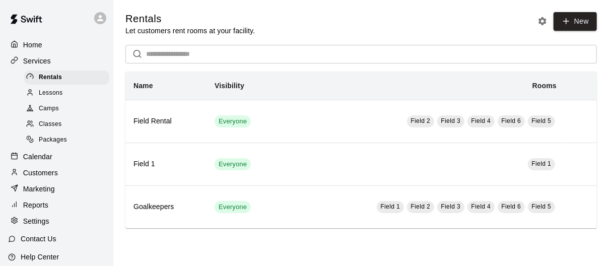
click at [39, 156] on p "Calendar" at bounding box center [37, 157] width 29 height 10
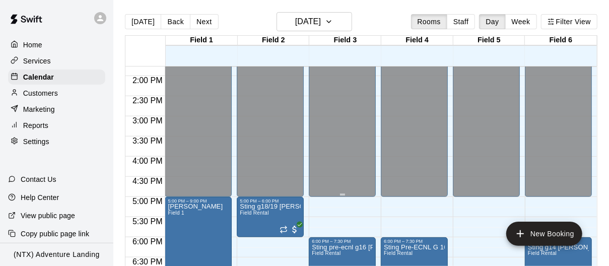
scroll to position [555, 0]
click at [556, 229] on button "New Booking" at bounding box center [544, 234] width 76 height 24
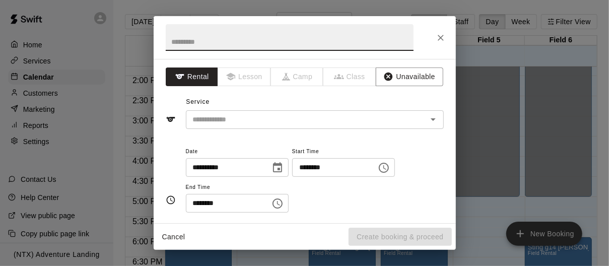
click at [268, 119] on input "text" at bounding box center [300, 119] width 222 height 13
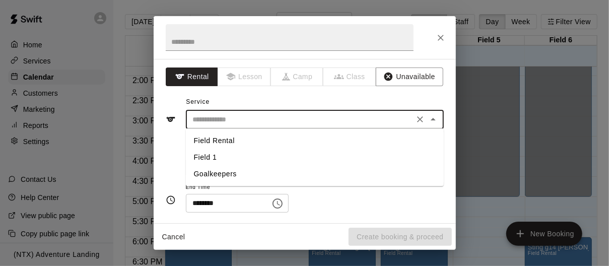
click at [266, 173] on li "Goalkeepers" at bounding box center [315, 174] width 258 height 17
type input "**********"
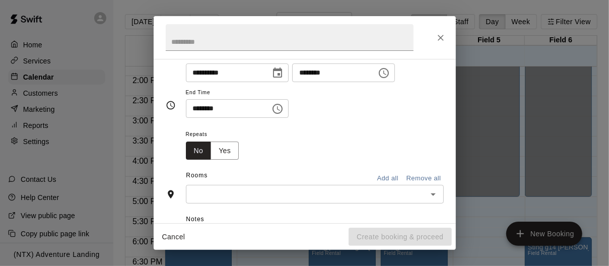
scroll to position [97, 0]
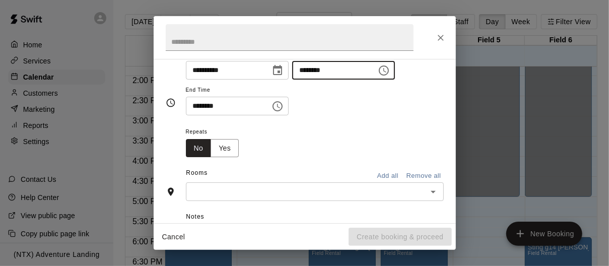
click at [310, 69] on input "********" at bounding box center [331, 70] width 78 height 19
type input "********"
click at [201, 107] on input "********" at bounding box center [225, 106] width 78 height 19
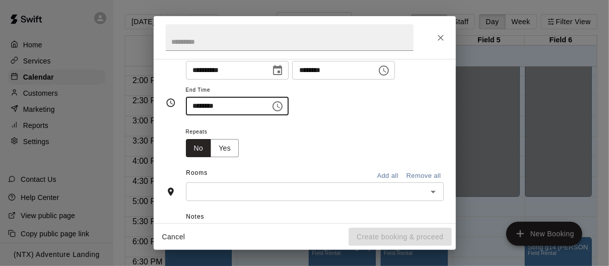
type input "********"
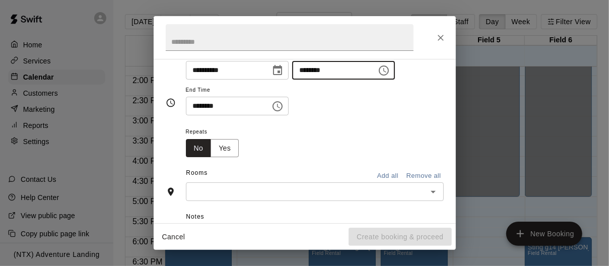
click at [310, 68] on input "********" at bounding box center [331, 70] width 78 height 19
type input "********"
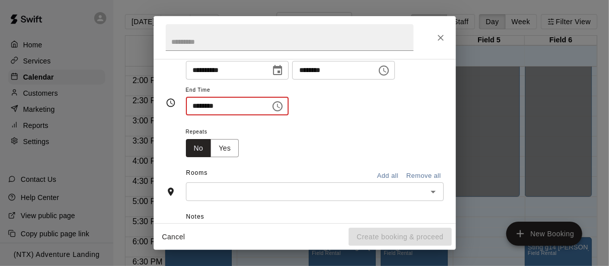
click at [199, 104] on input "********" at bounding box center [225, 106] width 78 height 19
type input "********"
click at [354, 127] on div "Repeats No Yes" at bounding box center [315, 141] width 258 height 32
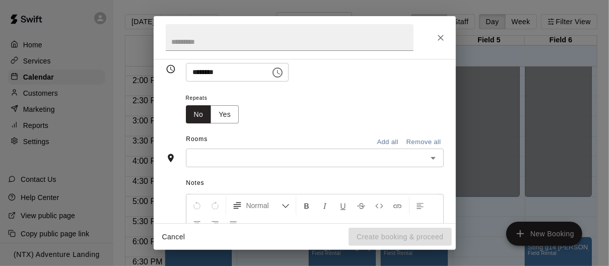
scroll to position [128, 0]
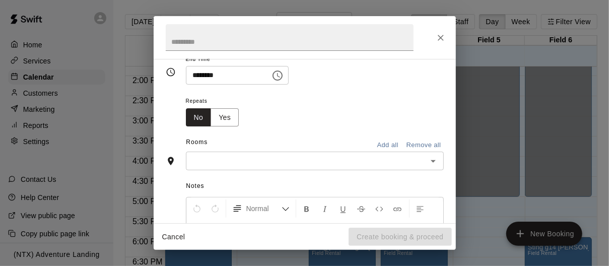
click at [348, 152] on div "​" at bounding box center [315, 161] width 258 height 19
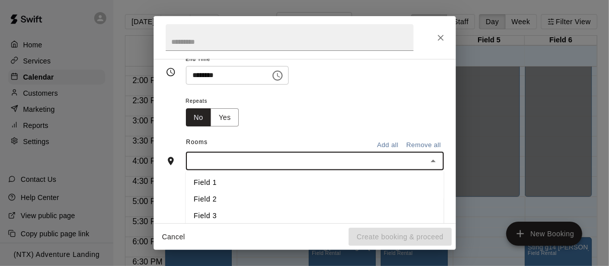
scroll to position [1, 0]
click at [326, 208] on li "Field 3" at bounding box center [315, 215] width 258 height 17
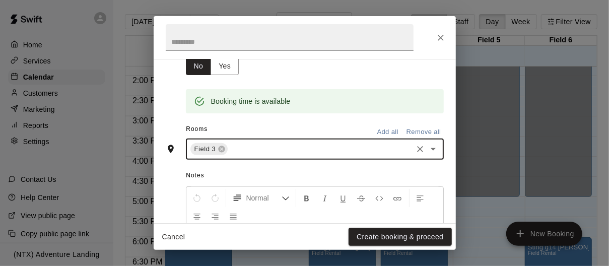
scroll to position [206, 0]
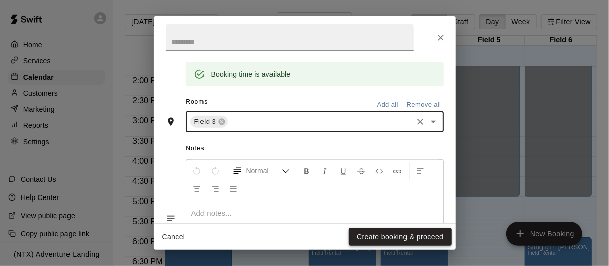
click at [379, 234] on button "Create booking & proceed" at bounding box center [399, 237] width 103 height 19
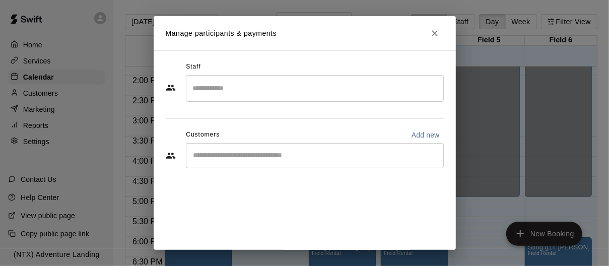
click at [344, 156] on input "Start typing to search customers..." at bounding box center [314, 156] width 249 height 10
click at [438, 33] on icon "Close" at bounding box center [435, 33] width 10 height 10
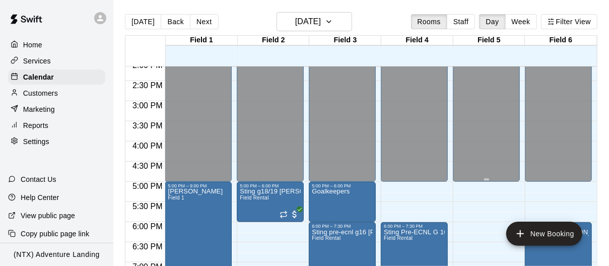
scroll to position [572, 0]
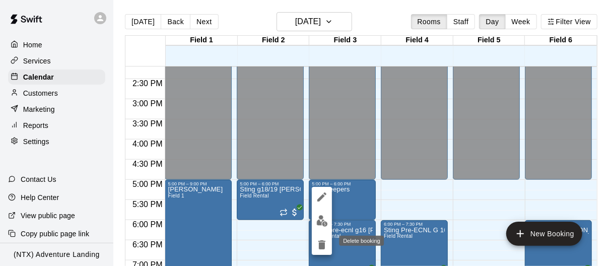
click at [322, 248] on icon "delete" at bounding box center [321, 244] width 7 height 9
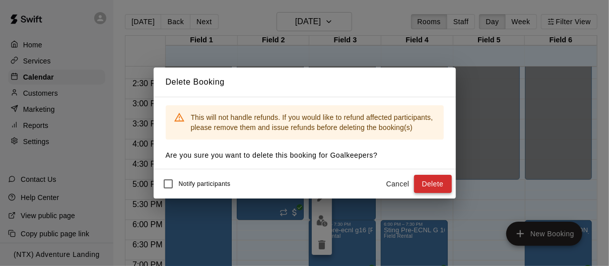
click at [427, 180] on button "Delete" at bounding box center [433, 184] width 38 height 19
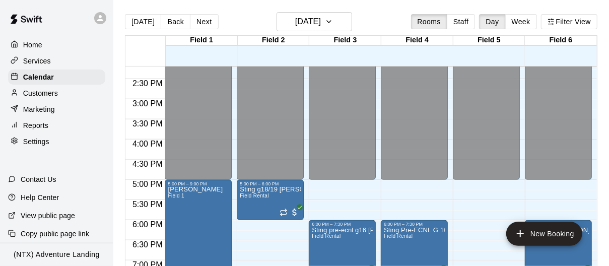
click at [41, 60] on p "Services" at bounding box center [37, 61] width 28 height 10
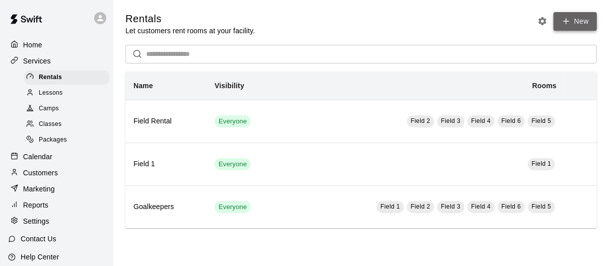
click at [584, 18] on link "New" at bounding box center [574, 21] width 43 height 19
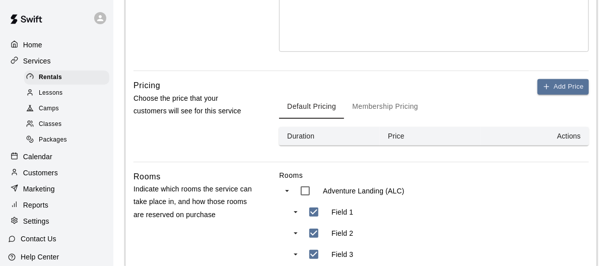
scroll to position [262, 0]
type input "**********"
click at [558, 83] on button "Add Price" at bounding box center [562, 87] width 51 height 16
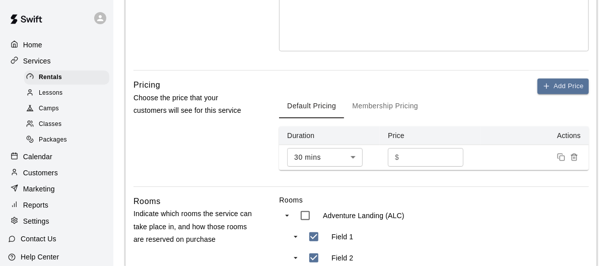
click at [295, 152] on body "**********" at bounding box center [304, 134] width 609 height 793
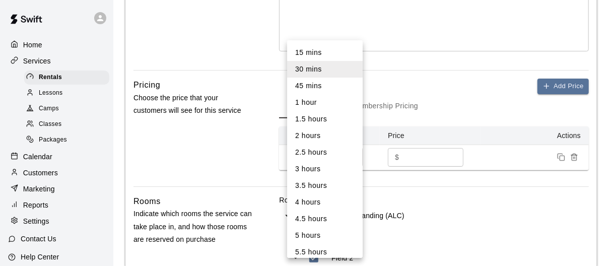
click at [311, 105] on li "1 hour" at bounding box center [325, 102] width 76 height 17
type input "**"
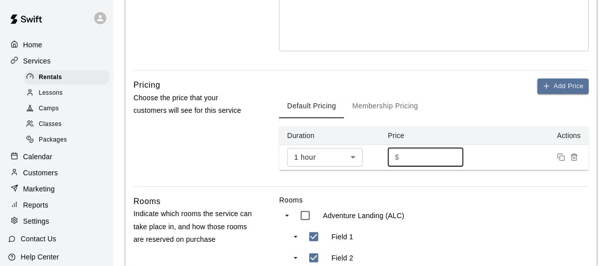
click at [411, 154] on input "*" at bounding box center [433, 157] width 60 height 19
type input "*"
type input "***"
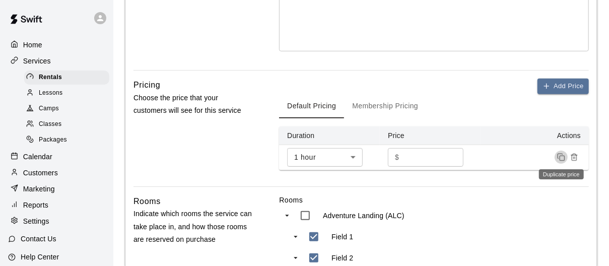
click at [558, 155] on icon "Duplicate price" at bounding box center [561, 157] width 8 height 8
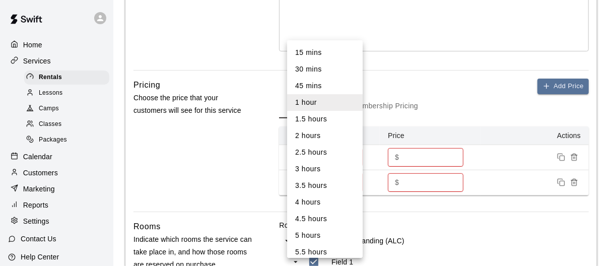
click at [300, 181] on body "**********" at bounding box center [304, 147] width 609 height 818
click at [310, 118] on li "1.5 hours" at bounding box center [325, 119] width 76 height 17
type input "**"
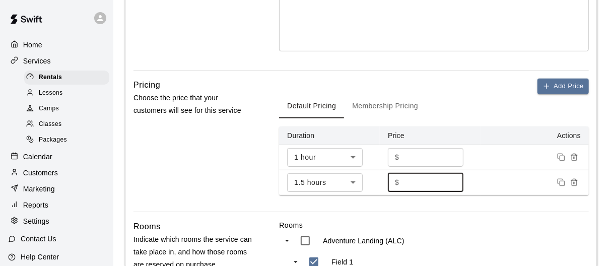
click at [419, 185] on input "***" at bounding box center [433, 182] width 60 height 19
type input "***"
click at [466, 230] on div "Adventure Landing (ALC)" at bounding box center [386, 240] width 182 height 21
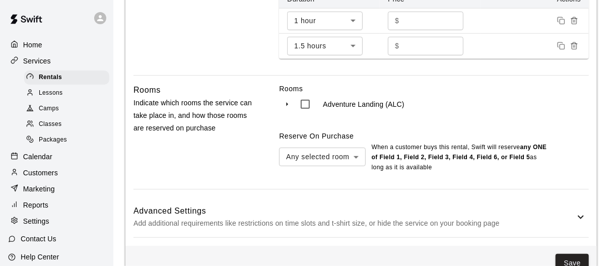
scroll to position [423, 0]
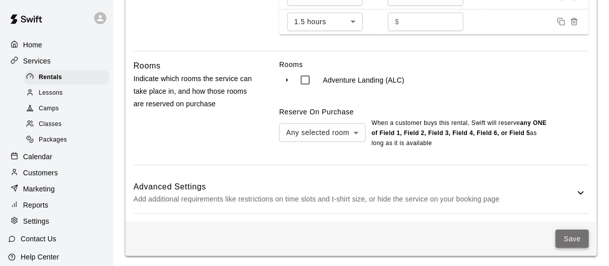
click at [572, 233] on button "Save" at bounding box center [571, 239] width 33 height 19
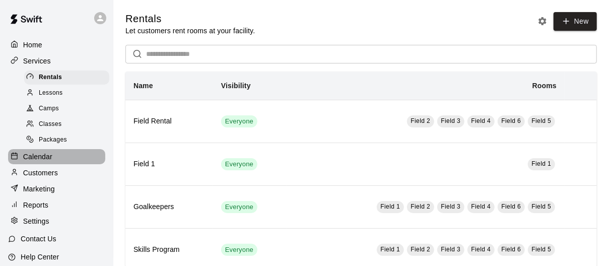
click at [35, 155] on p "Calendar" at bounding box center [37, 157] width 29 height 10
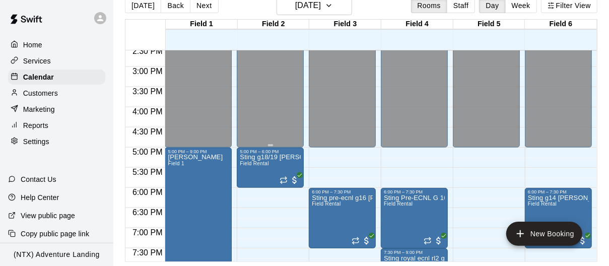
scroll to position [621, 0]
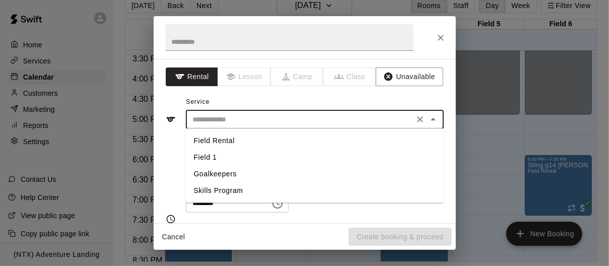
click at [351, 117] on input "text" at bounding box center [300, 119] width 222 height 13
click at [340, 197] on li "Skills Program" at bounding box center [315, 190] width 258 height 17
type input "**********"
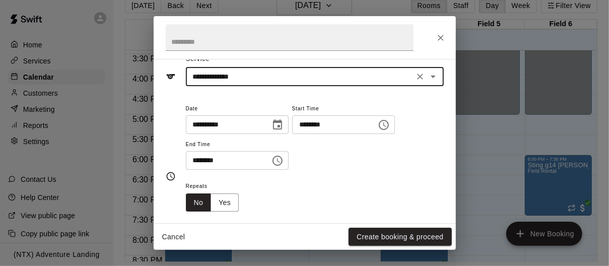
scroll to position [0, 0]
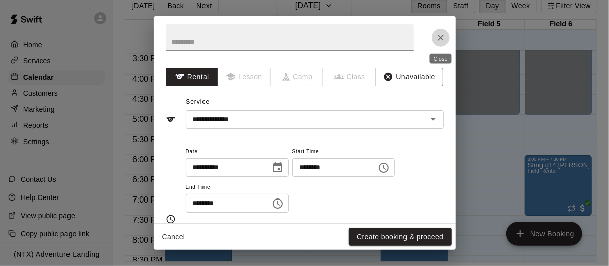
click at [443, 37] on icon "Close" at bounding box center [441, 38] width 10 height 10
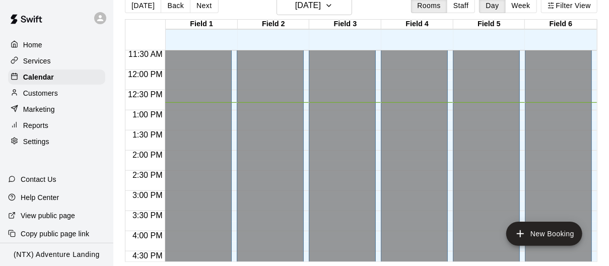
scroll to position [461, 0]
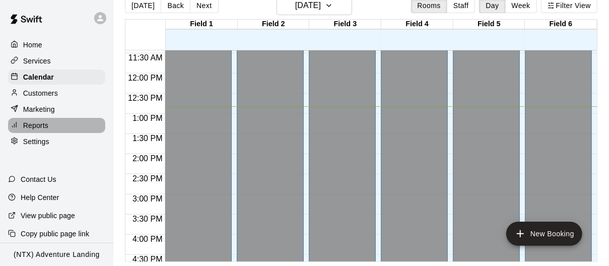
click at [43, 124] on p "Reports" at bounding box center [35, 125] width 25 height 10
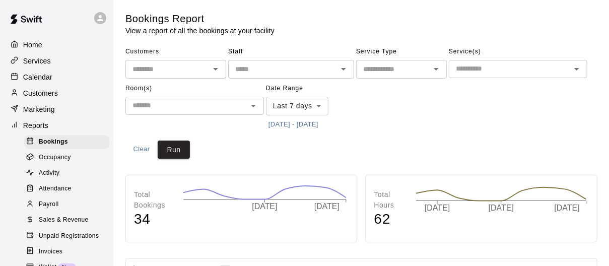
click at [71, 160] on span "Occupancy" at bounding box center [55, 158] width 32 height 10
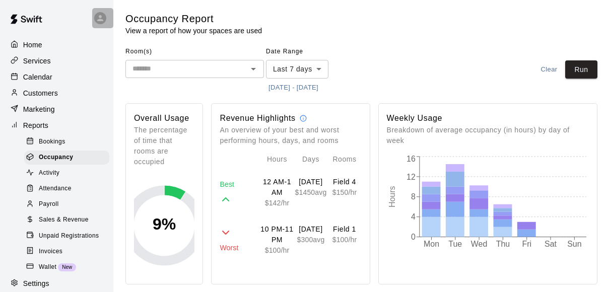
click at [104, 17] on icon at bounding box center [100, 18] width 9 height 9
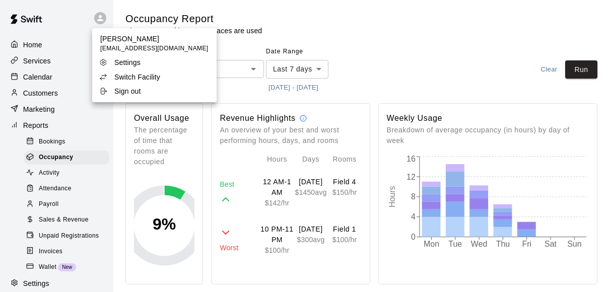
click at [131, 75] on p "Switch Facility" at bounding box center [137, 77] width 46 height 10
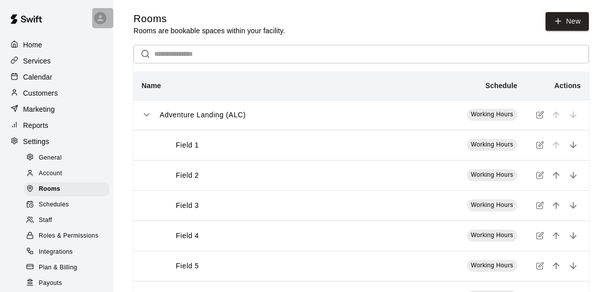
click at [102, 21] on icon at bounding box center [100, 18] width 9 height 9
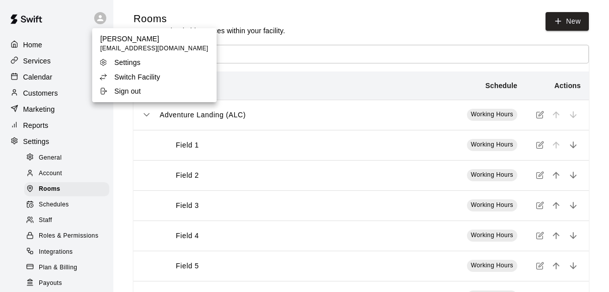
click at [127, 92] on p "Sign out" at bounding box center [127, 91] width 27 height 10
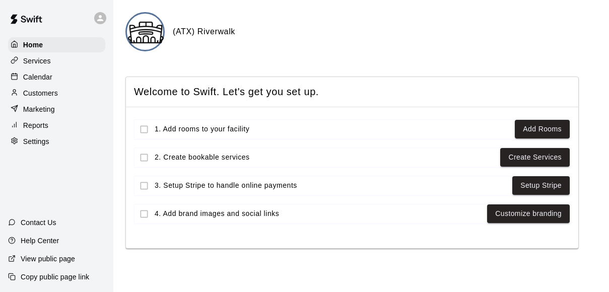
click at [39, 58] on p "Services" at bounding box center [37, 61] width 28 height 10
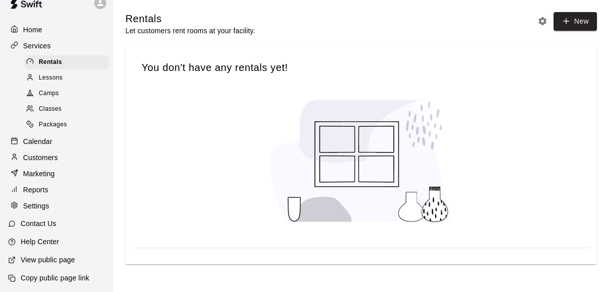
scroll to position [16, 0]
click at [40, 203] on p "Settings" at bounding box center [36, 205] width 26 height 10
select select "**"
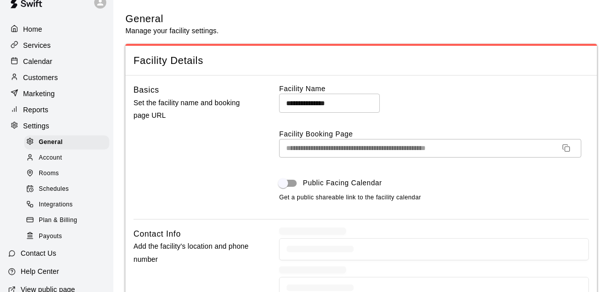
scroll to position [38, 0]
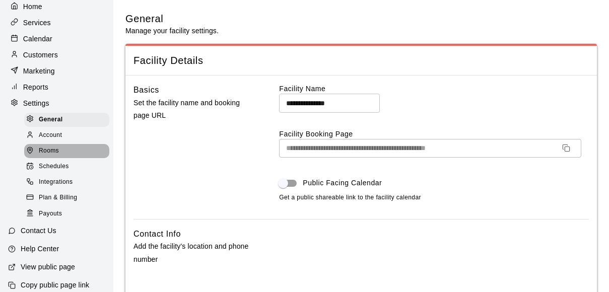
click at [49, 153] on span "Rooms" at bounding box center [49, 151] width 20 height 10
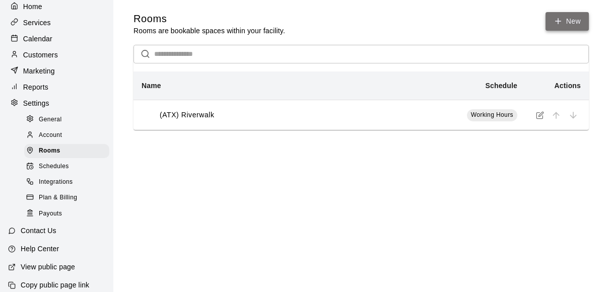
click at [577, 22] on link "New" at bounding box center [566, 21] width 43 height 19
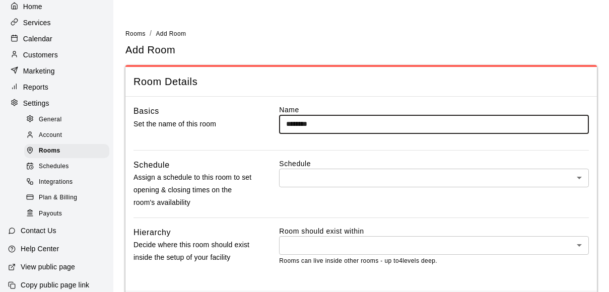
type input "********"
click at [348, 180] on body "Home Services Calendar Customers Marketing Reports Settings General Account Roo…" at bounding box center [304, 168] width 609 height 337
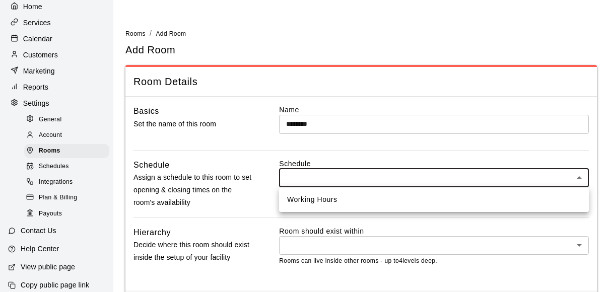
click at [348, 208] on ul "Working Hours" at bounding box center [434, 199] width 310 height 25
click at [346, 200] on li "Working Hours" at bounding box center [434, 199] width 310 height 17
type input "****"
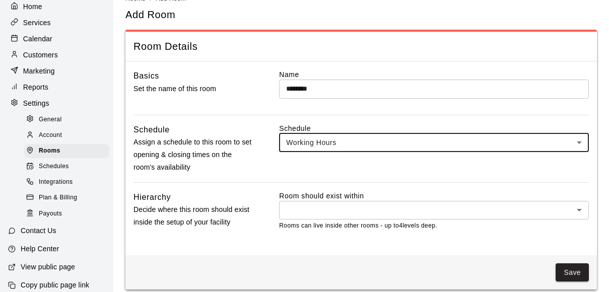
scroll to position [45, 0]
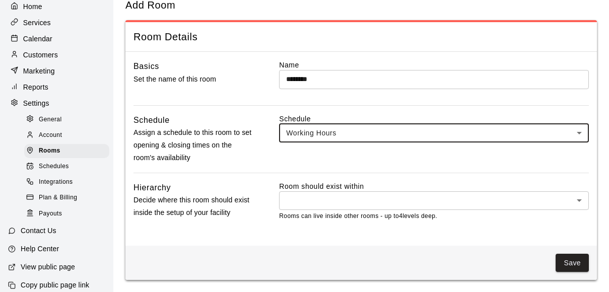
click at [346, 194] on body "Home Services Calendar Customers Marketing Reports Settings General Account Roo…" at bounding box center [304, 123] width 609 height 337
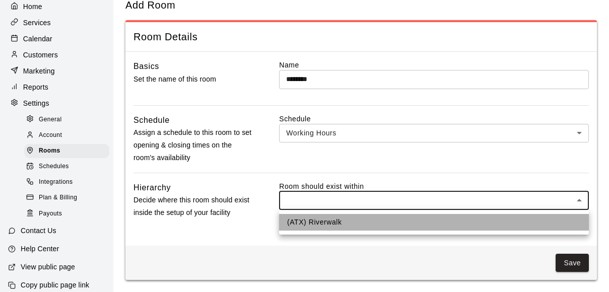
click at [335, 218] on li "(ATX) Riverwalk" at bounding box center [434, 222] width 310 height 17
type input "****"
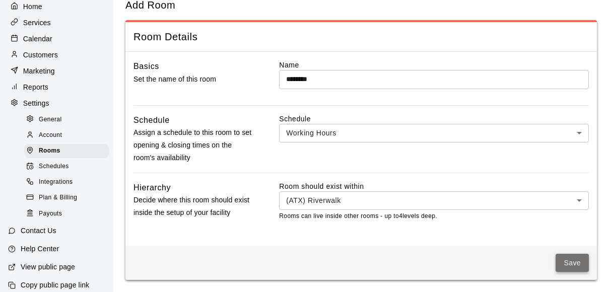
click at [576, 260] on button "Save" at bounding box center [571, 263] width 33 height 19
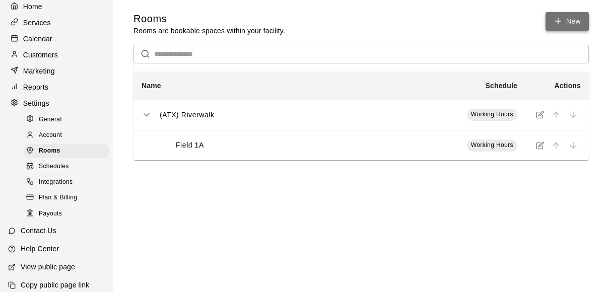
click at [564, 22] on link "New" at bounding box center [566, 21] width 43 height 19
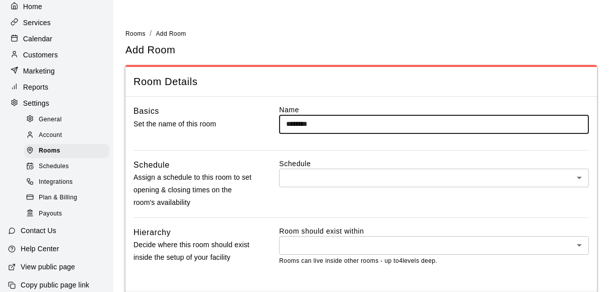
type input "********"
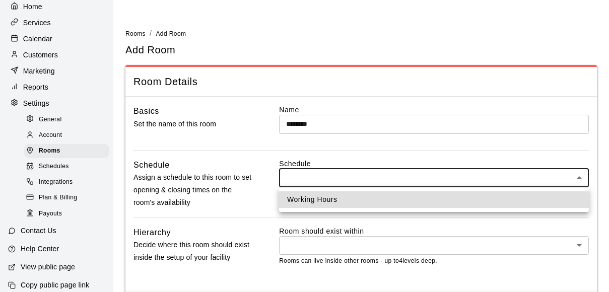
click at [500, 176] on body "Home Services Calendar Customers Marketing Reports Settings General Account Roo…" at bounding box center [304, 168] width 609 height 337
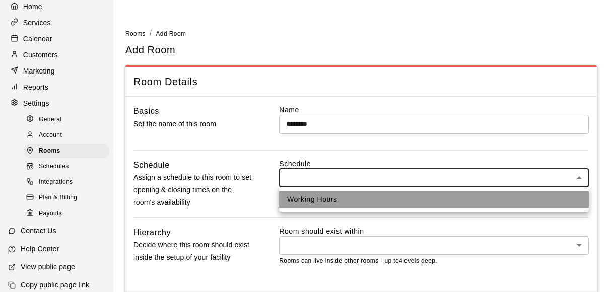
click at [483, 195] on li "Working Hours" at bounding box center [434, 199] width 310 height 17
type input "****"
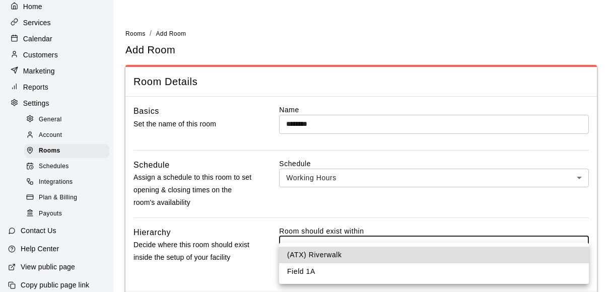
click at [460, 241] on body "Home Services Calendar Customers Marketing Reports Settings General Account Roo…" at bounding box center [304, 168] width 609 height 337
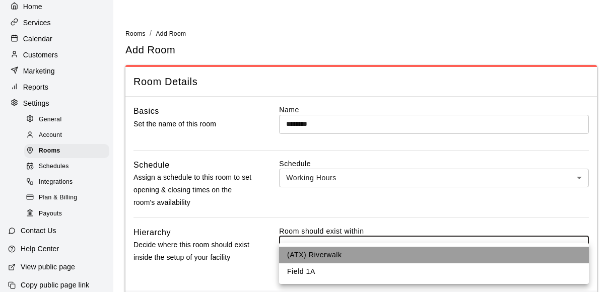
click at [434, 254] on li "(ATX) Riverwalk" at bounding box center [434, 255] width 310 height 17
type input "****"
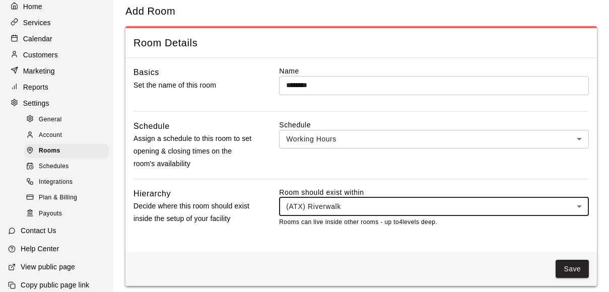
scroll to position [45, 0]
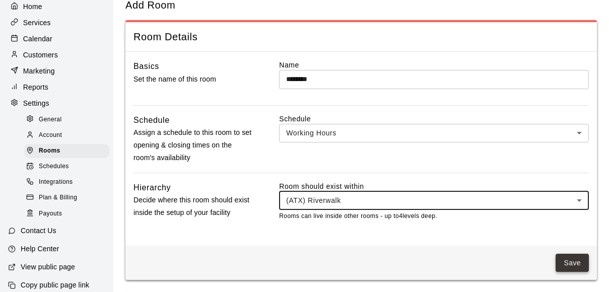
click at [572, 262] on button "Save" at bounding box center [571, 263] width 33 height 19
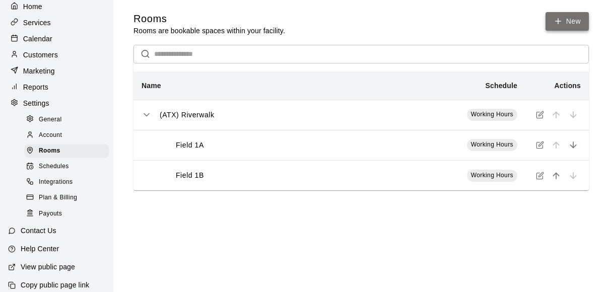
click at [569, 24] on link "New" at bounding box center [566, 21] width 43 height 19
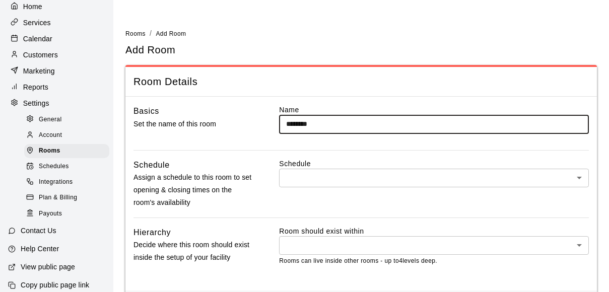
type input "********"
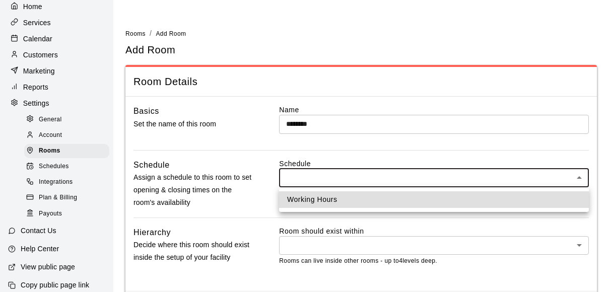
click at [476, 185] on body "Home Services Calendar Customers Marketing Reports Settings General Account Roo…" at bounding box center [304, 168] width 609 height 337
click at [462, 199] on li "Working Hours" at bounding box center [434, 199] width 310 height 17
type input "****"
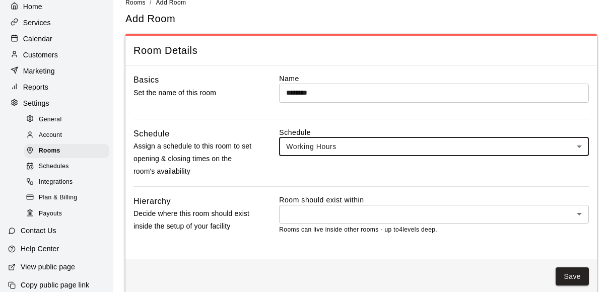
scroll to position [45, 0]
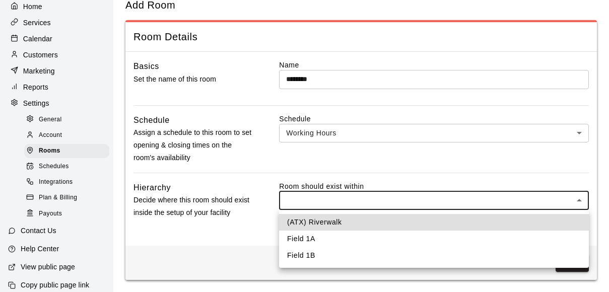
click at [462, 193] on body "Home Services Calendar Customers Marketing Reports Settings General Account Roo…" at bounding box center [304, 123] width 609 height 337
click at [433, 221] on li "(ATX) Riverwalk" at bounding box center [434, 222] width 310 height 17
type input "****"
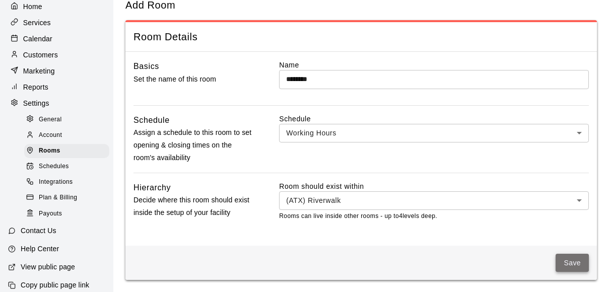
click at [569, 261] on button "Save" at bounding box center [571, 263] width 33 height 19
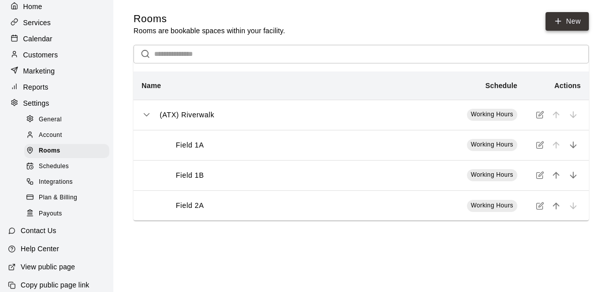
click at [562, 22] on icon at bounding box center [557, 21] width 9 height 9
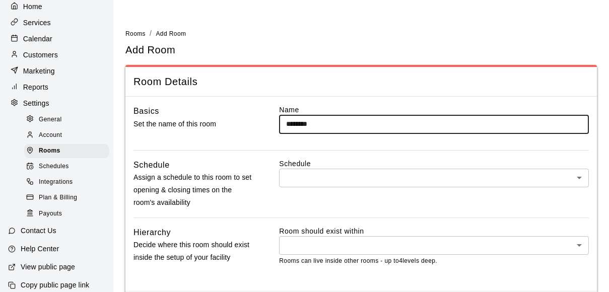
type input "********"
click at [478, 175] on body "Home Services Calendar Customers Marketing Reports Settings General Account Roo…" at bounding box center [304, 168] width 609 height 337
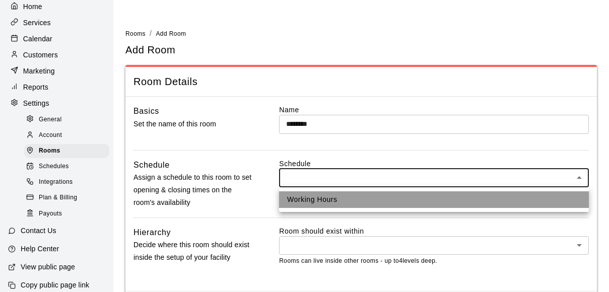
click at [466, 201] on li "Working Hours" at bounding box center [434, 199] width 310 height 17
type input "****"
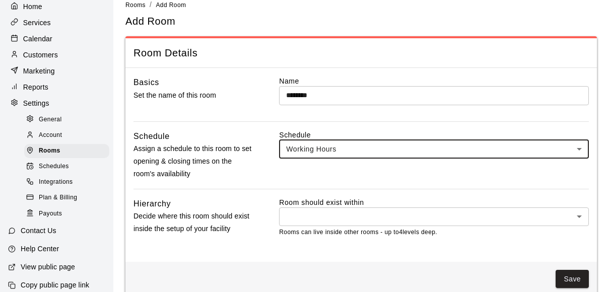
scroll to position [45, 0]
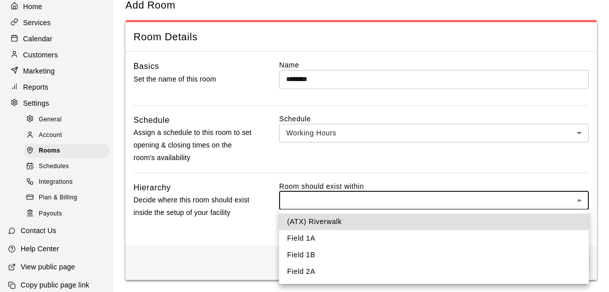
click at [464, 201] on body "Home Services Calendar Customers Marketing Reports Settings General Account Roo…" at bounding box center [304, 123] width 609 height 337
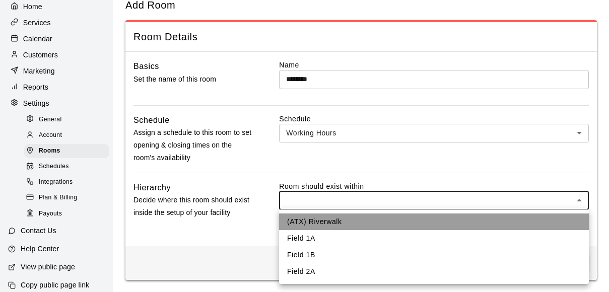
click at [448, 222] on li "(ATX) Riverwalk" at bounding box center [434, 222] width 310 height 17
type input "****"
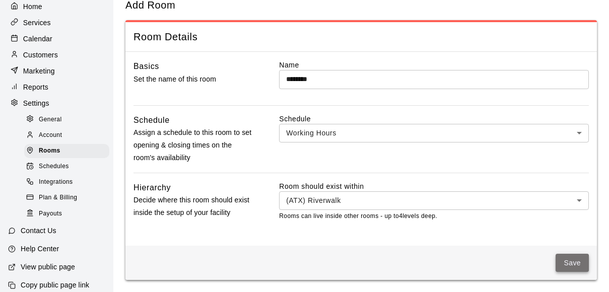
click at [567, 260] on button "Save" at bounding box center [571, 263] width 33 height 19
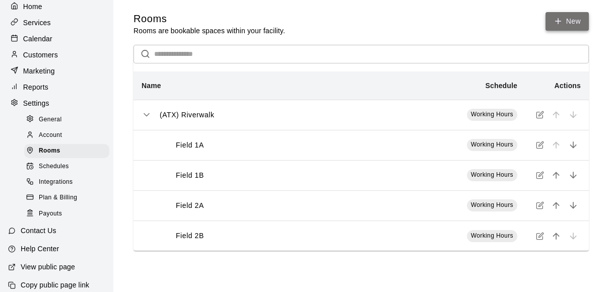
click at [568, 18] on link "New" at bounding box center [566, 21] width 43 height 19
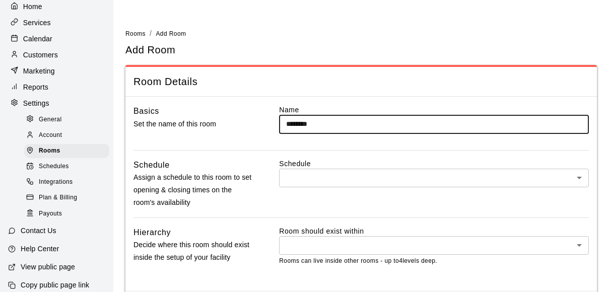
type input "********"
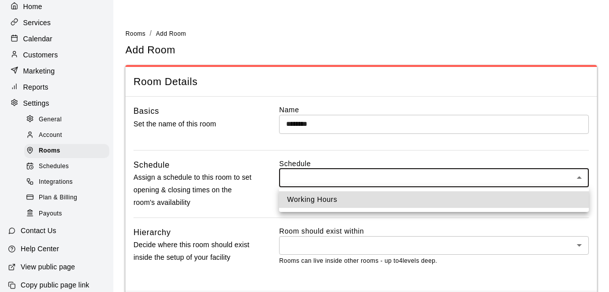
click at [479, 174] on body "Home Services Calendar Customers Marketing Reports Settings General Account Roo…" at bounding box center [304, 168] width 609 height 337
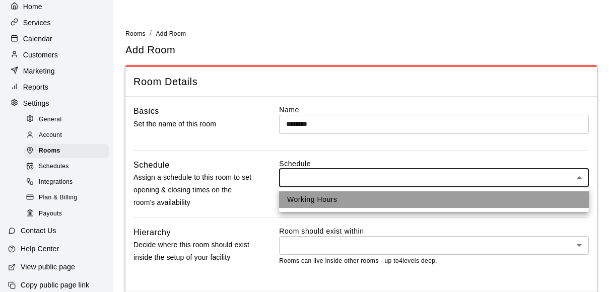
click at [462, 197] on li "Working Hours" at bounding box center [434, 199] width 310 height 17
type input "****"
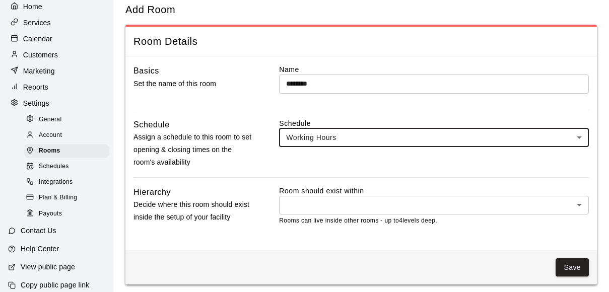
scroll to position [45, 0]
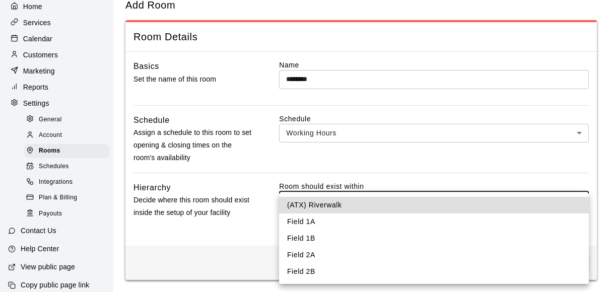
click at [461, 197] on body "Home Services Calendar Customers Marketing Reports Settings General Account Roo…" at bounding box center [304, 123] width 609 height 337
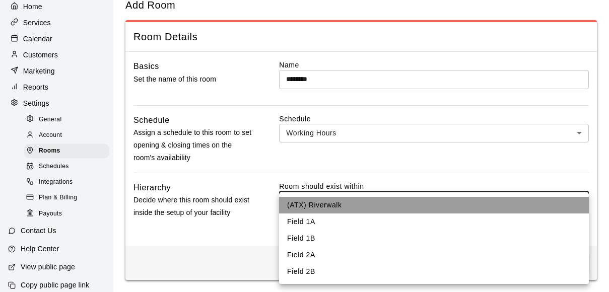
click at [446, 205] on li "(ATX) Riverwalk" at bounding box center [434, 205] width 310 height 17
type input "****"
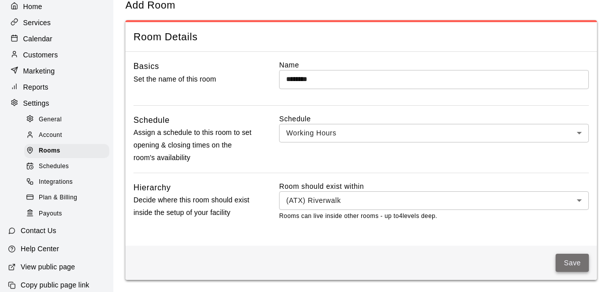
click at [574, 262] on button "Save" at bounding box center [571, 263] width 33 height 19
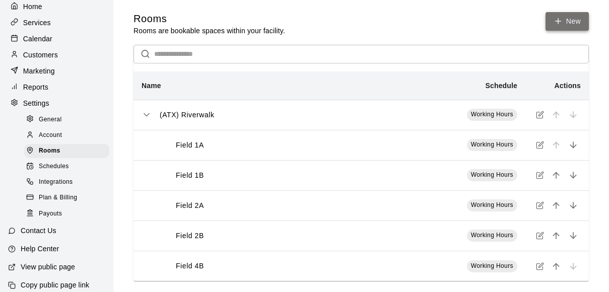
click at [568, 17] on link "New" at bounding box center [566, 21] width 43 height 19
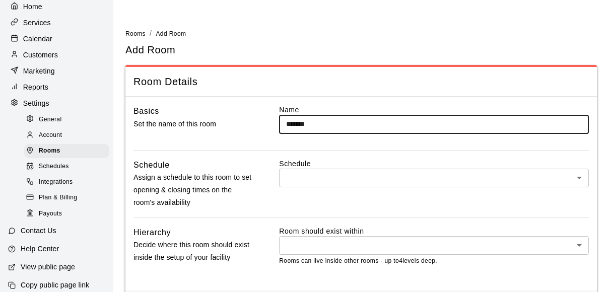
type input "*******"
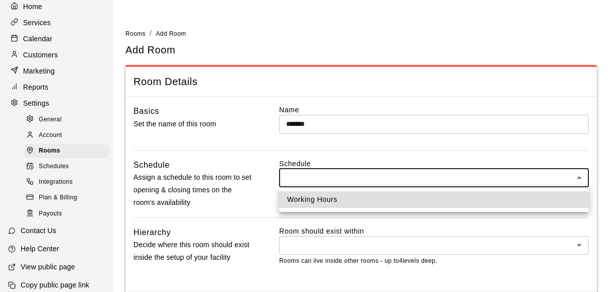
click at [320, 173] on body "Home Services Calendar Customers Marketing Reports Settings General Account Roo…" at bounding box center [304, 168] width 609 height 337
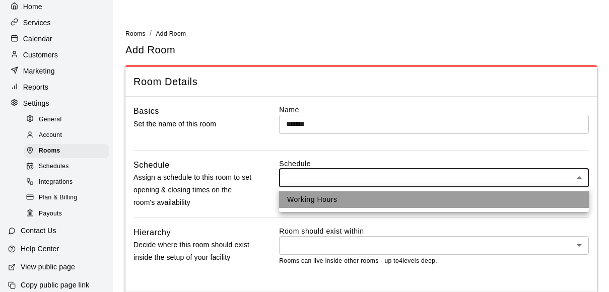
click at [318, 199] on li "Working Hours" at bounding box center [434, 199] width 310 height 17
type input "****"
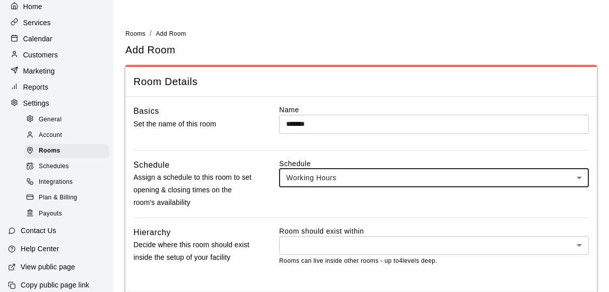
click at [325, 244] on body "Home Services Calendar Customers Marketing Reports Settings General Account Roo…" at bounding box center [304, 168] width 609 height 337
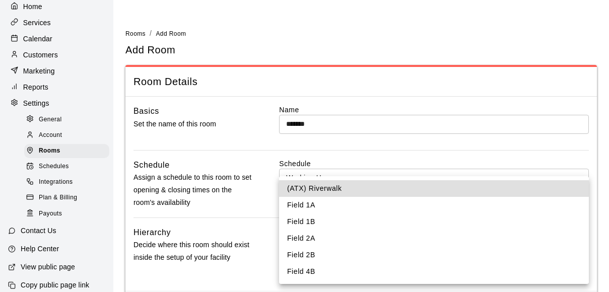
click at [326, 185] on li "(ATX) Riverwalk" at bounding box center [434, 188] width 310 height 17
type input "****"
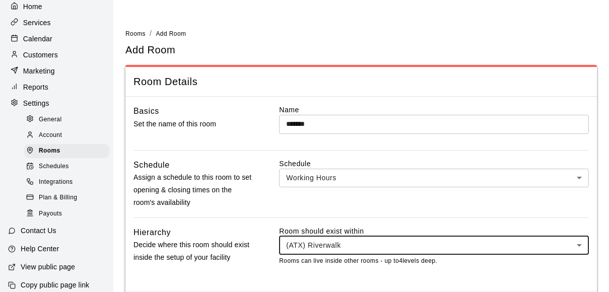
scroll to position [45, 0]
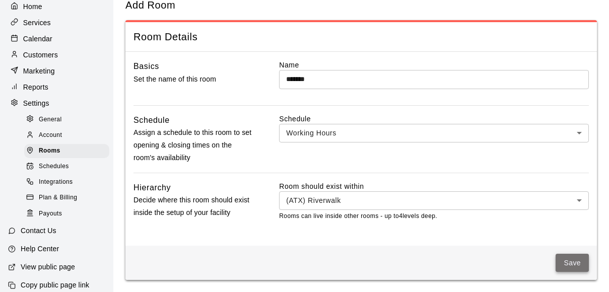
click at [572, 257] on button "Save" at bounding box center [571, 263] width 33 height 19
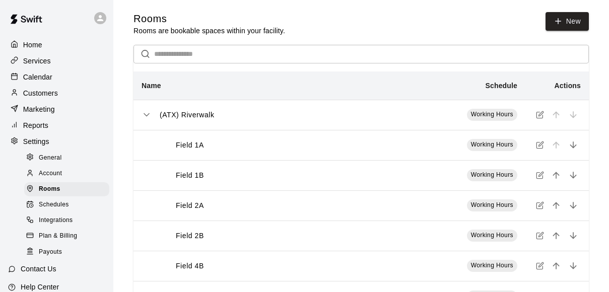
click at [100, 14] on icon at bounding box center [100, 18] width 9 height 9
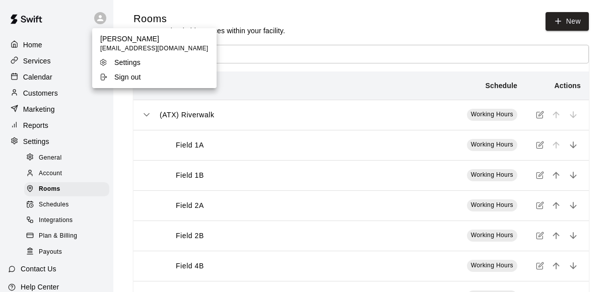
click at [123, 80] on p "Sign out" at bounding box center [127, 77] width 27 height 10
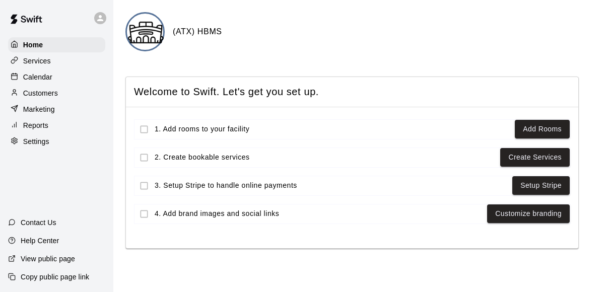
click at [51, 140] on div "Settings" at bounding box center [56, 141] width 97 height 15
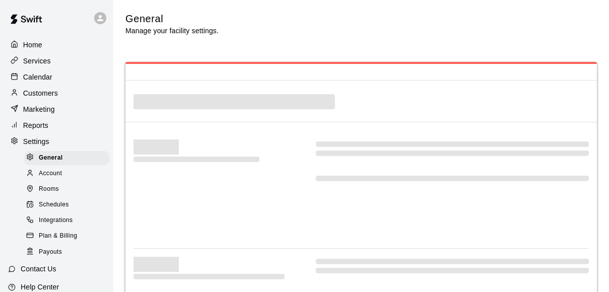
select select "**"
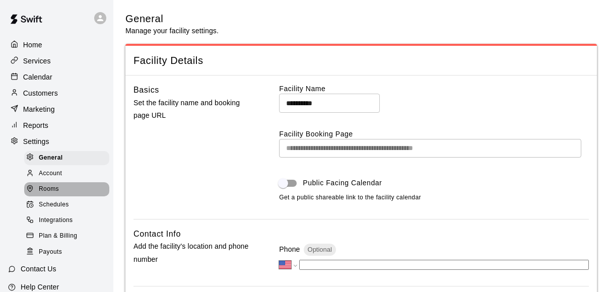
click at [56, 184] on span "Rooms" at bounding box center [49, 189] width 20 height 10
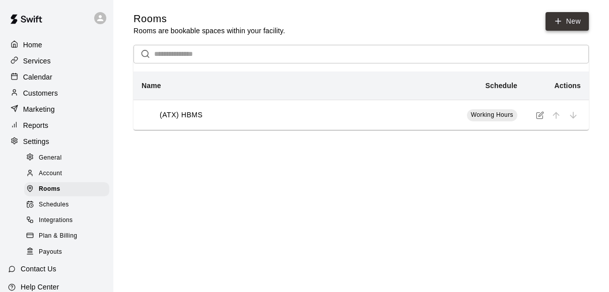
click at [563, 22] on link "New" at bounding box center [566, 21] width 43 height 19
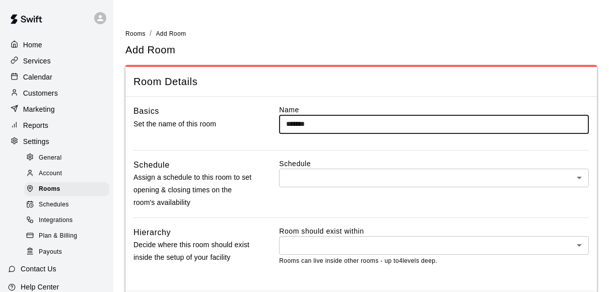
type input "*******"
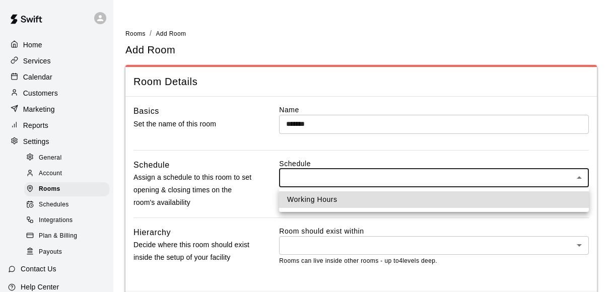
click at [521, 182] on body "Home Services Calendar Customers Marketing Reports Settings General Account Roo…" at bounding box center [304, 168] width 609 height 337
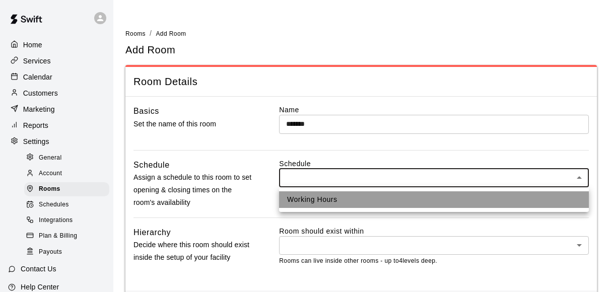
click at [514, 197] on li "Working Hours" at bounding box center [434, 199] width 310 height 17
type input "****"
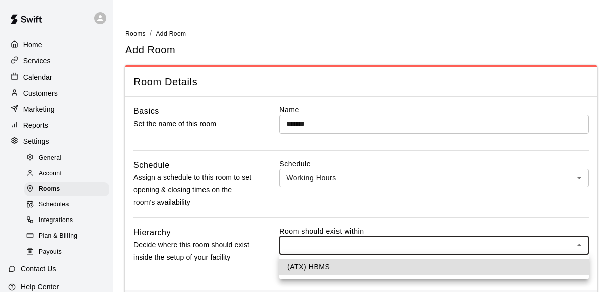
click at [507, 247] on body "Home Services Calendar Customers Marketing Reports Settings General Account Roo…" at bounding box center [304, 168] width 609 height 337
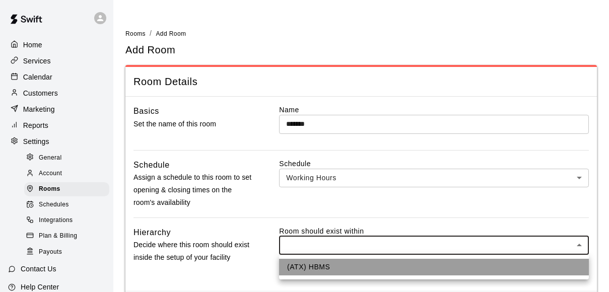
click at [499, 270] on li "(ATX) HBMS" at bounding box center [434, 267] width 310 height 17
type input "****"
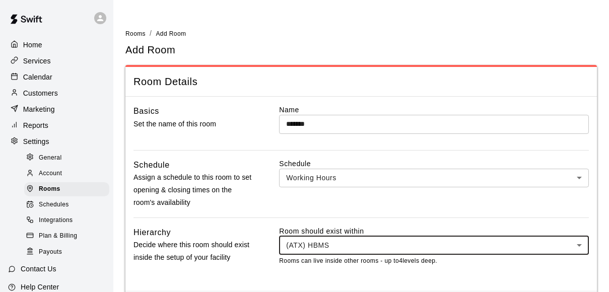
scroll to position [45, 0]
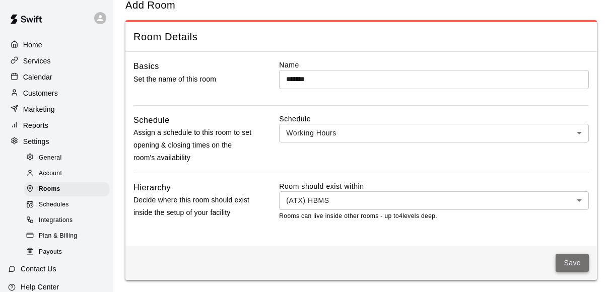
click at [572, 263] on button "Save" at bounding box center [571, 263] width 33 height 19
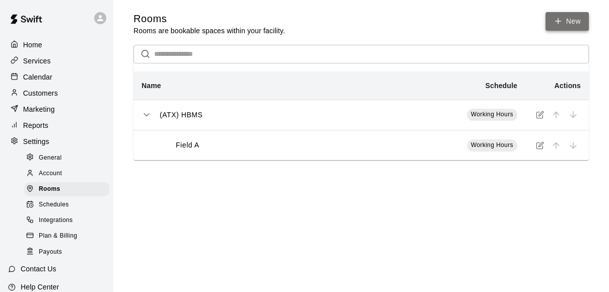
click at [569, 21] on link "New" at bounding box center [566, 21] width 43 height 19
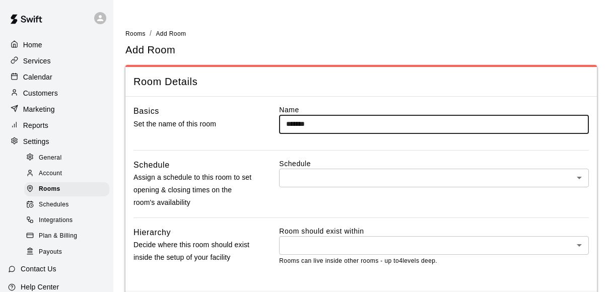
type input "*******"
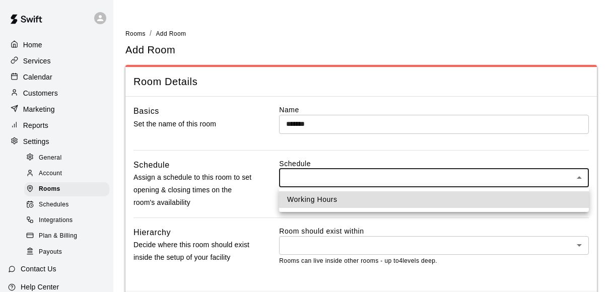
click at [529, 184] on body "Home Services Calendar Customers Marketing Reports Settings General Account Roo…" at bounding box center [304, 168] width 609 height 337
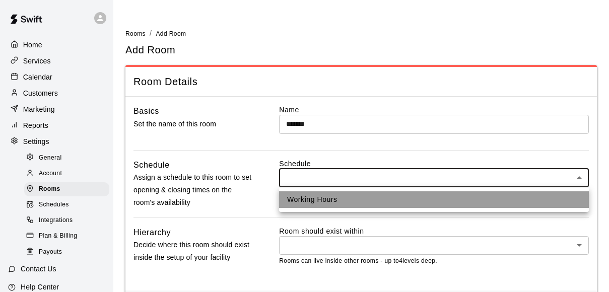
click at [512, 206] on li "Working Hours" at bounding box center [434, 199] width 310 height 17
type input "****"
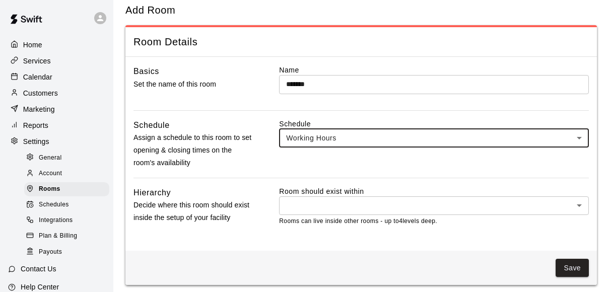
scroll to position [45, 0]
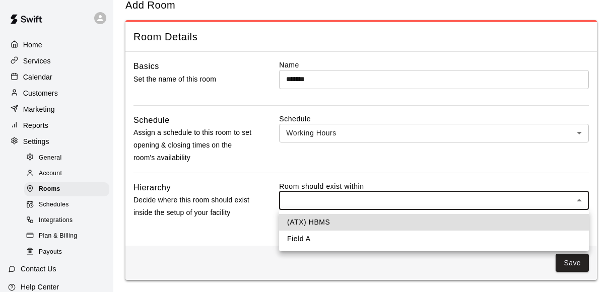
click at [512, 198] on body "Home Services Calendar Customers Marketing Reports Settings General Account Roo…" at bounding box center [304, 123] width 609 height 337
click at [493, 222] on li "(ATX) HBMS" at bounding box center [434, 222] width 310 height 17
type input "****"
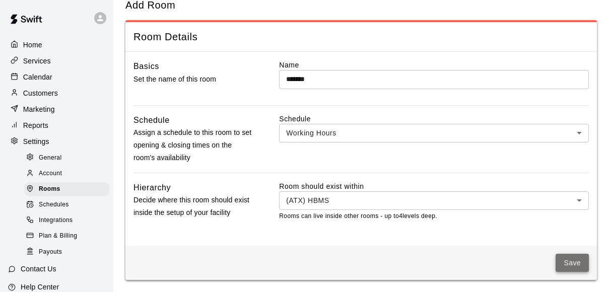
click at [561, 261] on button "Save" at bounding box center [571, 263] width 33 height 19
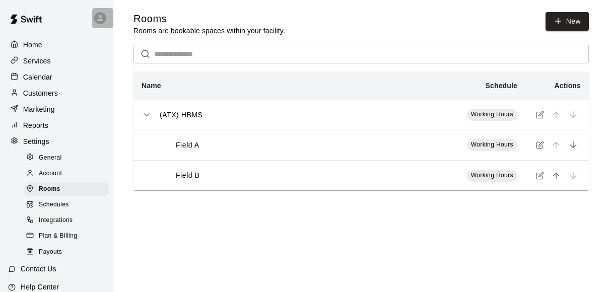
click at [94, 17] on div at bounding box center [100, 18] width 12 height 12
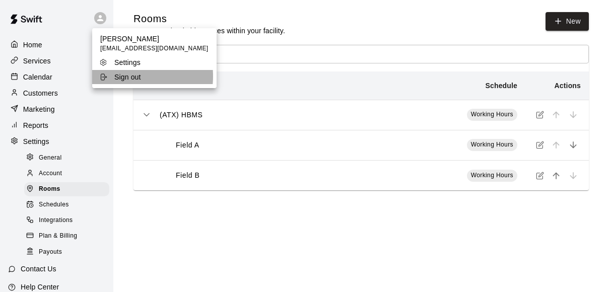
click at [122, 77] on p "Sign out" at bounding box center [127, 77] width 27 height 10
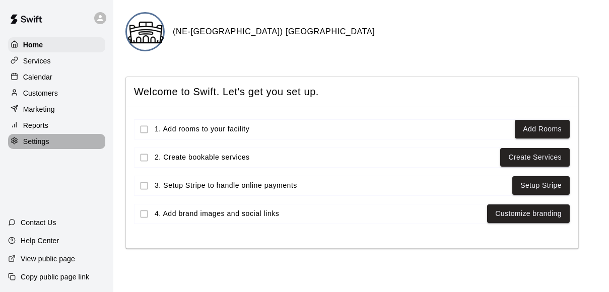
click at [47, 143] on p "Settings" at bounding box center [36, 141] width 26 height 10
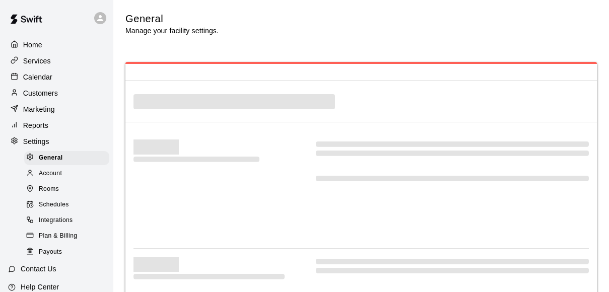
select select "**"
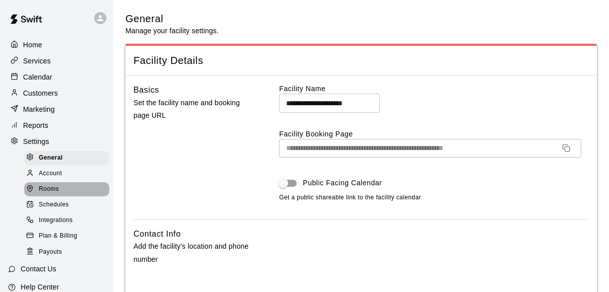
click at [62, 188] on div "Rooms" at bounding box center [66, 189] width 85 height 14
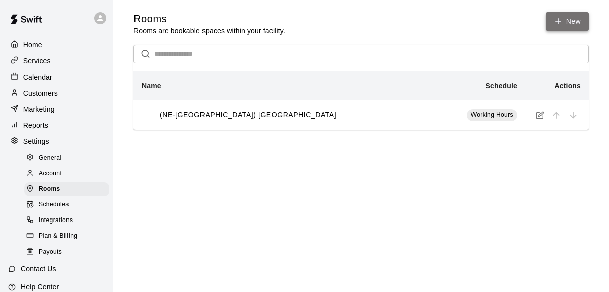
click at [568, 18] on link "New" at bounding box center [566, 21] width 43 height 19
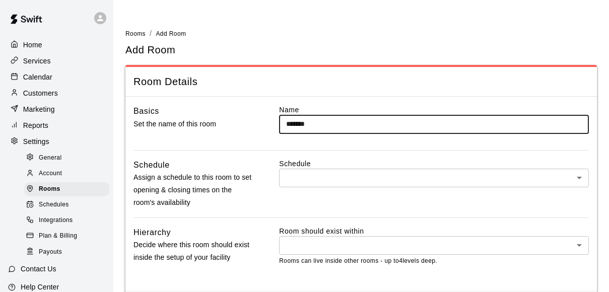
type input "*******"
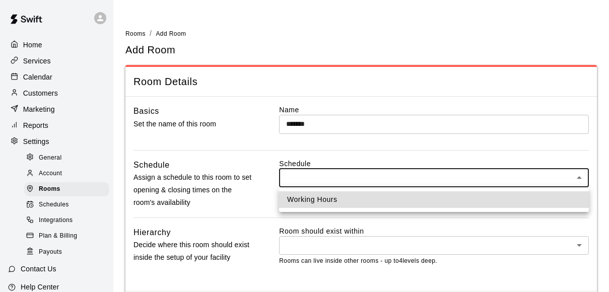
click at [497, 180] on body "Home Services Calendar Customers Marketing Reports Settings General Account Roo…" at bounding box center [304, 168] width 609 height 337
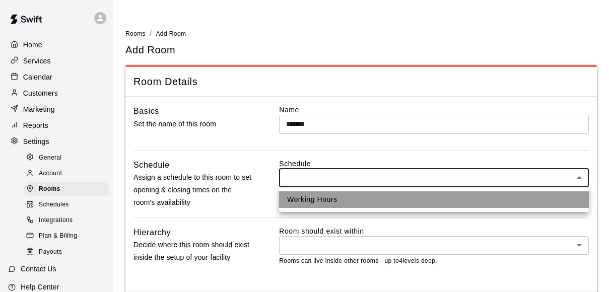
click at [482, 200] on li "Working Hours" at bounding box center [434, 199] width 310 height 17
type input "****"
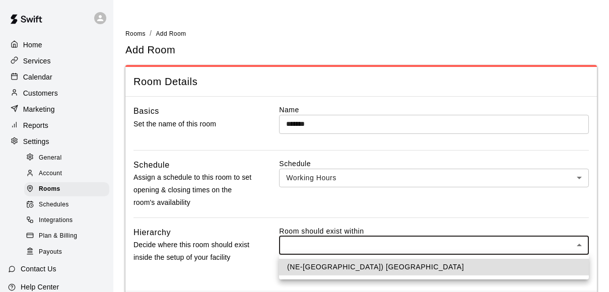
click at [471, 245] on body "Home Services Calendar Customers Marketing Reports Settings General Account Roo…" at bounding box center [304, 168] width 609 height 337
click at [466, 267] on li "(NE-[GEOGRAPHIC_DATA]) [GEOGRAPHIC_DATA]" at bounding box center [434, 267] width 310 height 17
type input "****"
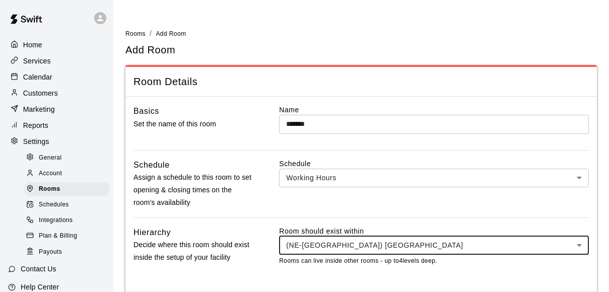
scroll to position [45, 0]
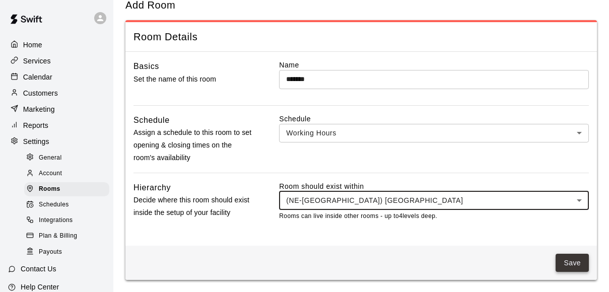
click at [580, 266] on button "Save" at bounding box center [571, 263] width 33 height 19
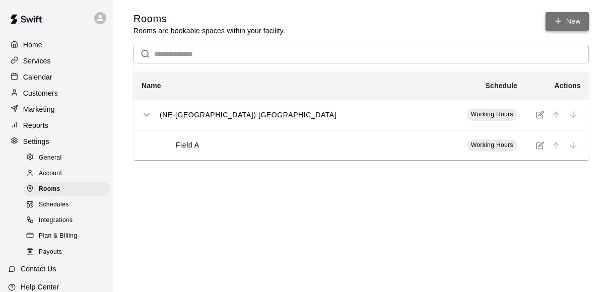
click at [566, 24] on link "New" at bounding box center [566, 21] width 43 height 19
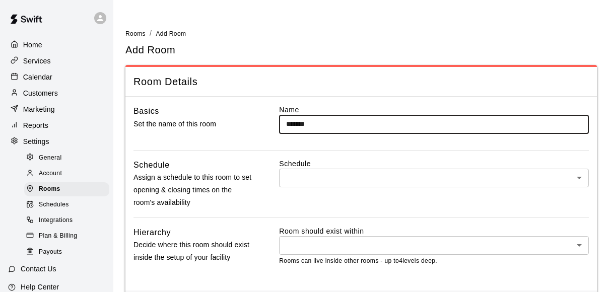
type input "*******"
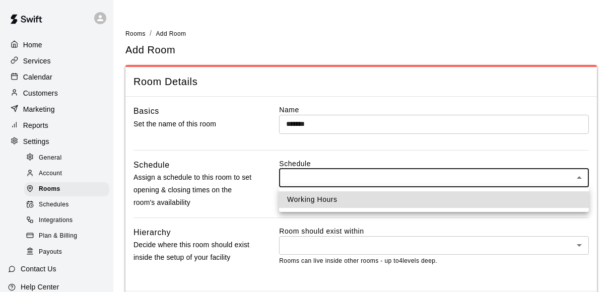
click at [450, 179] on body "Home Services Calendar Customers Marketing Reports Settings General Account Roo…" at bounding box center [304, 168] width 609 height 337
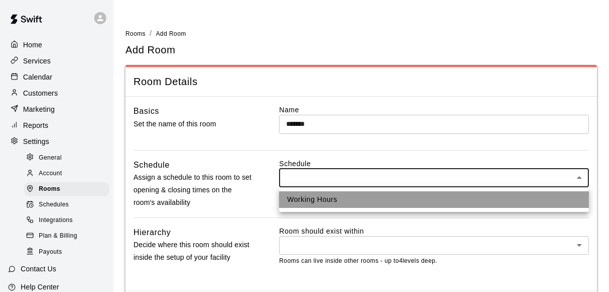
click at [441, 194] on li "Working Hours" at bounding box center [434, 199] width 310 height 17
type input "****"
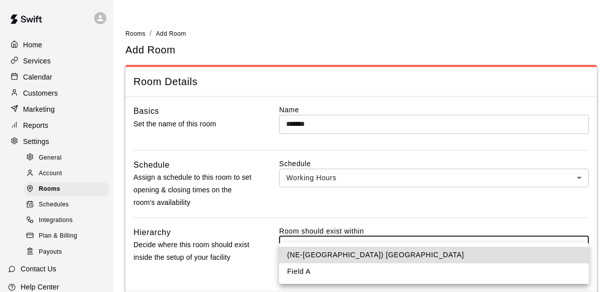
click at [428, 250] on body "Home Services Calendar Customers Marketing Reports Settings General Account Roo…" at bounding box center [304, 168] width 609 height 337
click at [422, 254] on li "(NE-[GEOGRAPHIC_DATA]) [GEOGRAPHIC_DATA]" at bounding box center [434, 255] width 310 height 17
type input "****"
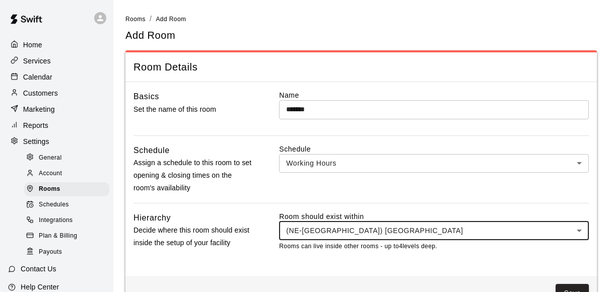
scroll to position [45, 0]
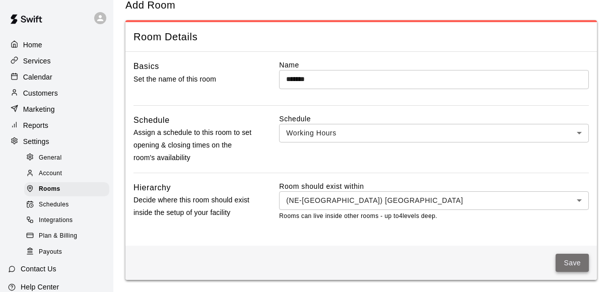
click at [571, 256] on button "Save" at bounding box center [571, 263] width 33 height 19
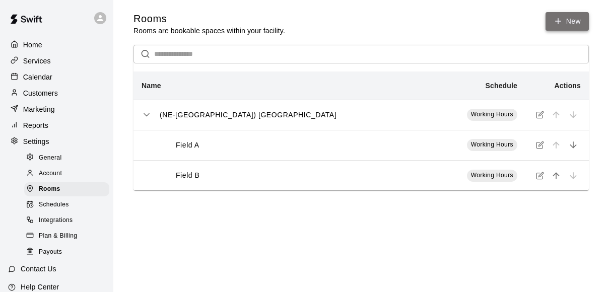
click at [569, 20] on link "New" at bounding box center [566, 21] width 43 height 19
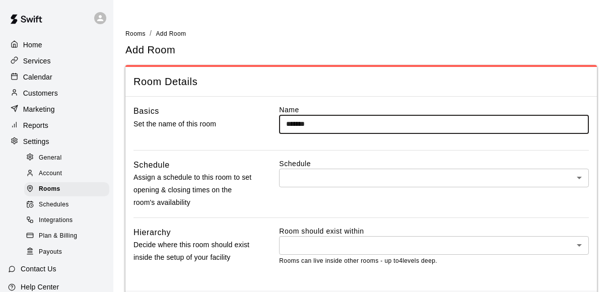
type input "*******"
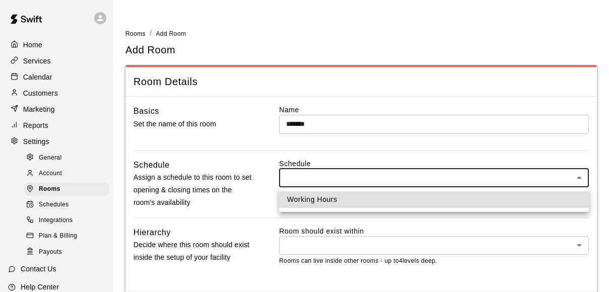
click at [417, 174] on body "Home Services Calendar Customers Marketing Reports Settings General Account Roo…" at bounding box center [304, 168] width 609 height 337
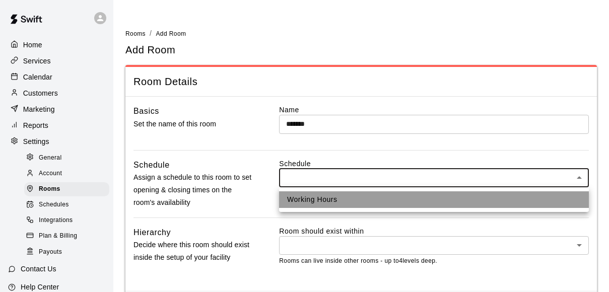
click at [404, 198] on li "Working Hours" at bounding box center [434, 199] width 310 height 17
type input "****"
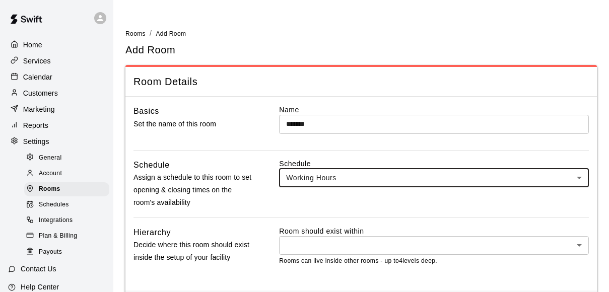
click at [397, 244] on body "Home Services Calendar Customers Marketing Reports Settings General Account Roo…" at bounding box center [304, 168] width 609 height 337
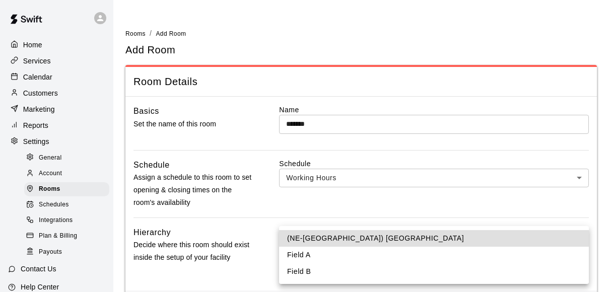
click at [391, 233] on li "(NE-[GEOGRAPHIC_DATA]) [GEOGRAPHIC_DATA]" at bounding box center [434, 238] width 310 height 17
type input "****"
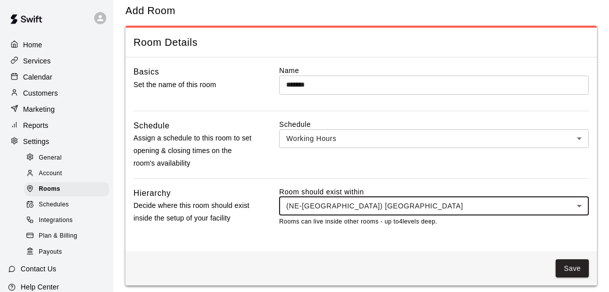
scroll to position [45, 0]
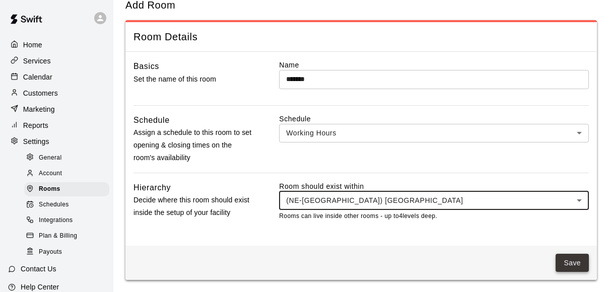
click at [574, 259] on button "Save" at bounding box center [571, 263] width 33 height 19
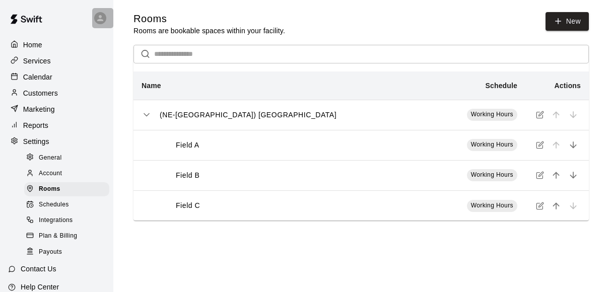
click at [100, 20] on icon at bounding box center [100, 18] width 6 height 6
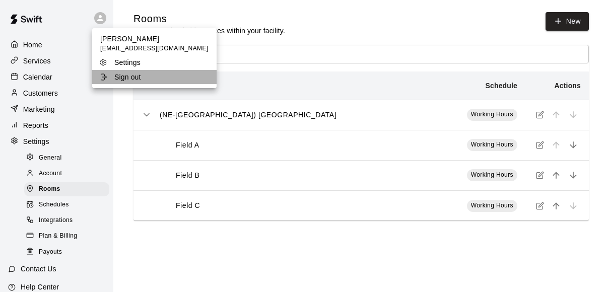
click at [142, 78] on div "Sign out" at bounding box center [131, 77] width 65 height 10
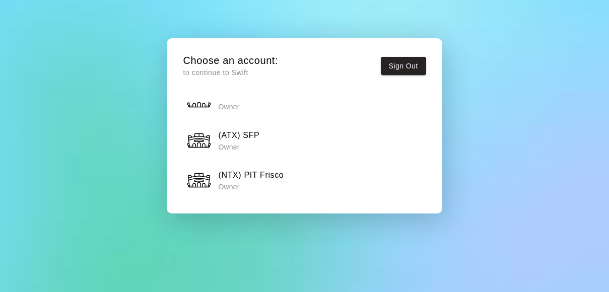
scroll to position [524, 0]
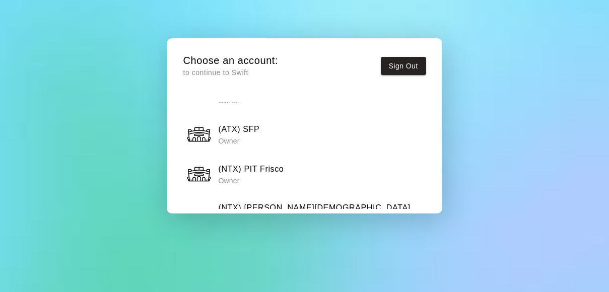
click at [281, 163] on h6 "(NTX) PIT Frisco" at bounding box center [250, 169] width 65 height 13
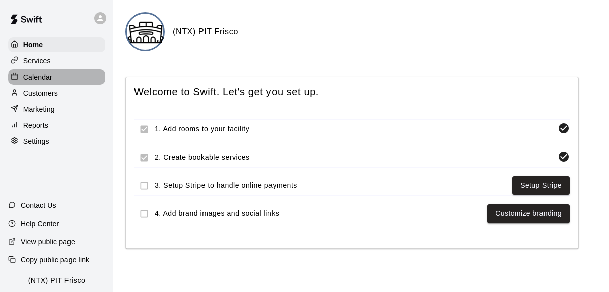
click at [51, 74] on p "Calendar" at bounding box center [37, 77] width 29 height 10
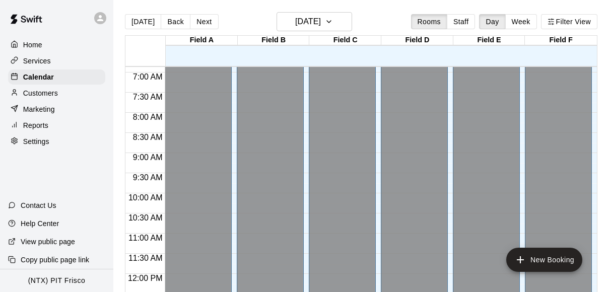
scroll to position [300, 0]
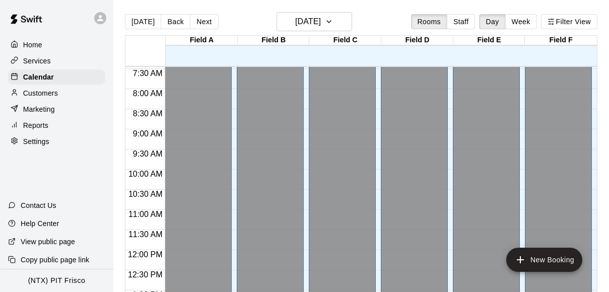
click at [102, 10] on div at bounding box center [102, 18] width 21 height 20
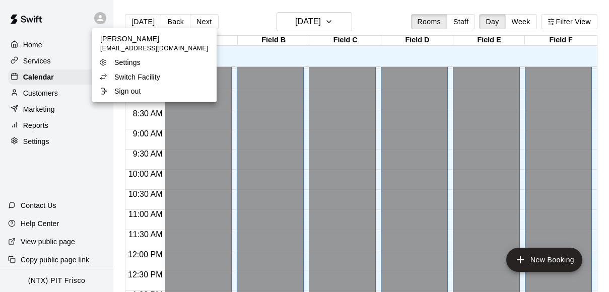
click at [137, 74] on p "Switch Facility" at bounding box center [137, 77] width 46 height 10
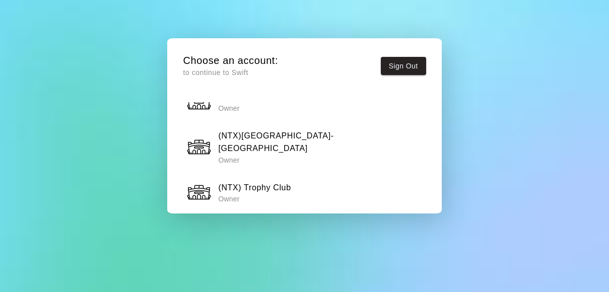
scroll to position [891, 0]
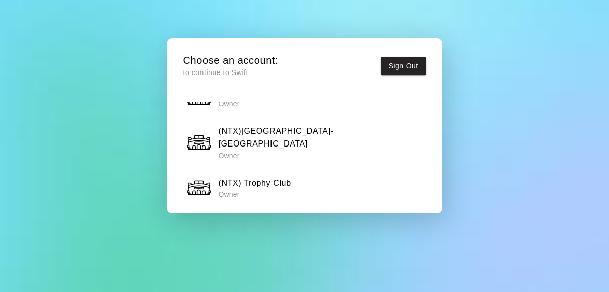
click at [294, 217] on h6 "(NTX) Adventure Landing" at bounding box center [267, 223] width 98 height 13
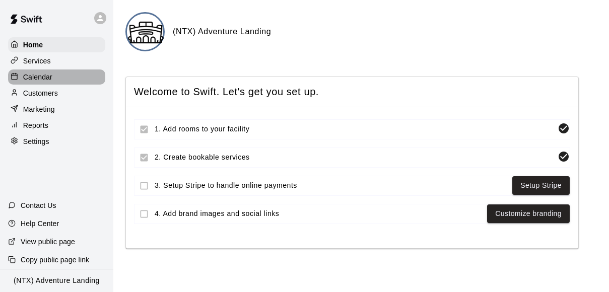
click at [54, 74] on div "Calendar" at bounding box center [56, 76] width 97 height 15
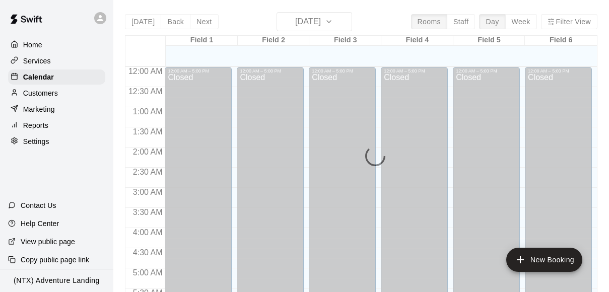
scroll to position [543, 0]
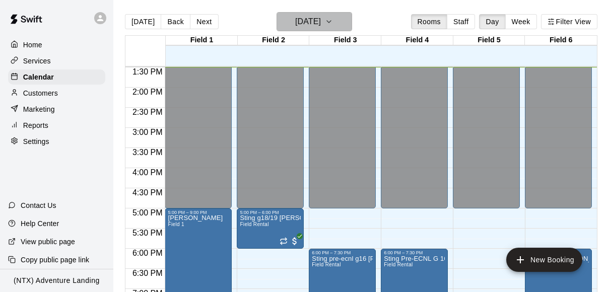
click at [333, 22] on icon "button" at bounding box center [329, 22] width 8 height 12
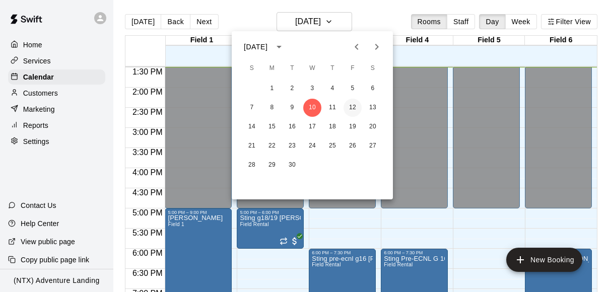
click at [356, 110] on button "12" at bounding box center [352, 108] width 18 height 18
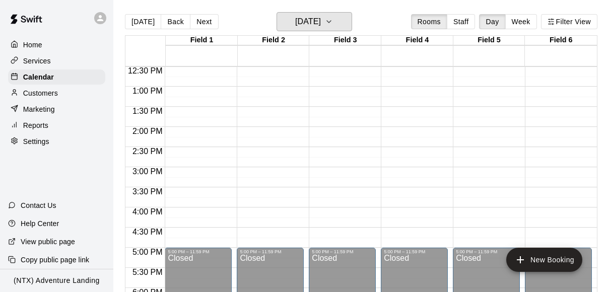
scroll to position [505, 0]
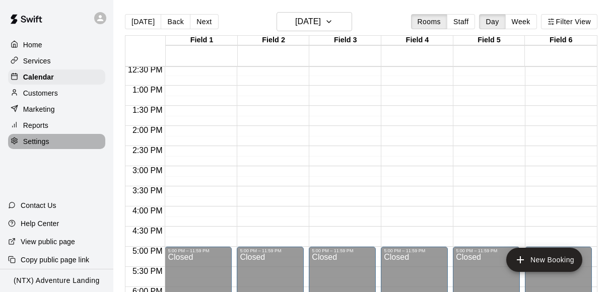
click at [37, 144] on p "Settings" at bounding box center [36, 141] width 26 height 10
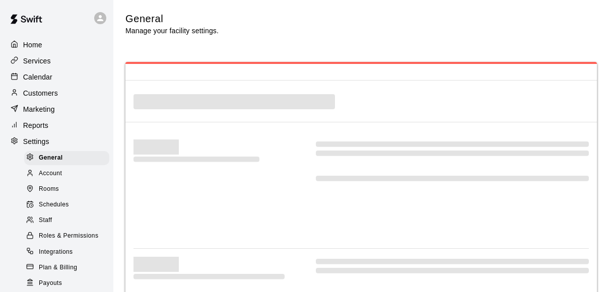
select select "**"
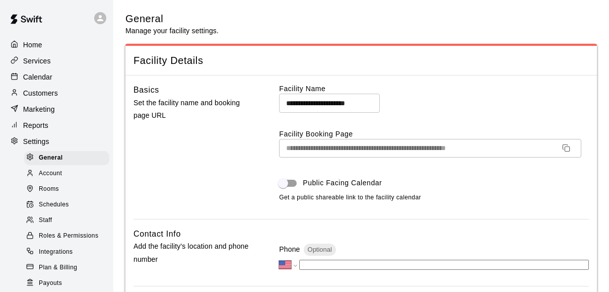
scroll to position [36, 0]
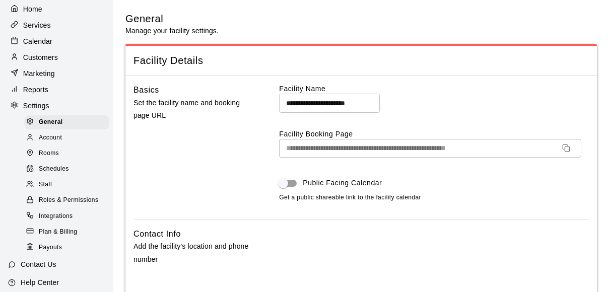
click at [53, 164] on span "Schedules" at bounding box center [54, 169] width 30 height 10
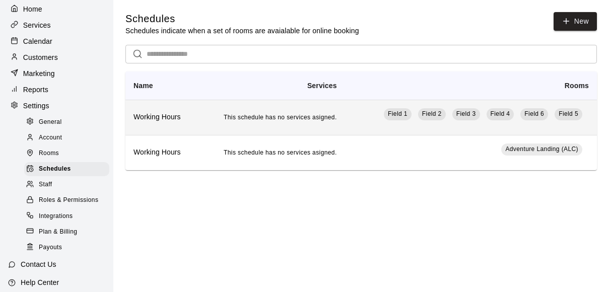
click at [177, 116] on h6 "Working Hours" at bounding box center [161, 117] width 56 height 11
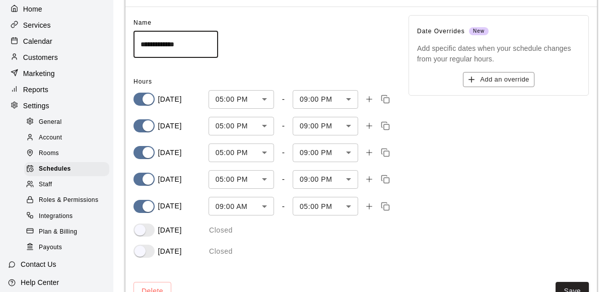
scroll to position [65, 0]
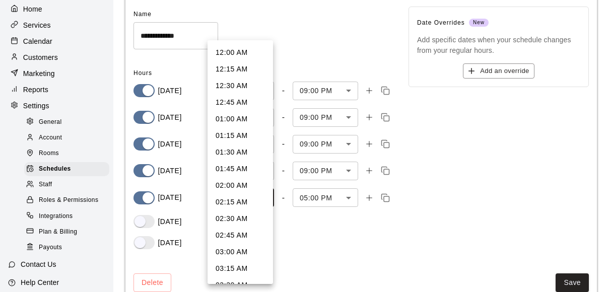
click at [265, 200] on body "**********" at bounding box center [304, 125] width 609 height 381
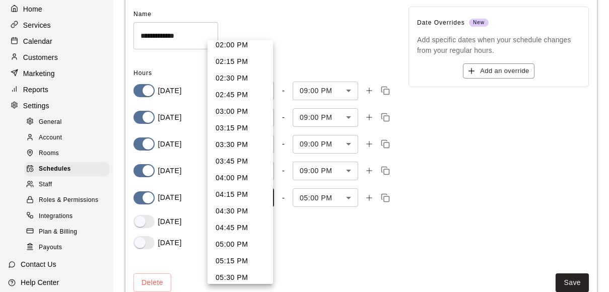
scroll to position [939, 0]
click at [241, 243] on li "05:00 PM" at bounding box center [239, 243] width 65 height 17
type input "****"
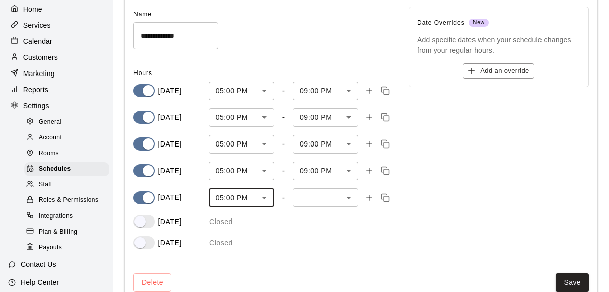
click at [350, 198] on body "**********" at bounding box center [304, 125] width 609 height 381
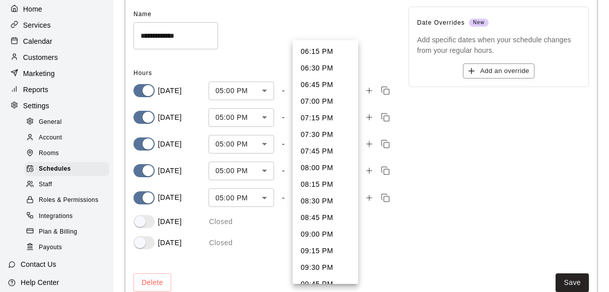
scroll to position [70, 0]
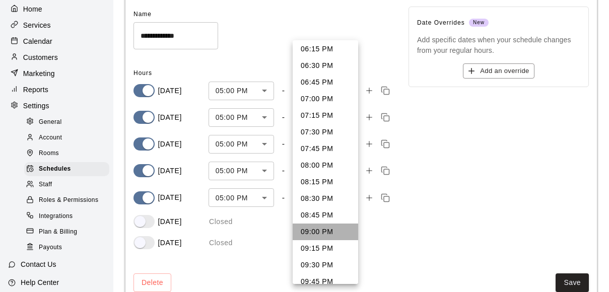
click at [327, 231] on li "09:00 PM" at bounding box center [325, 232] width 65 height 17
type input "****"
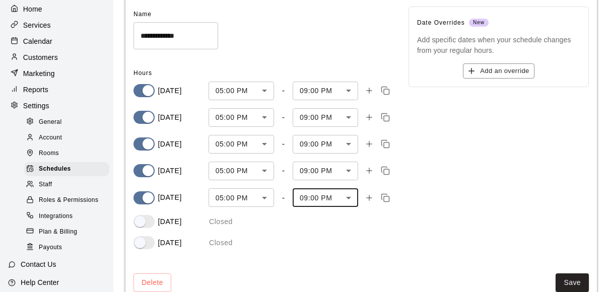
scroll to position [89, 0]
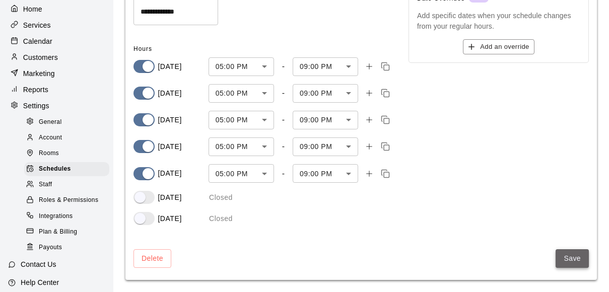
click at [569, 253] on button "Save" at bounding box center [571, 258] width 33 height 19
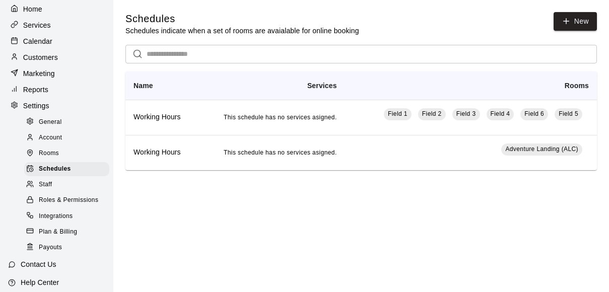
click at [46, 38] on p "Calendar" at bounding box center [37, 41] width 29 height 10
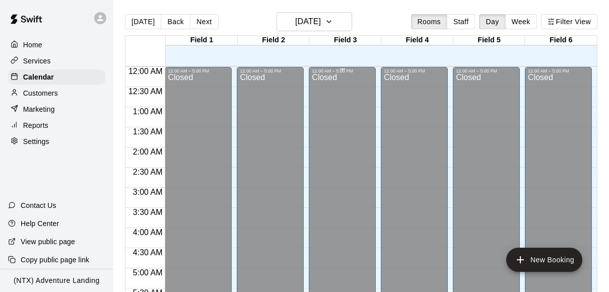
scroll to position [544, 0]
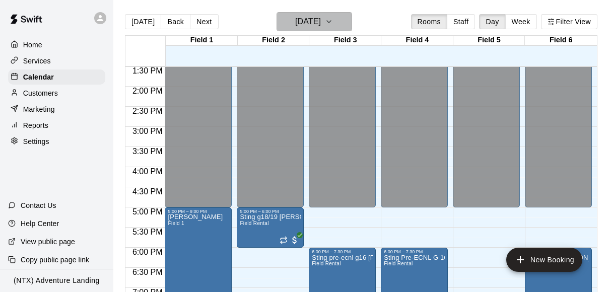
click at [333, 23] on icon "button" at bounding box center [329, 22] width 8 height 12
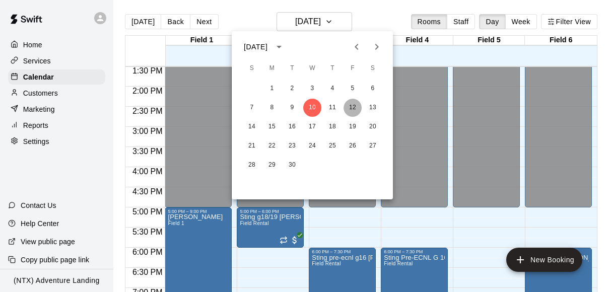
click at [353, 107] on button "12" at bounding box center [352, 108] width 18 height 18
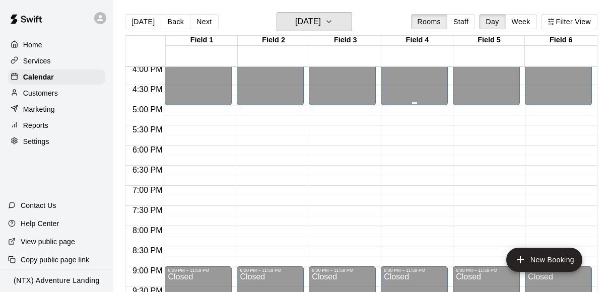
scroll to position [648, 0]
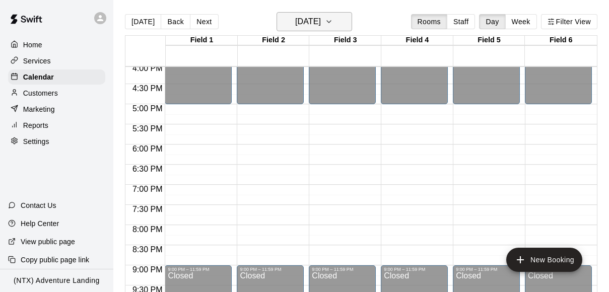
click at [333, 25] on icon "button" at bounding box center [329, 22] width 8 height 12
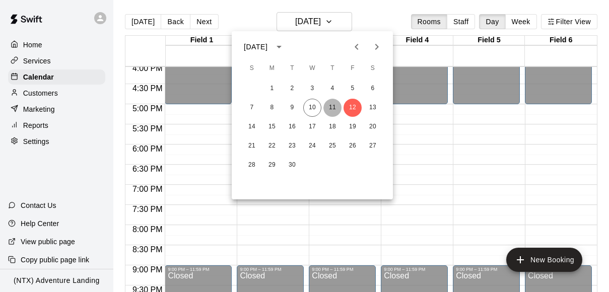
click at [331, 107] on button "11" at bounding box center [332, 108] width 18 height 18
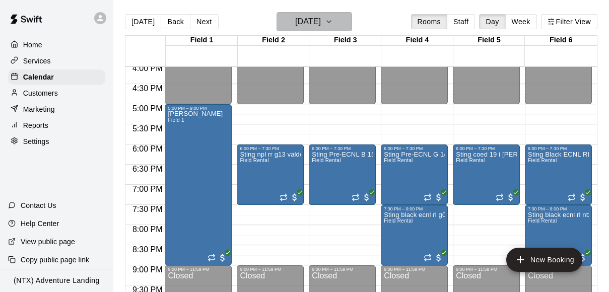
click at [333, 16] on icon "button" at bounding box center [329, 22] width 8 height 12
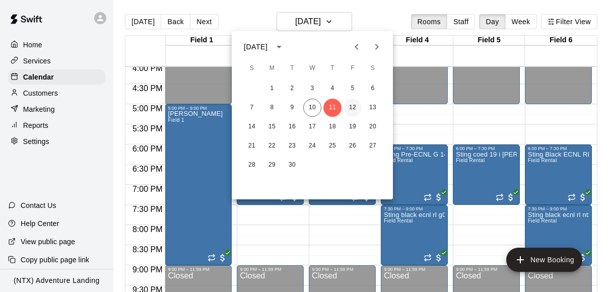
click at [348, 108] on button "12" at bounding box center [352, 108] width 18 height 18
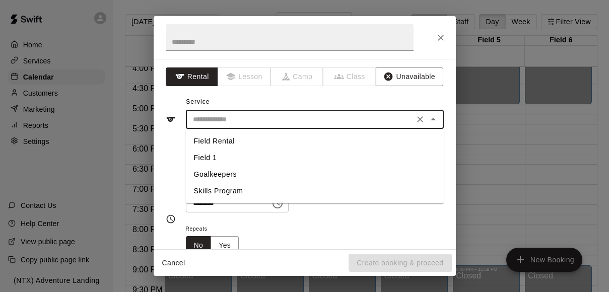
click at [230, 120] on input "text" at bounding box center [300, 119] width 222 height 13
click at [229, 138] on li "Field Rental" at bounding box center [315, 141] width 258 height 17
type input "**********"
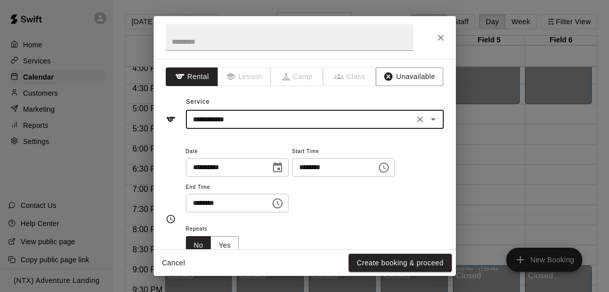
click at [199, 201] on input "********" at bounding box center [225, 203] width 78 height 19
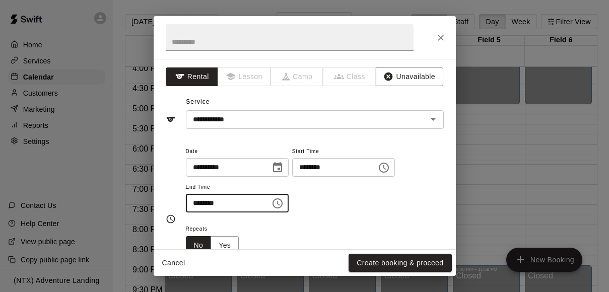
type input "********"
click at [341, 214] on div "**********" at bounding box center [315, 184] width 258 height 78
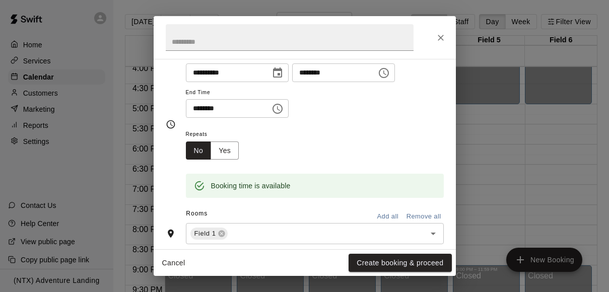
scroll to position [102, 0]
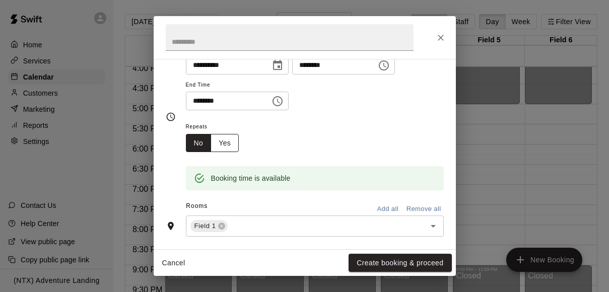
click at [227, 140] on button "Yes" at bounding box center [224, 143] width 28 height 19
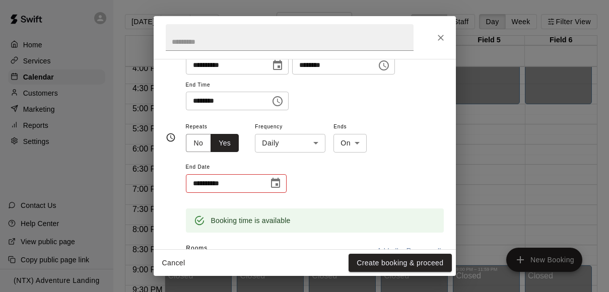
scroll to position [104, 0]
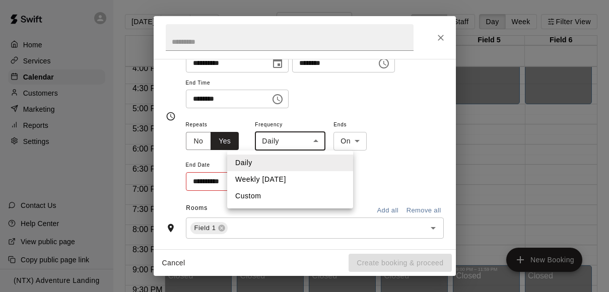
click at [291, 140] on body "Home Services Calendar Customers Marketing Reports Settings Contact Us Help Cen…" at bounding box center [304, 154] width 609 height 308
click at [282, 181] on li "Weekly [DATE]" at bounding box center [290, 179] width 126 height 17
type input "******"
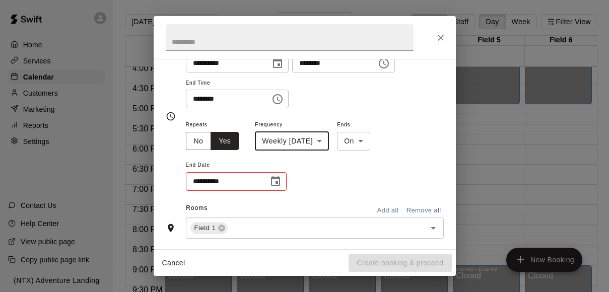
click at [275, 186] on icon "Choose date" at bounding box center [275, 181] width 12 height 12
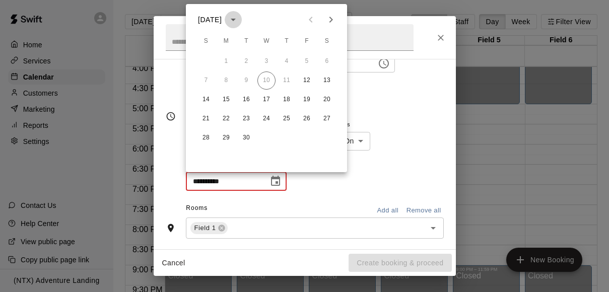
click at [239, 23] on icon "calendar view is open, switch to year view" at bounding box center [233, 20] width 12 height 12
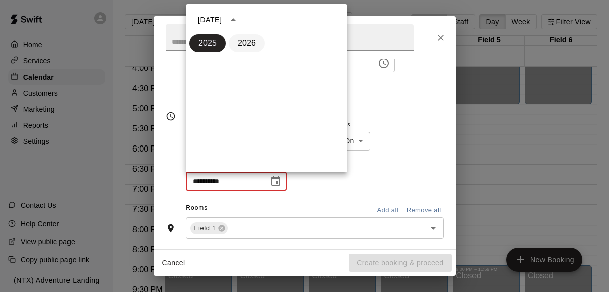
click at [249, 45] on button "2026" at bounding box center [247, 43] width 36 height 18
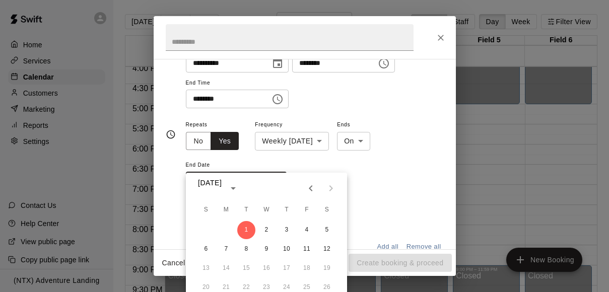
scroll to position [122, 0]
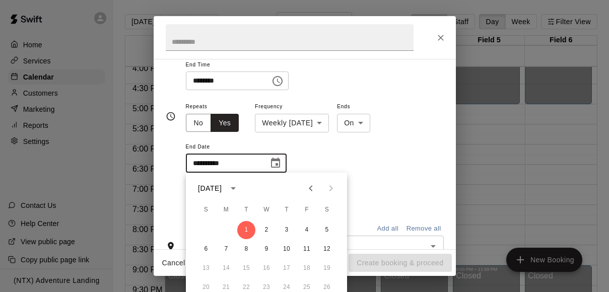
click at [312, 184] on icon "Previous month" at bounding box center [311, 188] width 12 height 12
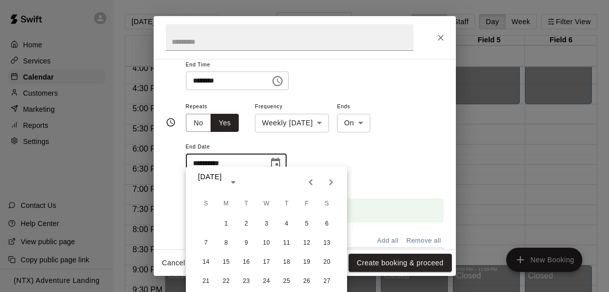
scroll to position [128, 0]
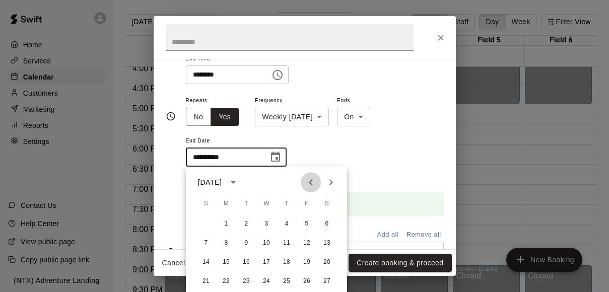
click at [312, 184] on icon "Previous month" at bounding box center [311, 182] width 4 height 6
click at [307, 264] on button "15" at bounding box center [307, 262] width 18 height 18
type input "**********"
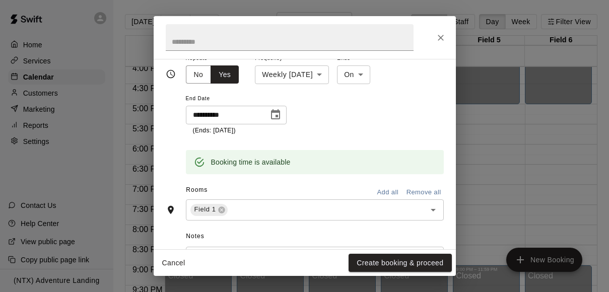
scroll to position [195, 0]
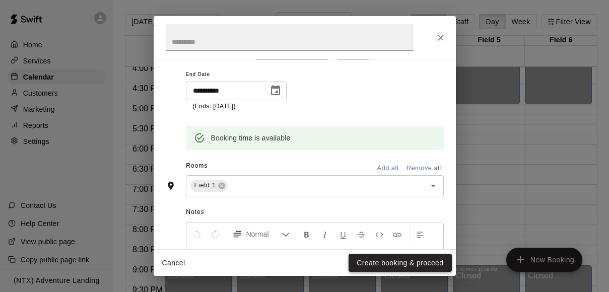
click at [374, 262] on button "Create booking & proceed" at bounding box center [399, 263] width 103 height 19
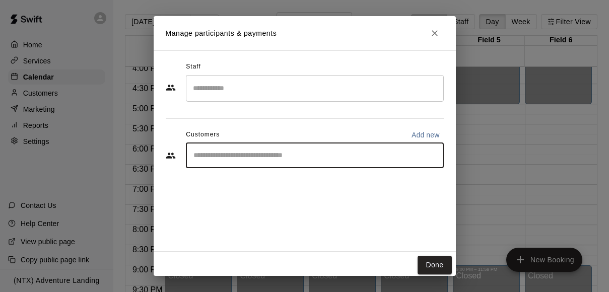
click at [313, 157] on input "Start typing to search customers..." at bounding box center [314, 156] width 249 height 10
type input "****"
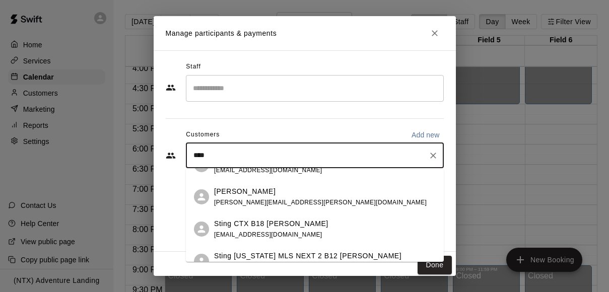
scroll to position [117, 0]
click at [300, 204] on span "[PERSON_NAME][EMAIL_ADDRESS][PERSON_NAME][DOMAIN_NAME]" at bounding box center [320, 201] width 213 height 7
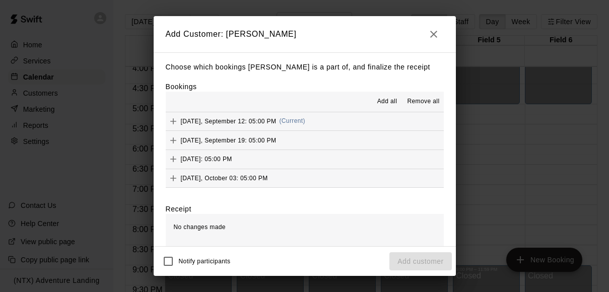
click at [390, 99] on span "Add all" at bounding box center [387, 102] width 20 height 10
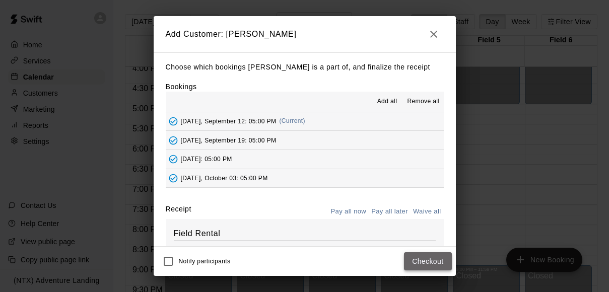
click at [430, 262] on button "Checkout" at bounding box center [427, 261] width 47 height 19
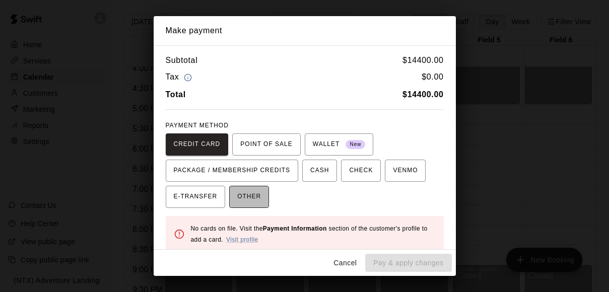
click at [253, 202] on span "OTHER" at bounding box center [249, 197] width 24 height 16
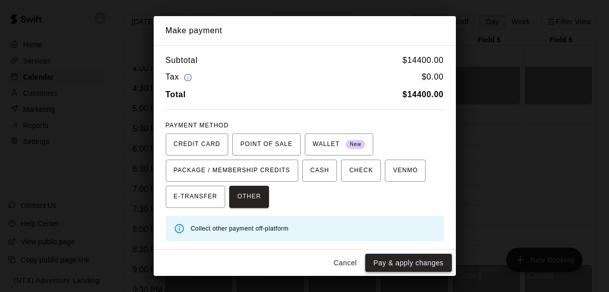
click at [413, 255] on button "Pay & apply changes" at bounding box center [408, 263] width 86 height 19
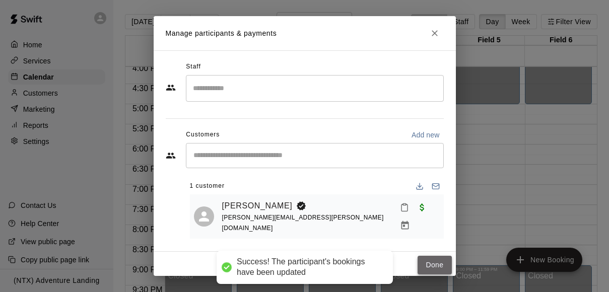
click at [434, 263] on button "Done" at bounding box center [434, 265] width 34 height 19
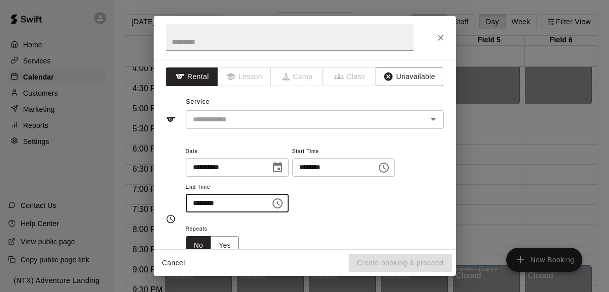
click at [195, 201] on input "********" at bounding box center [225, 203] width 78 height 19
click at [327, 111] on div "​" at bounding box center [315, 119] width 258 height 19
type input "********"
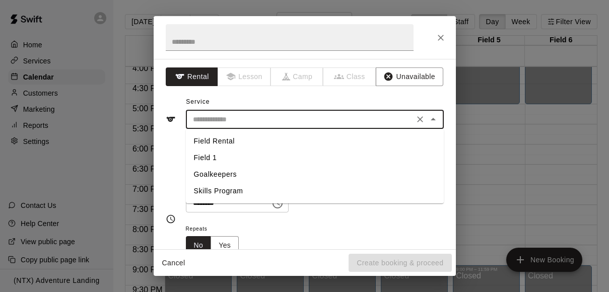
click at [288, 170] on li "Goalkeepers" at bounding box center [315, 174] width 258 height 17
type input "**********"
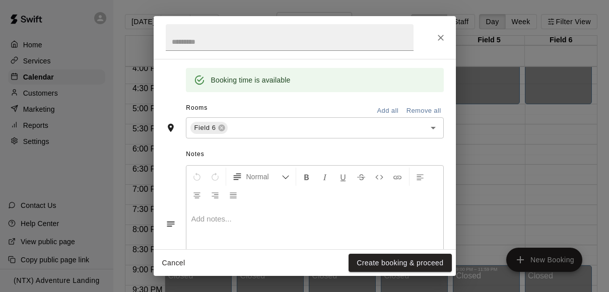
scroll to position [252, 0]
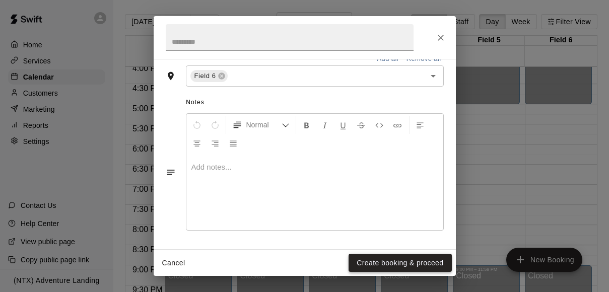
click at [391, 257] on button "Create booking & proceed" at bounding box center [399, 263] width 103 height 19
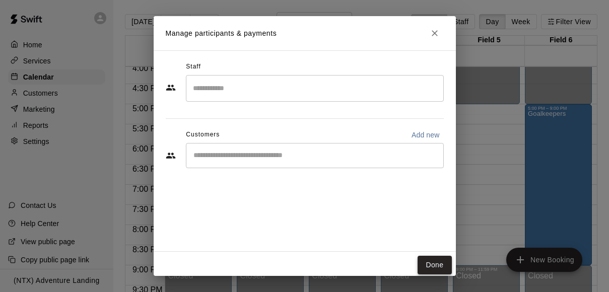
click at [430, 260] on button "Done" at bounding box center [434, 265] width 34 height 19
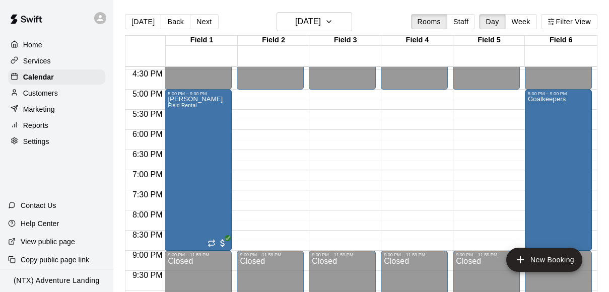
scroll to position [662, 0]
click at [333, 16] on icon "button" at bounding box center [329, 22] width 8 height 12
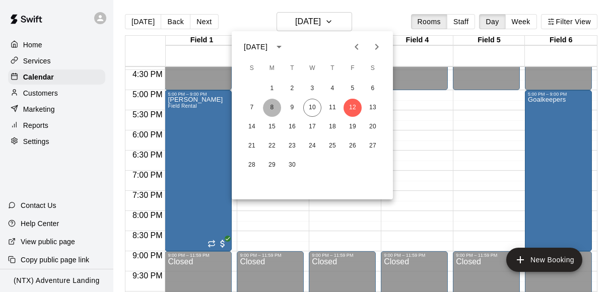
click at [272, 108] on button "8" at bounding box center [272, 108] width 18 height 18
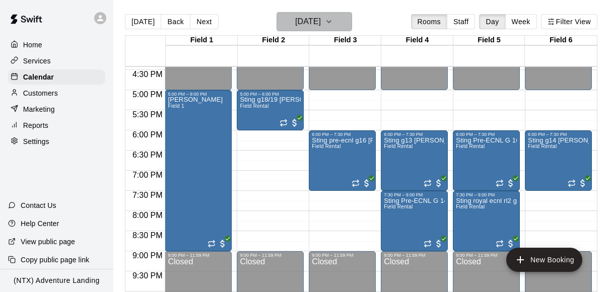
click at [333, 21] on icon "button" at bounding box center [329, 22] width 8 height 12
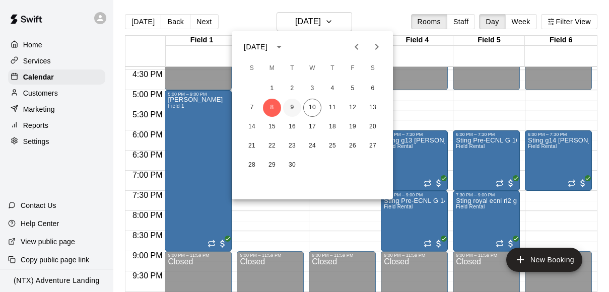
click at [289, 104] on button "9" at bounding box center [292, 108] width 18 height 18
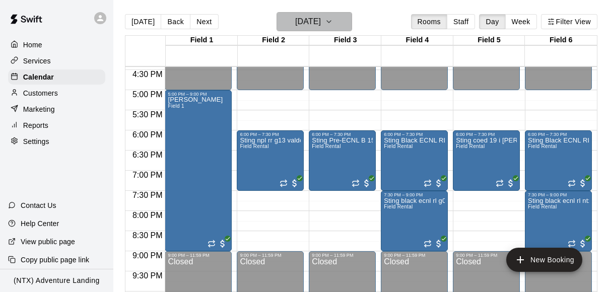
click at [331, 22] on icon "button" at bounding box center [329, 22] width 4 height 2
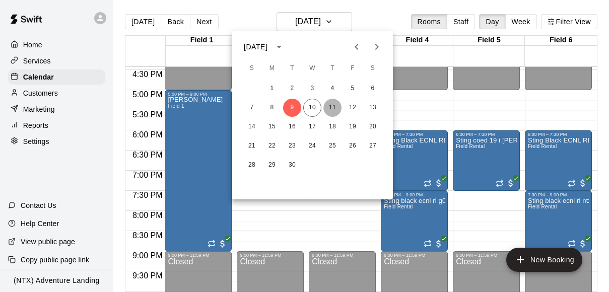
click at [329, 109] on button "11" at bounding box center [332, 108] width 18 height 18
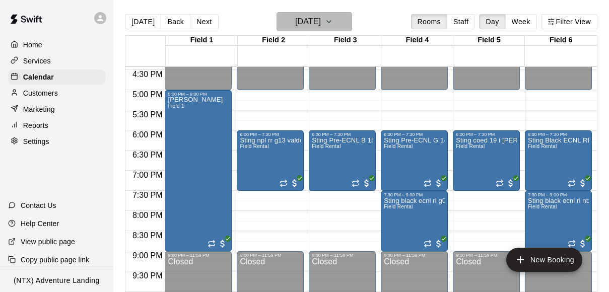
click at [349, 23] on button "[DATE]" at bounding box center [314, 21] width 76 height 19
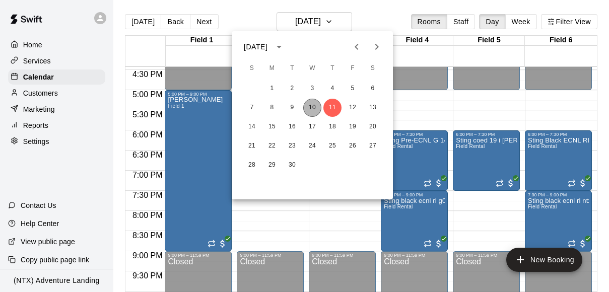
click at [312, 107] on button "10" at bounding box center [312, 108] width 18 height 18
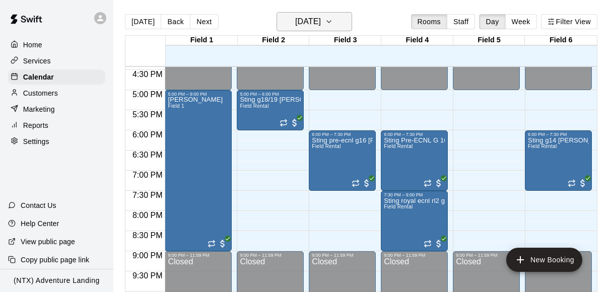
click at [333, 25] on icon "button" at bounding box center [329, 22] width 8 height 12
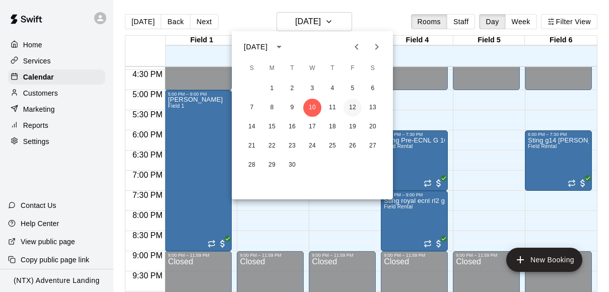
click at [352, 109] on button "12" at bounding box center [352, 108] width 18 height 18
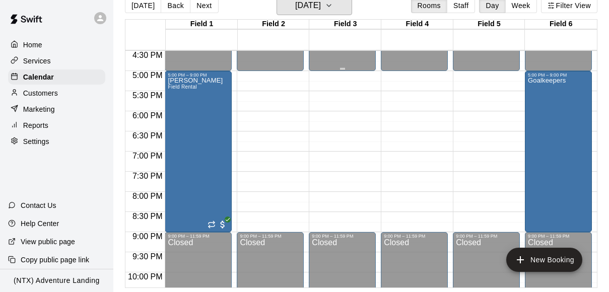
scroll to position [655, 0]
